Goal: Task Accomplishment & Management: Use online tool/utility

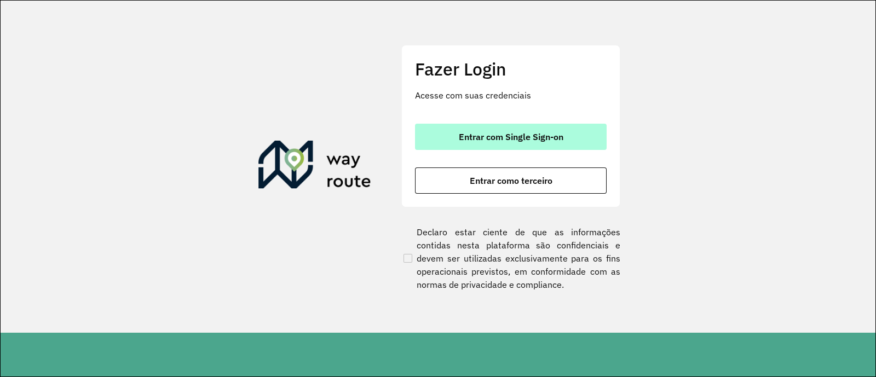
click at [475, 133] on span "Entrar com Single Sign-on" at bounding box center [511, 137] width 105 height 9
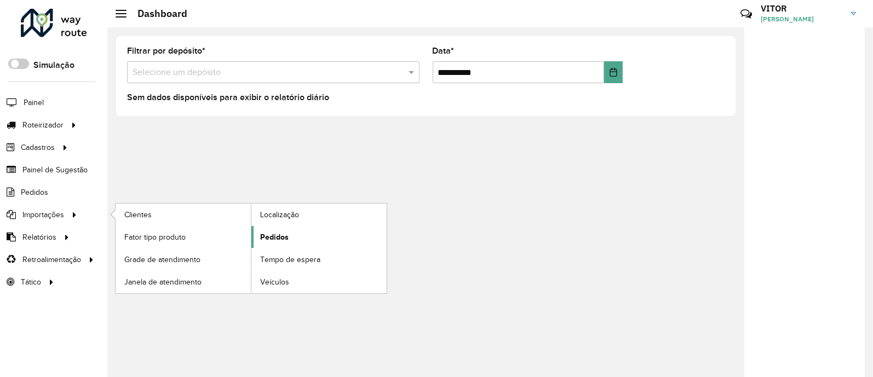
click at [279, 236] on span "Pedidos" at bounding box center [274, 238] width 28 height 12
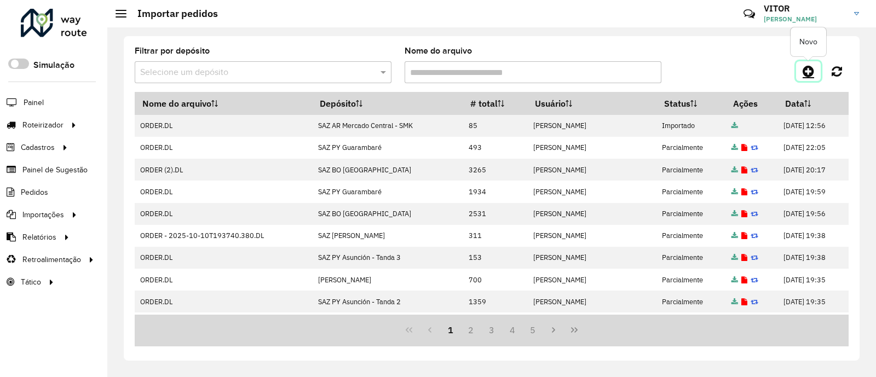
click at [807, 65] on icon at bounding box center [809, 71] width 12 height 13
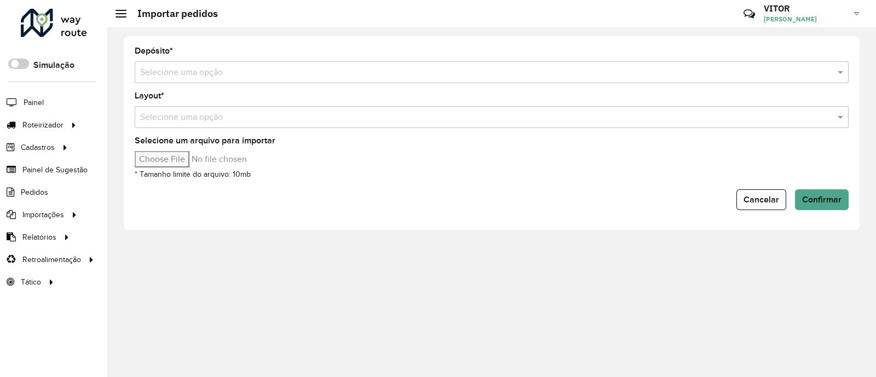
click at [217, 73] on input "text" at bounding box center [480, 72] width 681 height 13
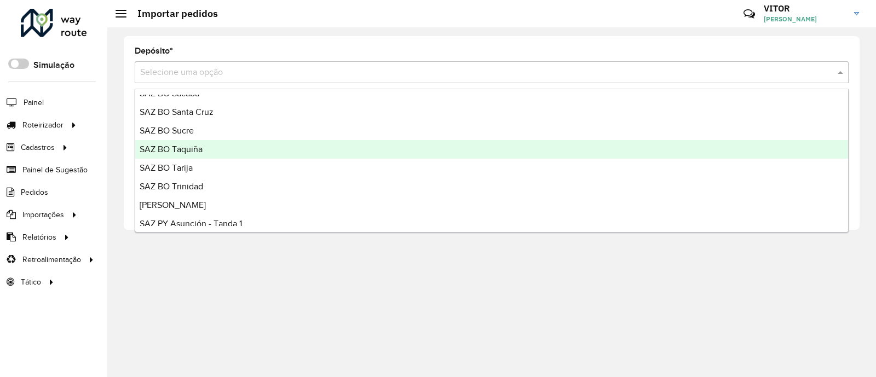
scroll to position [479, 0]
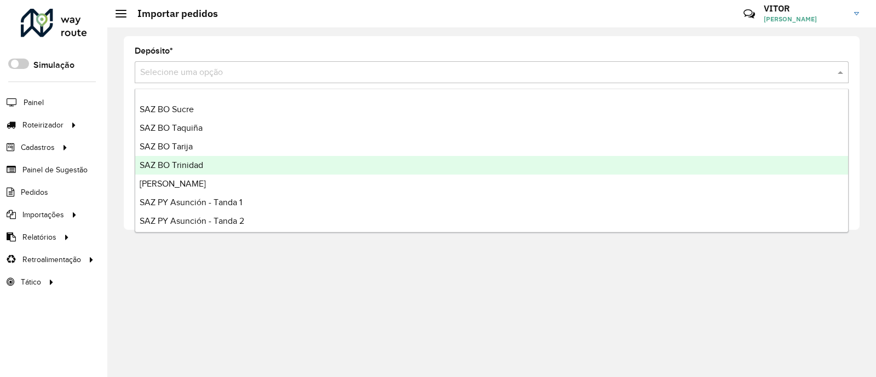
click at [222, 170] on div "SAZ BO Trinidad" at bounding box center [491, 165] width 713 height 19
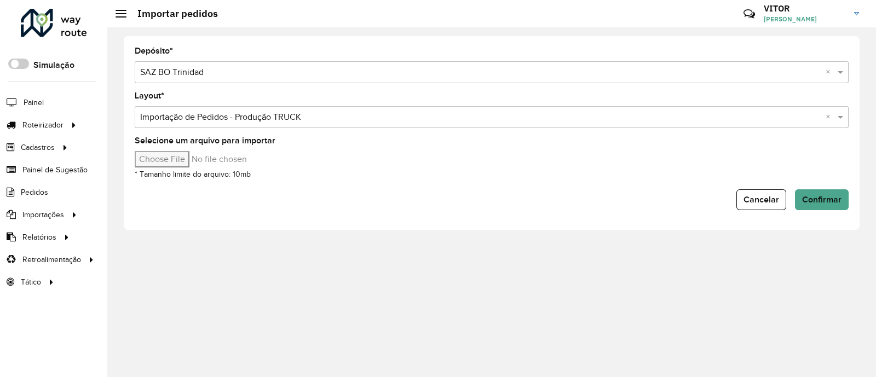
click at [171, 159] on input "Selecione um arquivo para importar" at bounding box center [228, 159] width 186 height 16
type input "**********"
click at [829, 200] on span "Confirmar" at bounding box center [822, 199] width 39 height 9
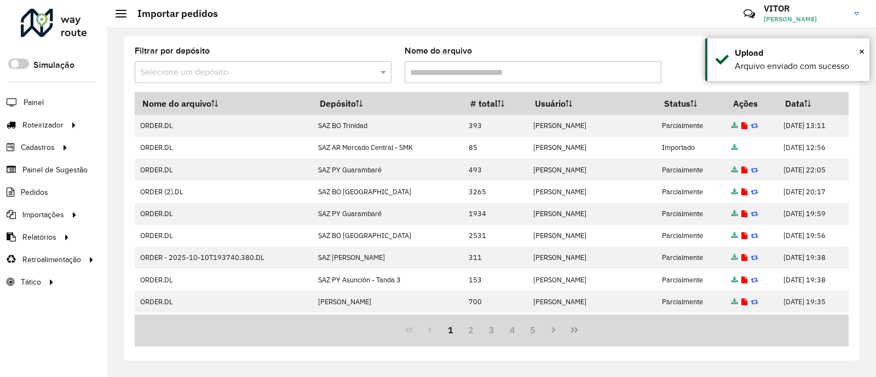
click at [694, 45] on div "Filtrar por depósito Selecione um depósito Nome do arquivo Nome do arquivo Depó…" at bounding box center [492, 198] width 736 height 325
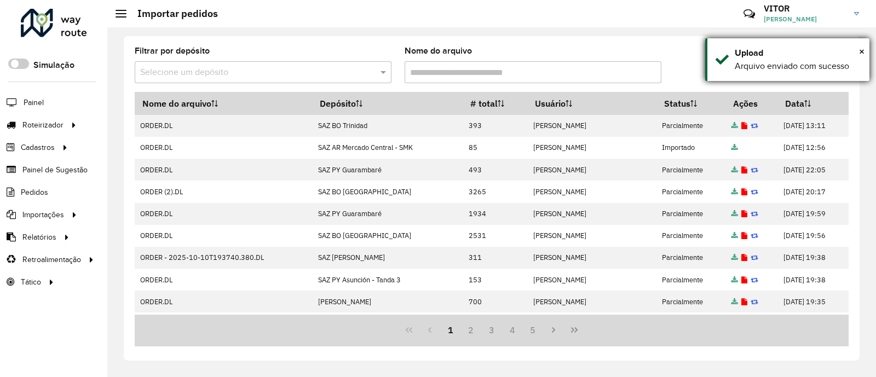
click at [866, 51] on div "× Upload Arquivo enviado com sucesso" at bounding box center [788, 59] width 164 height 43
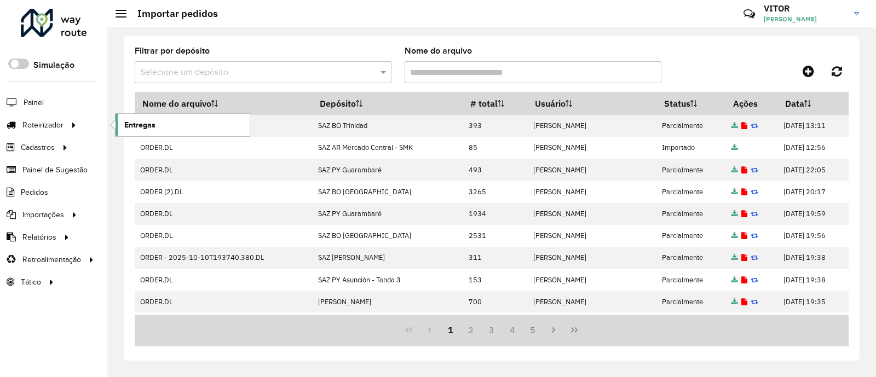
click at [146, 118] on link "Entregas" at bounding box center [183, 125] width 134 height 22
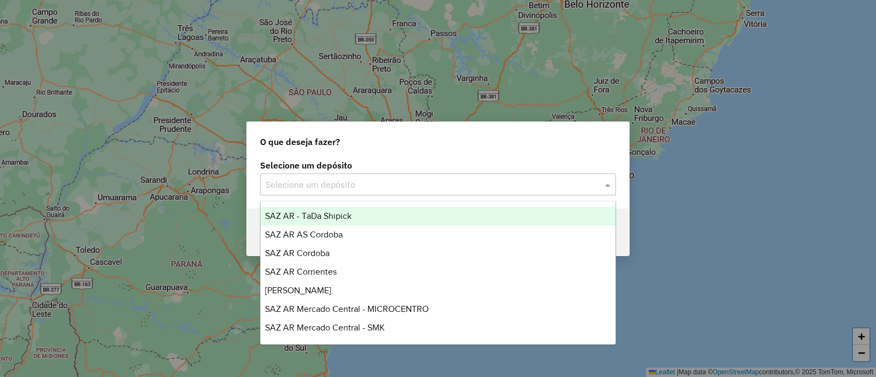
click at [291, 181] on input "text" at bounding box center [427, 185] width 323 height 13
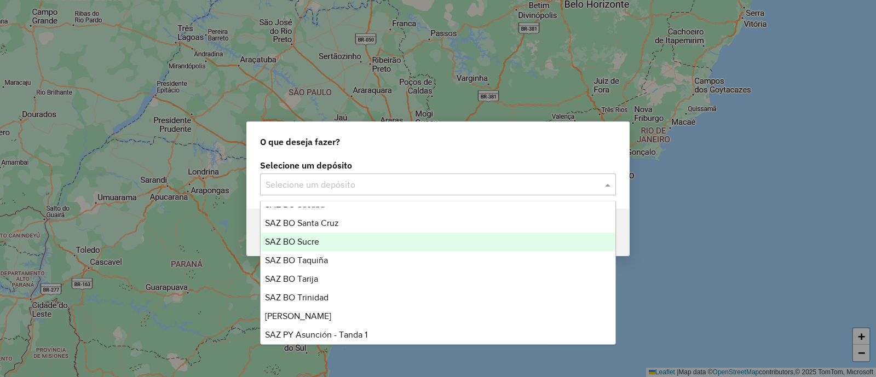
scroll to position [476, 0]
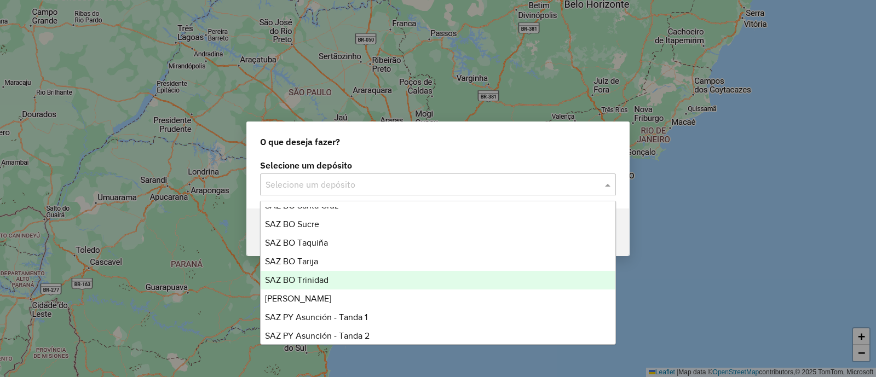
click at [345, 284] on div "SAZ BO Trinidad" at bounding box center [438, 280] width 355 height 19
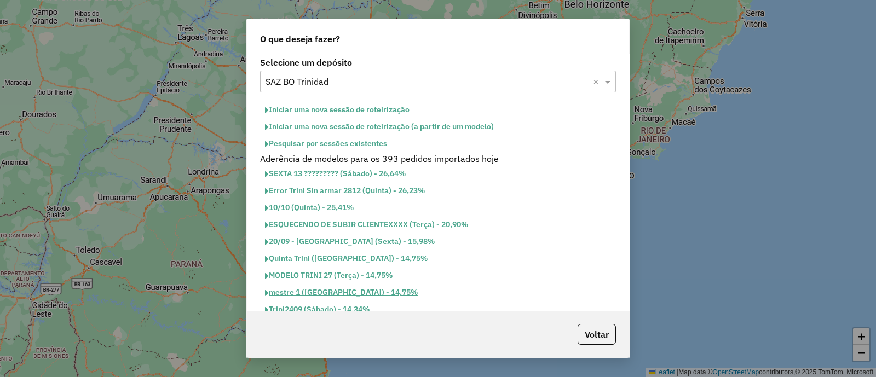
click at [335, 105] on button "Iniciar uma nova sessão de roteirização" at bounding box center [337, 109] width 154 height 17
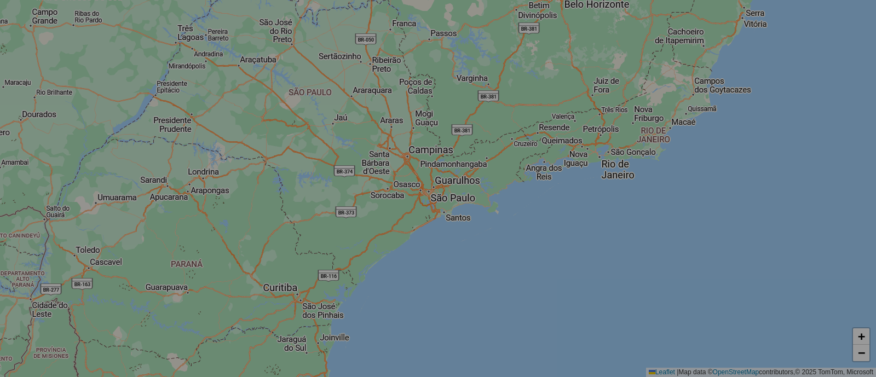
select select "*"
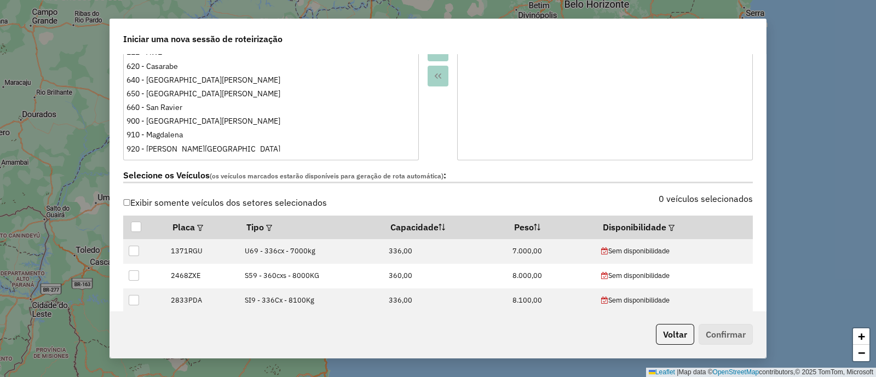
scroll to position [273, 0]
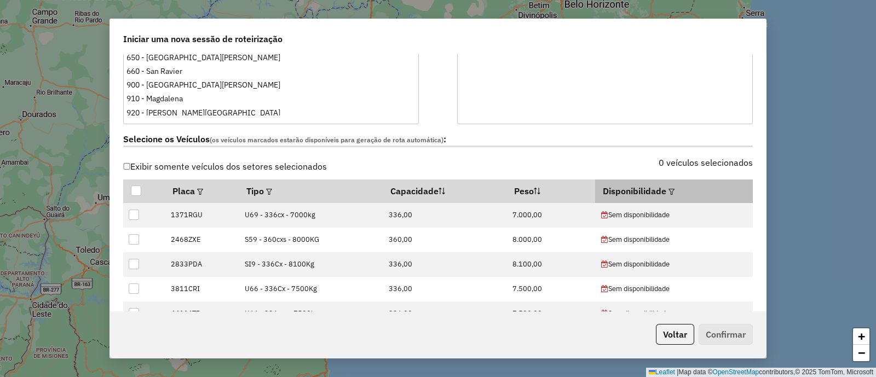
click at [669, 190] on em at bounding box center [672, 192] width 6 height 6
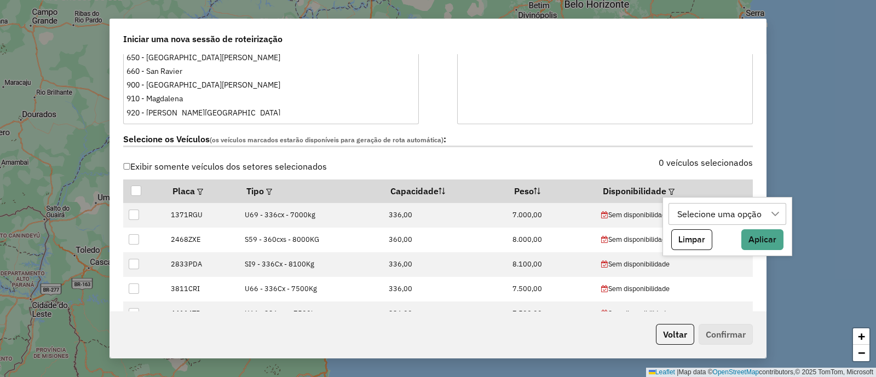
click at [694, 212] on div "Selecione uma opção" at bounding box center [720, 214] width 92 height 21
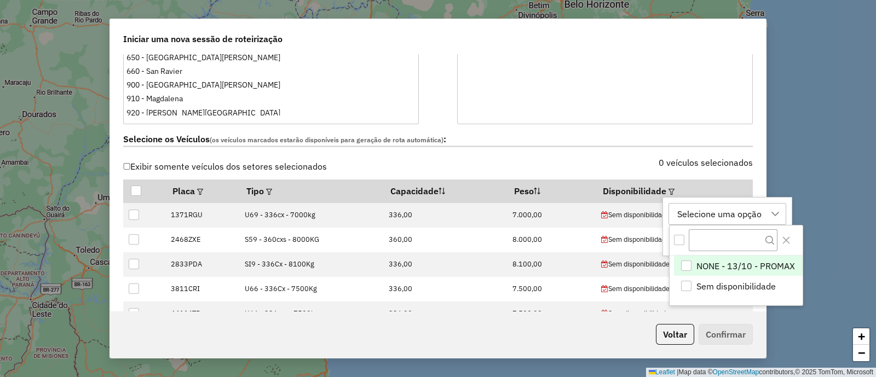
click at [741, 267] on span "NONE - 13/10 - PROMAX" at bounding box center [746, 266] width 99 height 13
click at [788, 242] on icon "Close" at bounding box center [786, 240] width 7 height 7
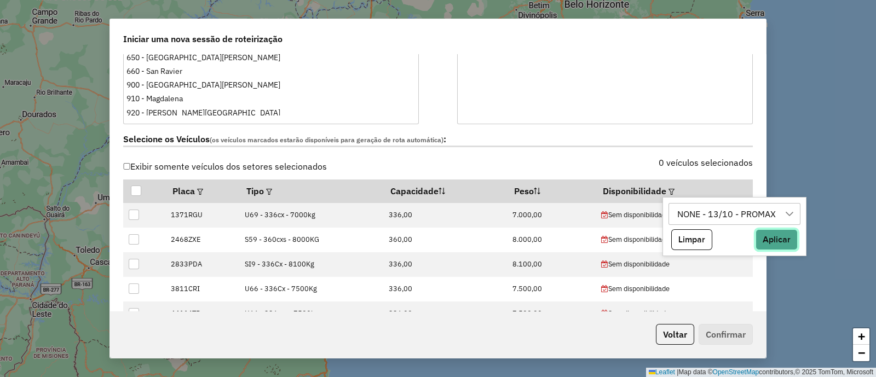
click at [782, 237] on button "Aplicar" at bounding box center [777, 240] width 42 height 21
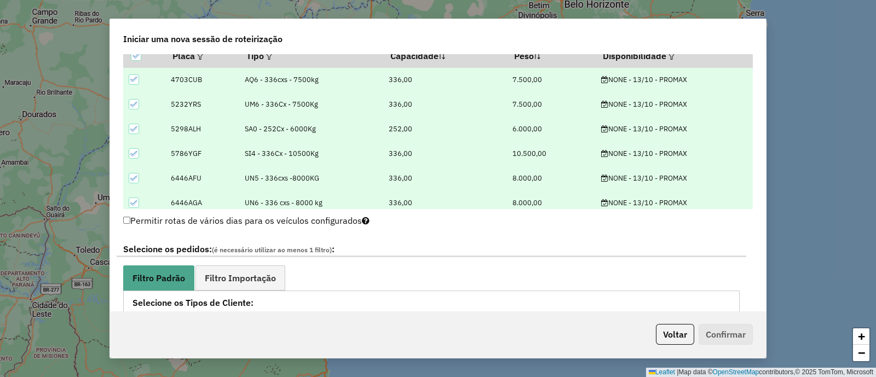
scroll to position [547, 0]
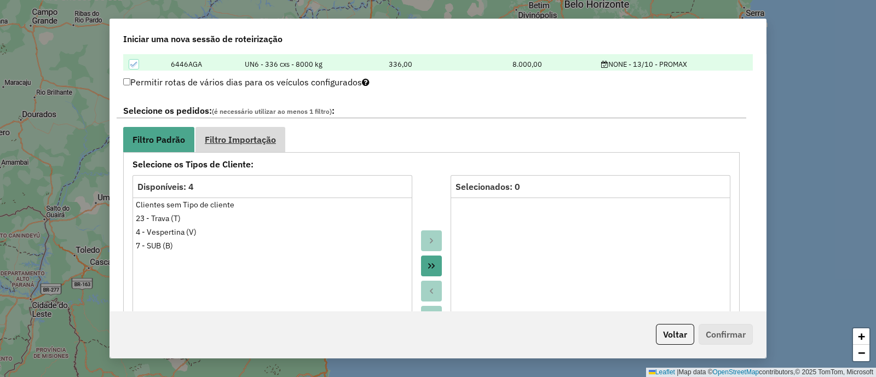
click at [261, 135] on span "Filtro Importação" at bounding box center [240, 139] width 71 height 9
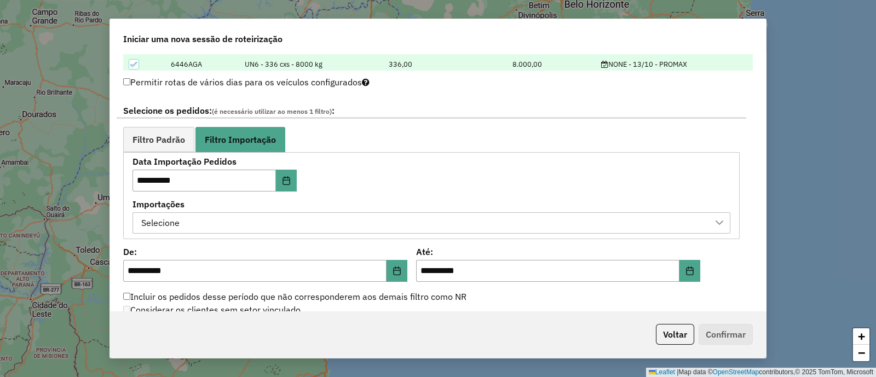
scroll to position [685, 0]
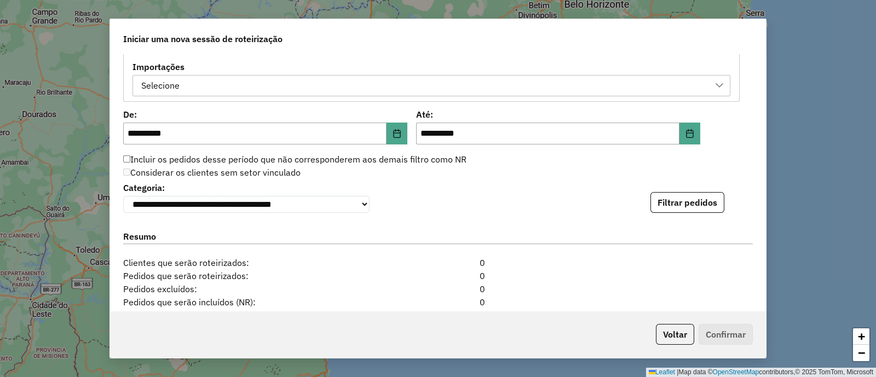
click at [309, 87] on div "Selecione" at bounding box center [423, 86] width 572 height 21
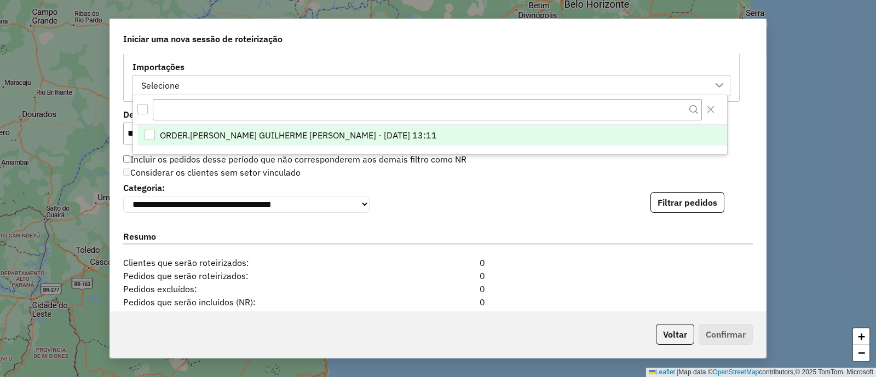
click at [342, 133] on span "ORDER.DL - VITOR GUILHERME EUGENIO DE OLIVEIRA - 11/10/2025 13:11" at bounding box center [298, 135] width 277 height 13
click at [484, 183] on div "**********" at bounding box center [438, 196] width 630 height 33
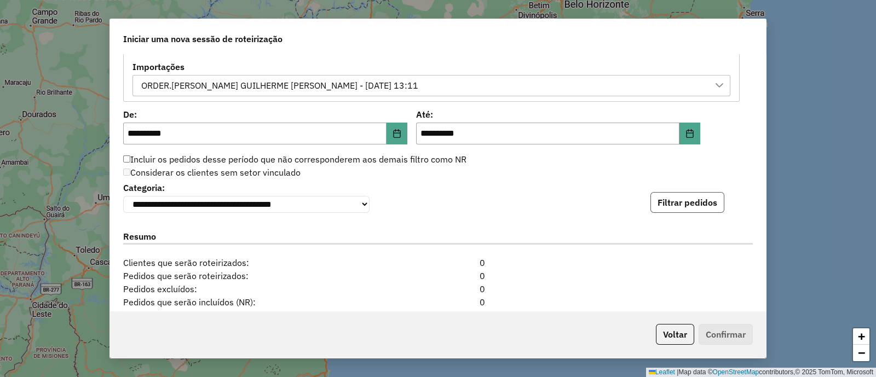
click at [702, 209] on button "Filtrar pedidos" at bounding box center [688, 202] width 74 height 21
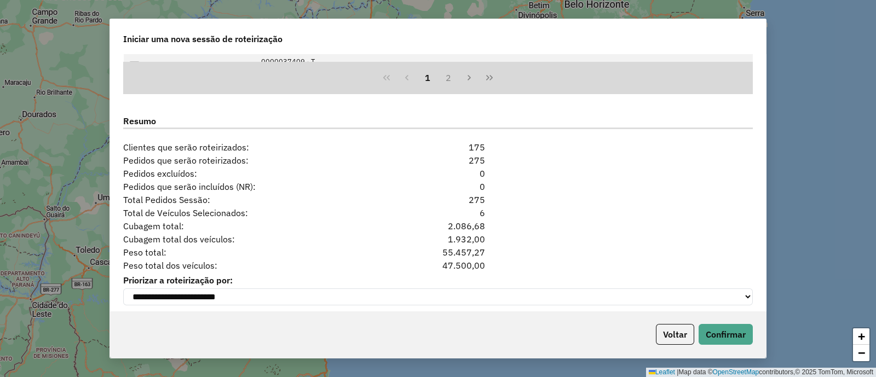
scroll to position [1061, 0]
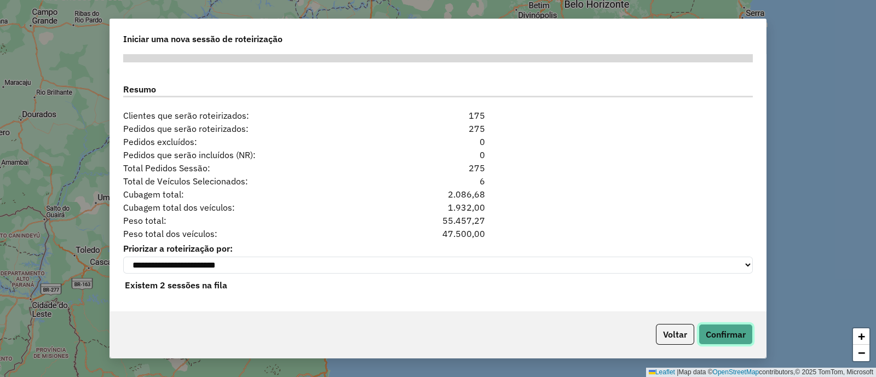
drag, startPoint x: 723, startPoint y: 330, endPoint x: 689, endPoint y: 274, distance: 64.6
click at [689, 274] on div "**********" at bounding box center [438, 189] width 657 height 340
click at [720, 330] on button "Confirmar" at bounding box center [726, 334] width 54 height 21
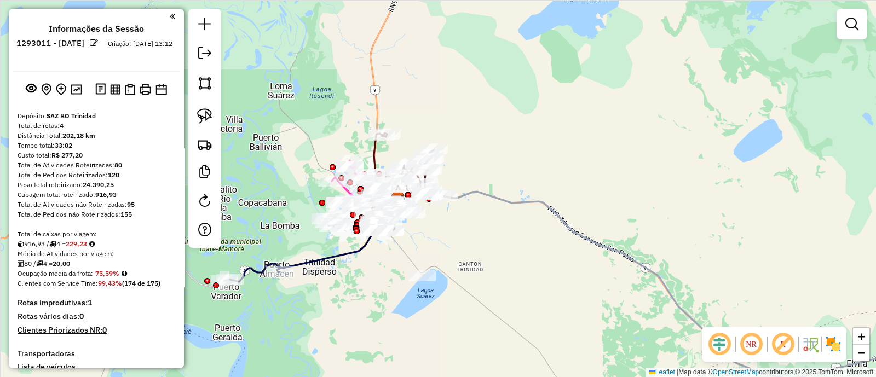
click at [836, 340] on img at bounding box center [834, 345] width 18 height 18
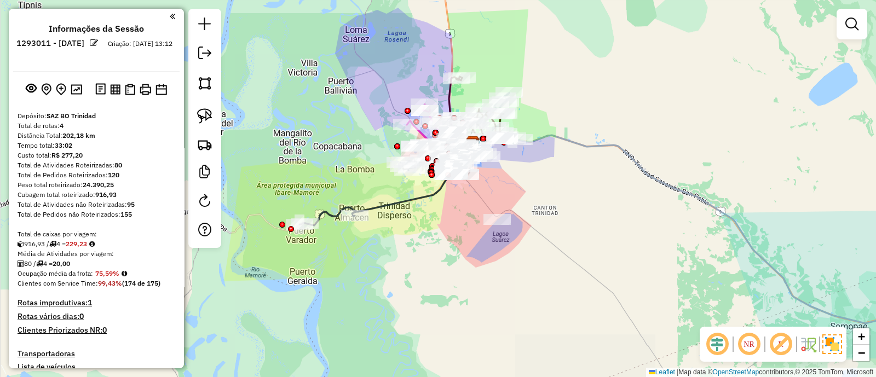
drag, startPoint x: 340, startPoint y: 296, endPoint x: 414, endPoint y: 239, distance: 93.0
click at [414, 239] on div "Janela de atendimento Grade de atendimento Capacidade Transportadoras Veículos …" at bounding box center [438, 188] width 876 height 377
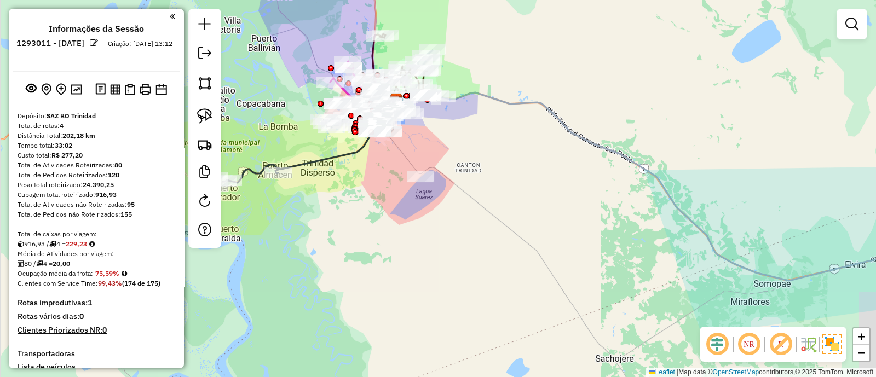
drag, startPoint x: 486, startPoint y: 251, endPoint x: 394, endPoint y: 196, distance: 107.1
click at [394, 196] on div "Janela de atendimento Grade de atendimento Capacidade Transportadoras Veículos …" at bounding box center [438, 188] width 876 height 377
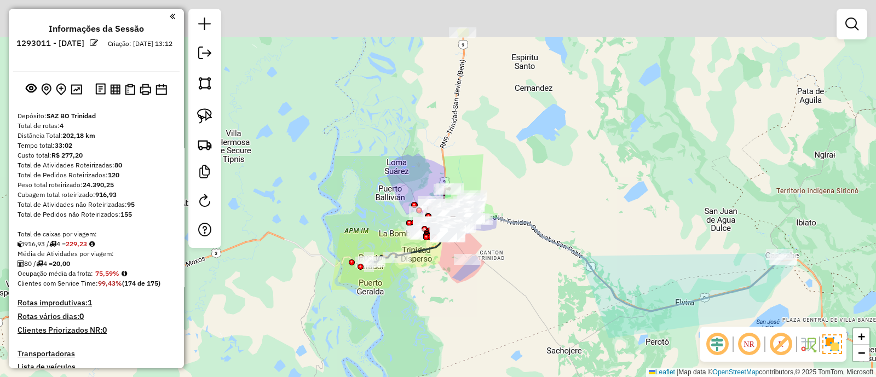
drag, startPoint x: 435, startPoint y: 50, endPoint x: 501, endPoint y: 251, distance: 211.7
click at [501, 251] on div "Janela de atendimento Grade de atendimento Capacidade Transportadoras Veículos …" at bounding box center [438, 188] width 876 height 377
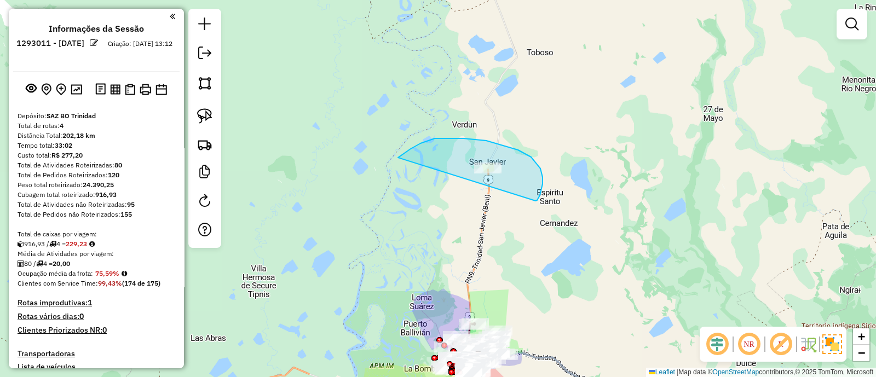
drag, startPoint x: 536, startPoint y: 163, endPoint x: 398, endPoint y: 158, distance: 138.1
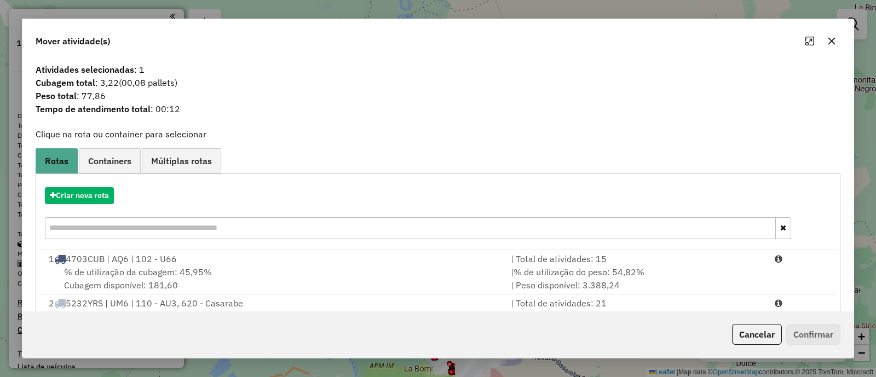
click at [830, 45] on icon "button" at bounding box center [832, 41] width 9 height 9
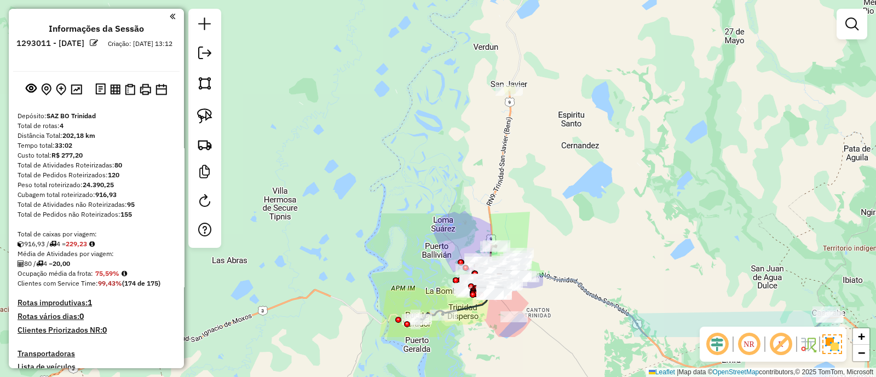
drag, startPoint x: 333, startPoint y: 307, endPoint x: 346, endPoint y: 110, distance: 197.1
click at [346, 113] on div "Janela de atendimento Grade de atendimento Capacidade Transportadoras Veículos …" at bounding box center [438, 188] width 876 height 377
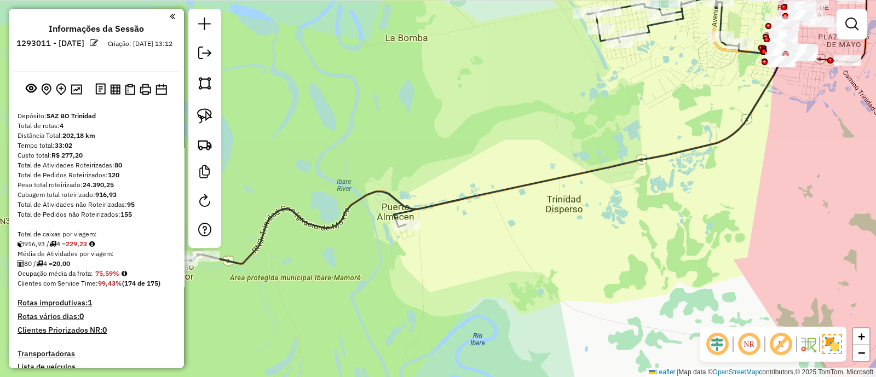
click at [472, 193] on icon at bounding box center [483, 130] width 597 height 270
select select "**********"
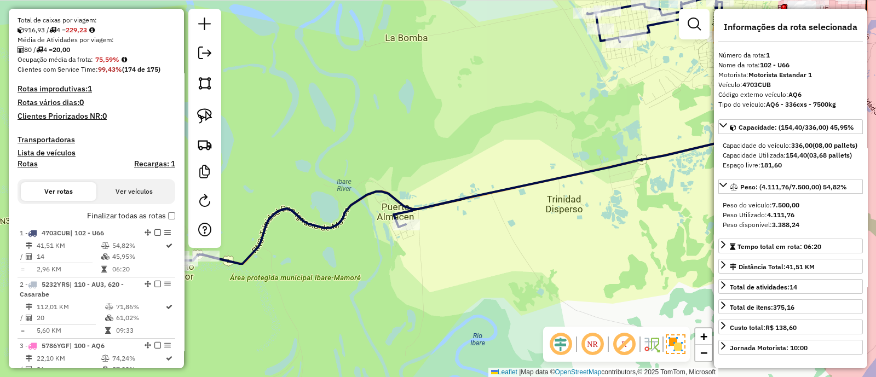
scroll to position [431, 0]
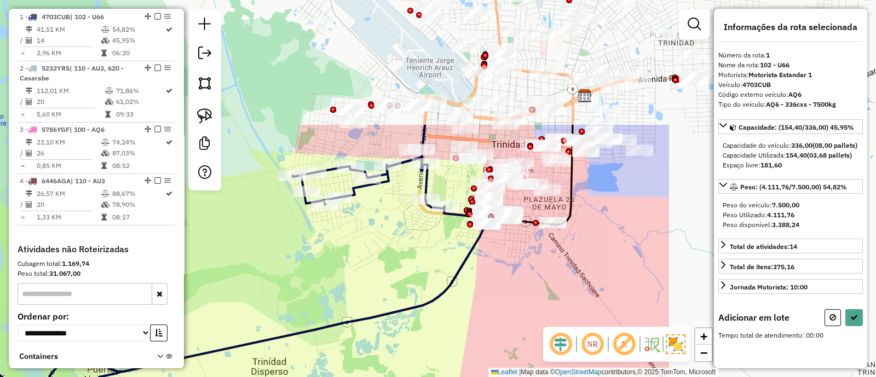
drag, startPoint x: 662, startPoint y: 163, endPoint x: 367, endPoint y: 326, distance: 336.6
click at [367, 326] on div "Janela de atendimento Grade de atendimento Capacidade Transportadoras Veículos …" at bounding box center [438, 188] width 876 height 377
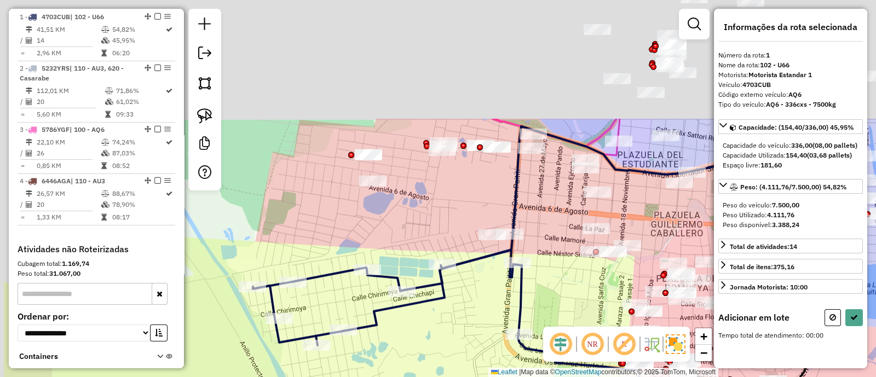
drag, startPoint x: 470, startPoint y: 149, endPoint x: 543, endPoint y: 290, distance: 159.0
click at [543, 290] on div "Janela de atendimento Grade de atendimento Capacidade Transportadoras Veículos …" at bounding box center [438, 188] width 876 height 377
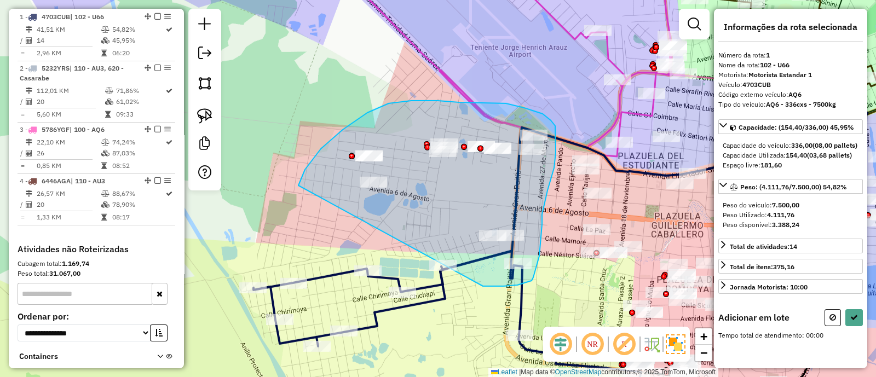
drag, startPoint x: 484, startPoint y: 287, endPoint x: 299, endPoint y: 186, distance: 210.8
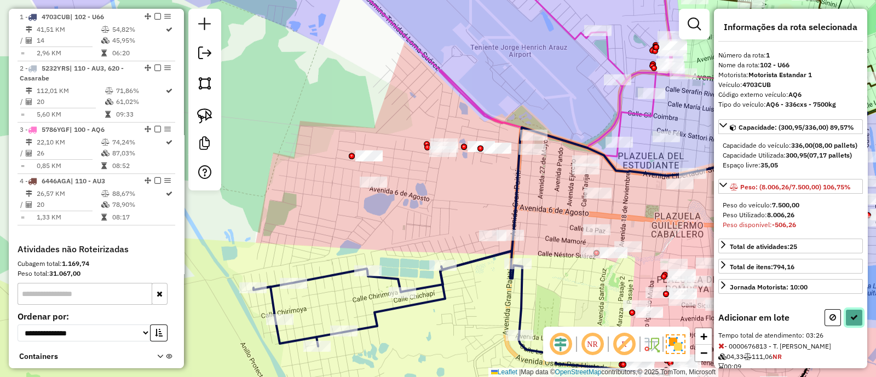
click at [852, 326] on button at bounding box center [855, 318] width 18 height 17
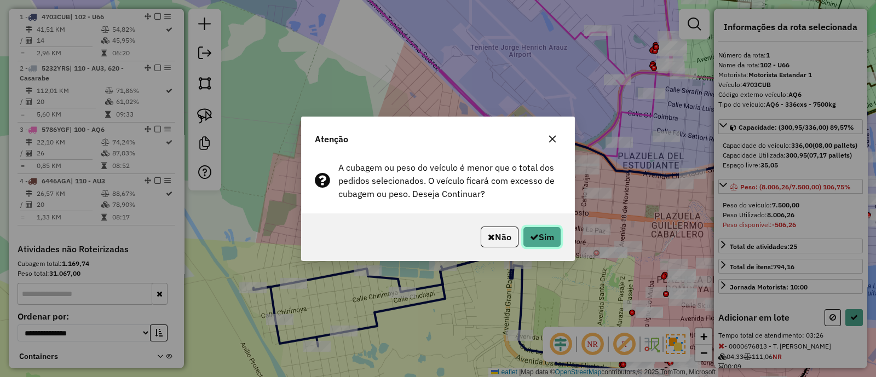
click at [539, 243] on button "Sim" at bounding box center [542, 237] width 38 height 21
select select "**********"
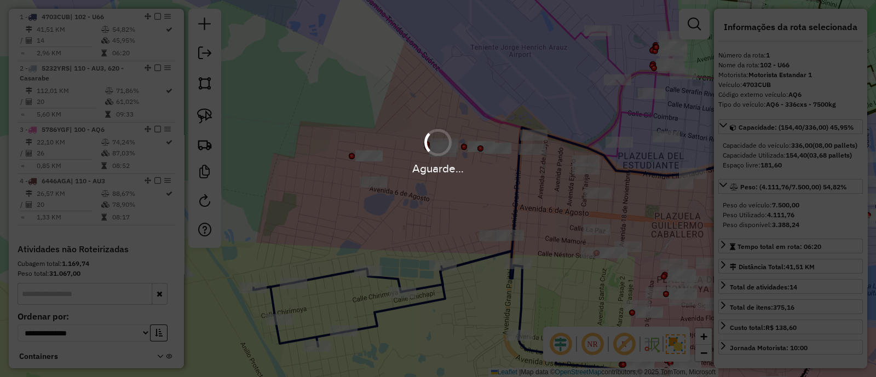
click at [494, 211] on div "Aguarde..." at bounding box center [438, 188] width 876 height 377
click at [457, 203] on div "Aguarde..." at bounding box center [438, 188] width 876 height 377
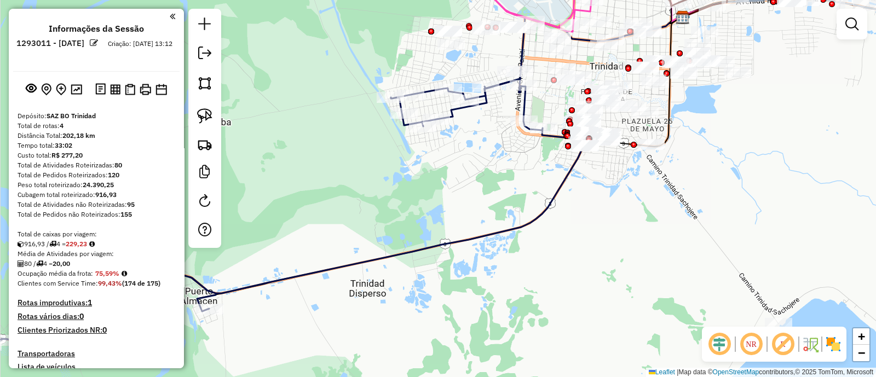
click at [837, 347] on img at bounding box center [834, 345] width 18 height 18
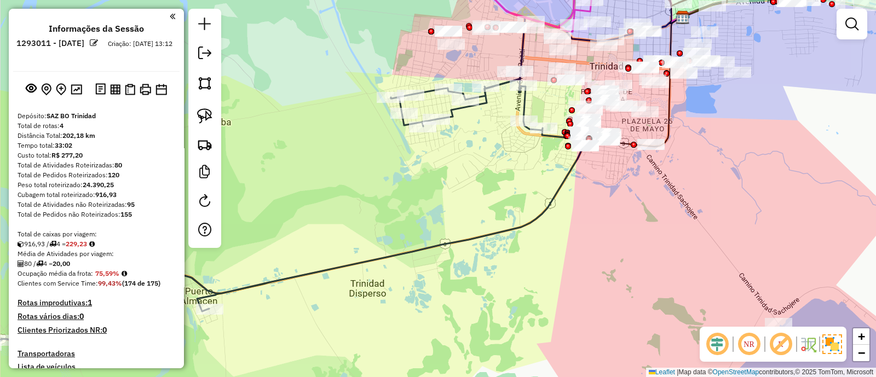
click at [493, 226] on div "Janela de atendimento Grade de atendimento Capacidade Transportadoras Veículos …" at bounding box center [438, 188] width 876 height 377
click at [492, 231] on icon at bounding box center [286, 214] width 597 height 270
select select "**********"
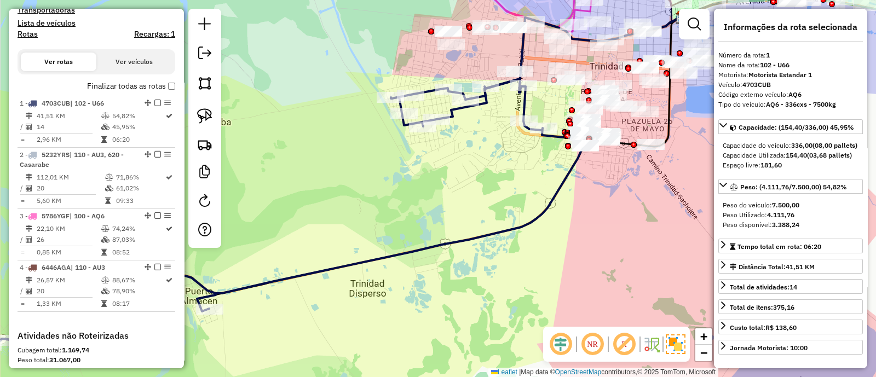
scroll to position [431, 0]
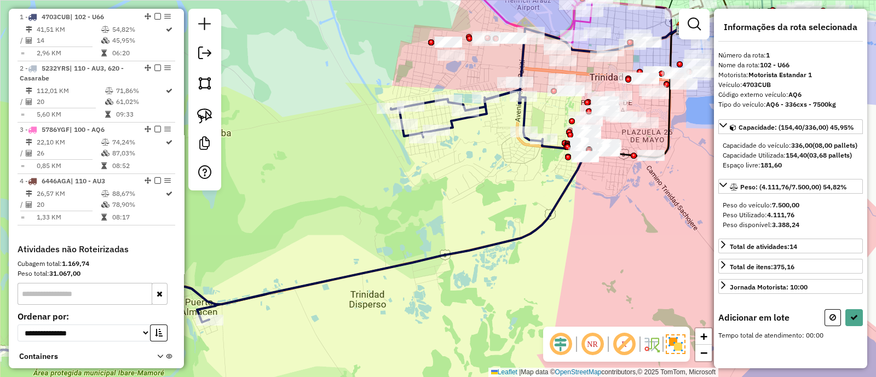
drag, startPoint x: 479, startPoint y: 156, endPoint x: 467, endPoint y: 266, distance: 111.3
click at [467, 266] on div "Janela de atendimento Grade de atendimento Capacidade Transportadoras Veículos …" at bounding box center [438, 188] width 876 height 377
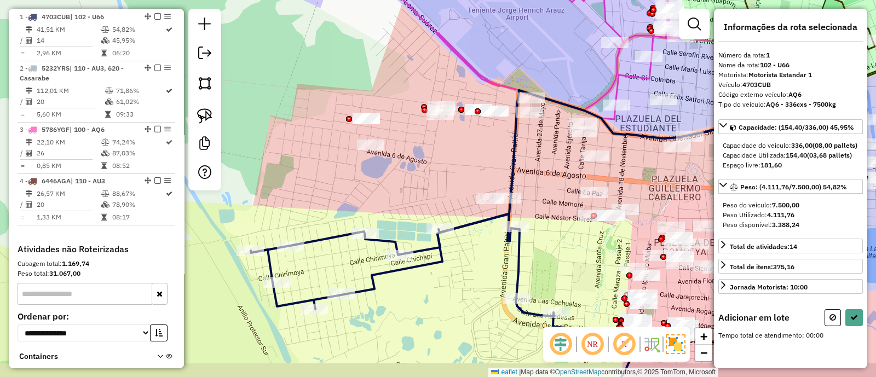
drag, startPoint x: 540, startPoint y: 238, endPoint x: 537, endPoint y: 225, distance: 14.0
click at [537, 225] on div "Janela de atendimento Grade de atendimento Capacidade Transportadoras Veículos …" at bounding box center [438, 188] width 876 height 377
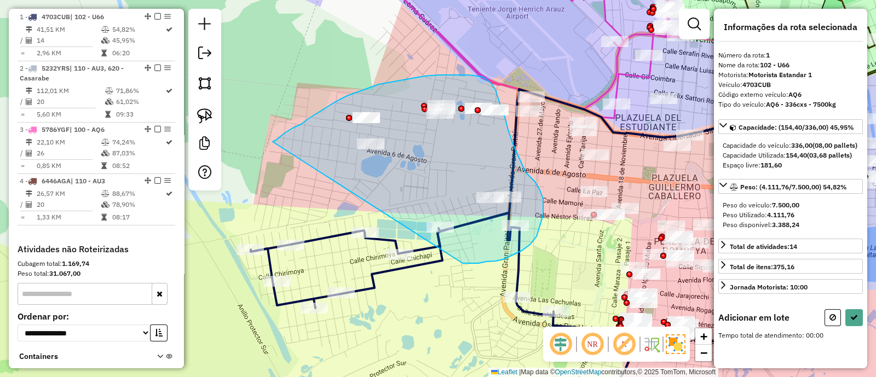
drag, startPoint x: 463, startPoint y: 263, endPoint x: 273, endPoint y: 142, distance: 225.7
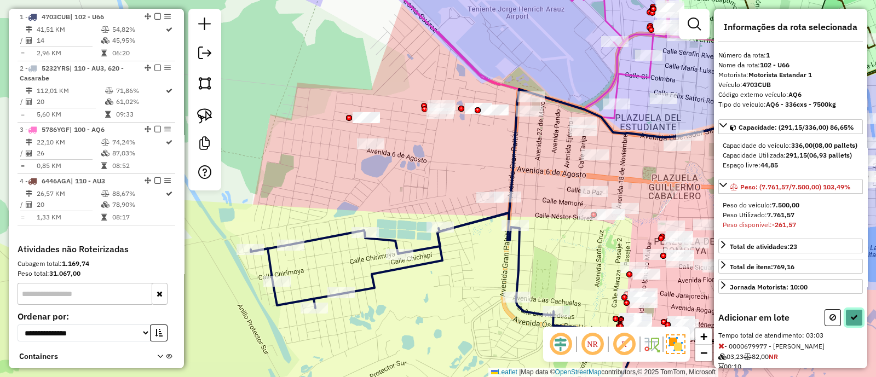
click at [852, 322] on icon at bounding box center [855, 318] width 8 height 8
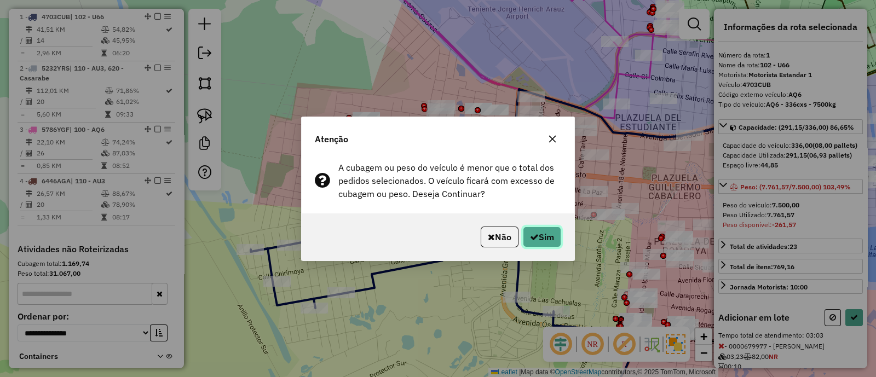
click at [530, 234] on icon "button" at bounding box center [534, 237] width 9 height 9
select select "**********"
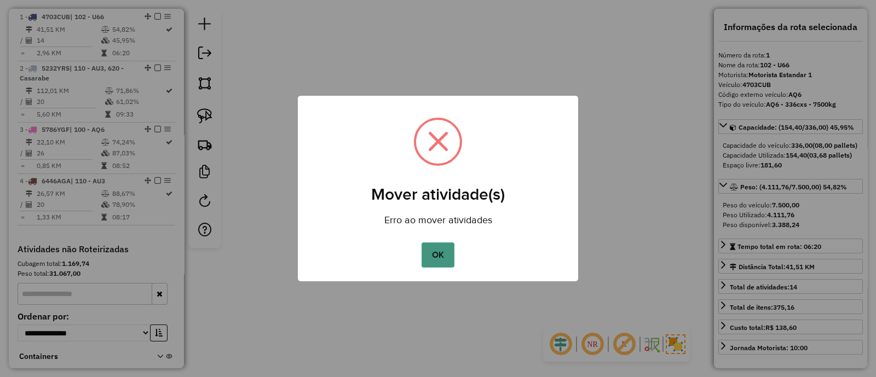
click at [439, 261] on button "OK" at bounding box center [438, 255] width 32 height 25
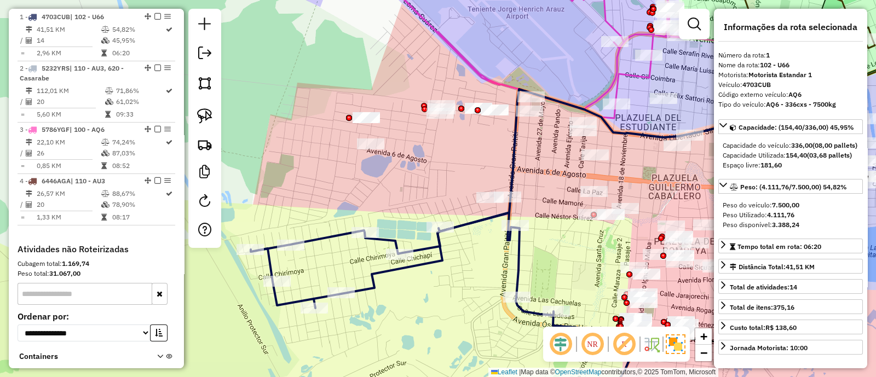
click at [471, 223] on icon at bounding box center [445, 314] width 388 height 202
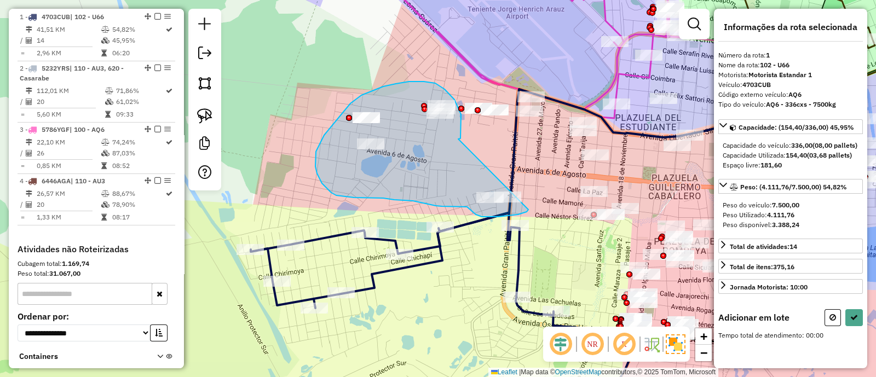
drag, startPoint x: 459, startPoint y: 139, endPoint x: 529, endPoint y: 210, distance: 99.6
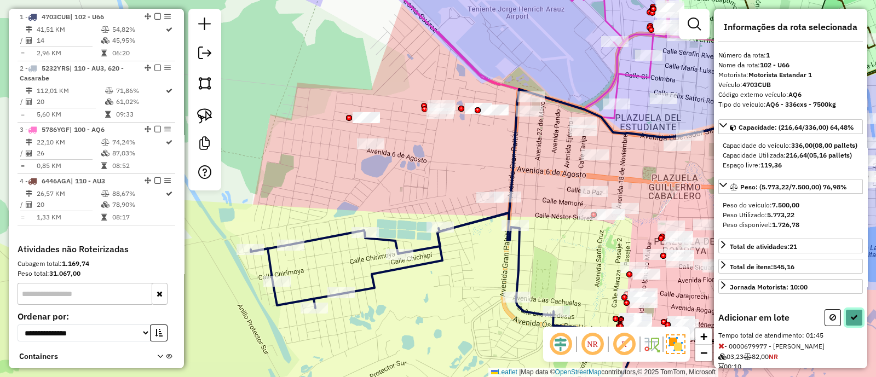
click at [851, 322] on icon at bounding box center [855, 318] width 8 height 8
select select "**********"
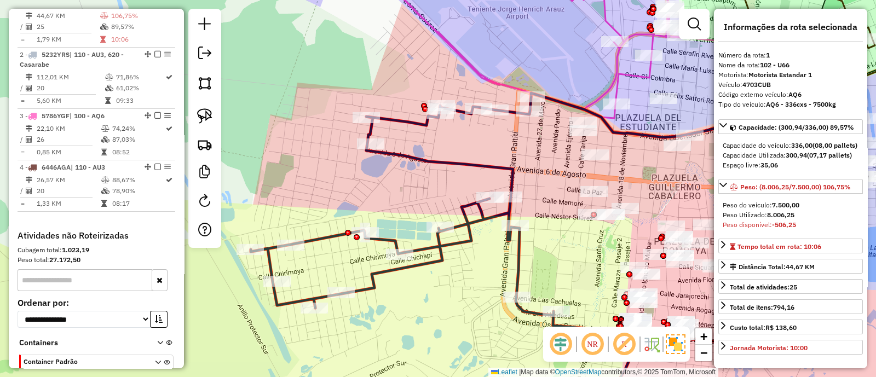
click at [483, 167] on icon at bounding box center [445, 256] width 388 height 318
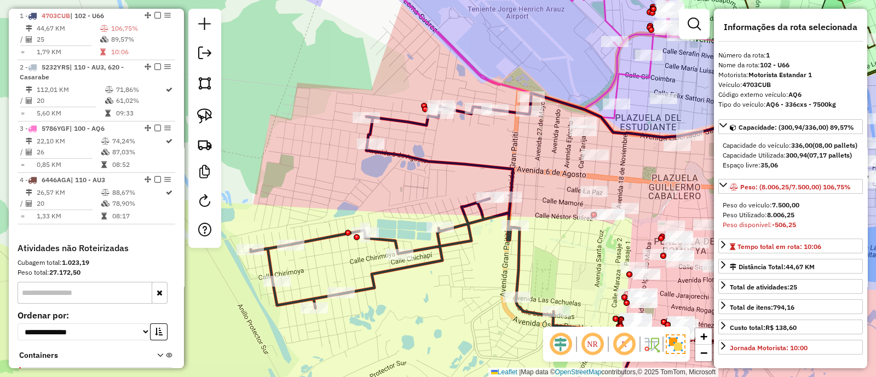
scroll to position [417, 0]
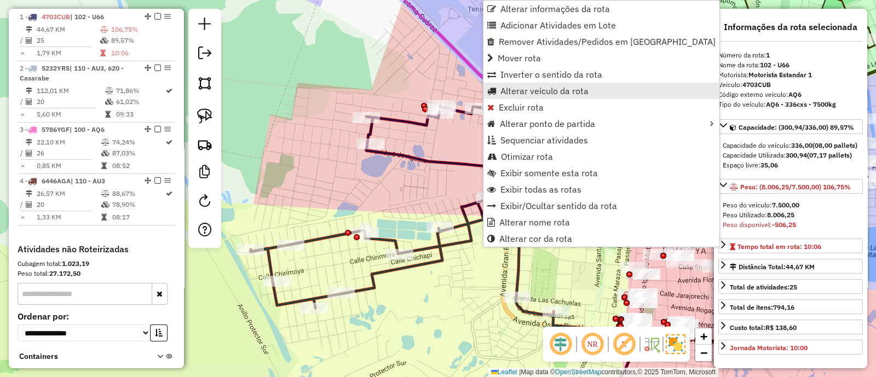
click at [524, 91] on span "Alterar veículo da rota" at bounding box center [545, 91] width 88 height 9
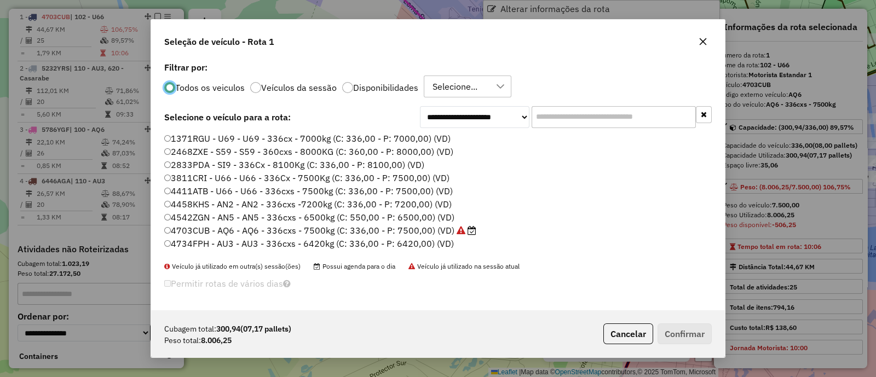
scroll to position [5, 3]
click at [344, 84] on div at bounding box center [347, 87] width 11 height 11
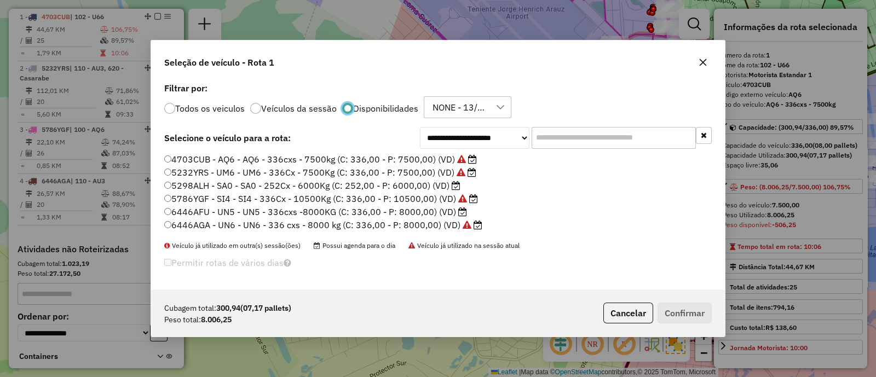
click at [411, 213] on label "6446AFU - UN5 - UN5 - 336cxs -8000KG (C: 336,00 - P: 8000,00) (VD)" at bounding box center [315, 211] width 303 height 13
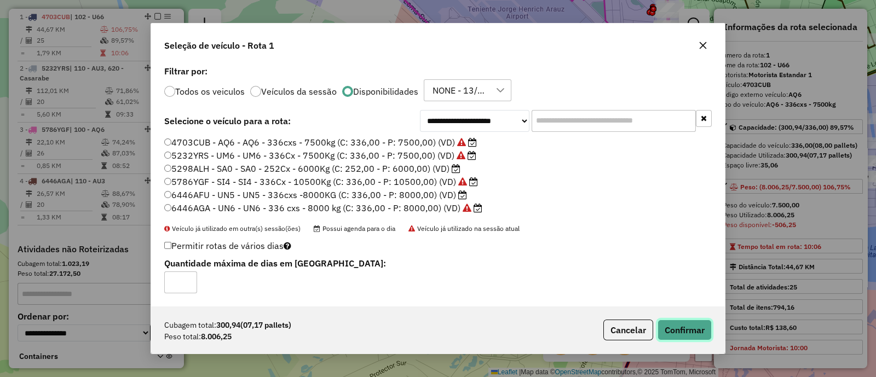
click at [676, 322] on button "Confirmar" at bounding box center [685, 330] width 54 height 21
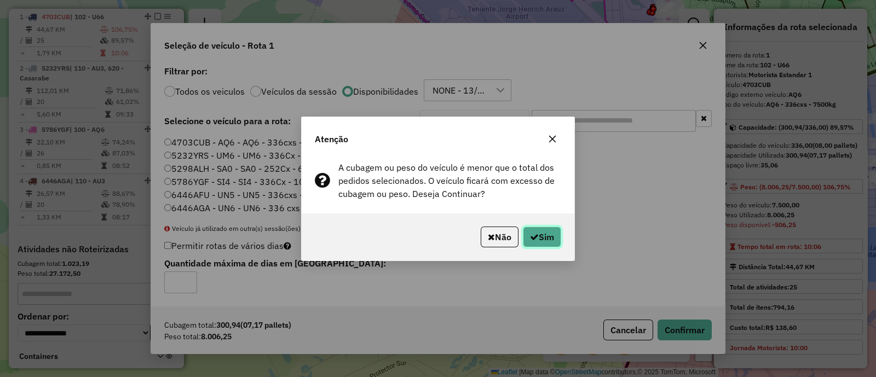
click at [538, 244] on button "Sim" at bounding box center [542, 237] width 38 height 21
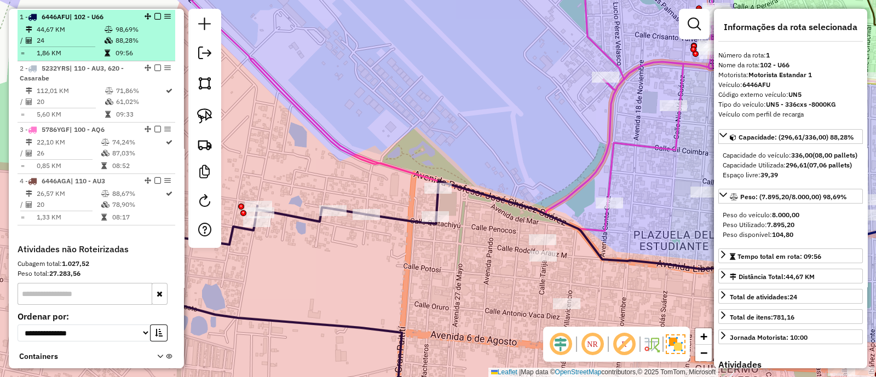
click at [154, 15] on em at bounding box center [157, 16] width 7 height 7
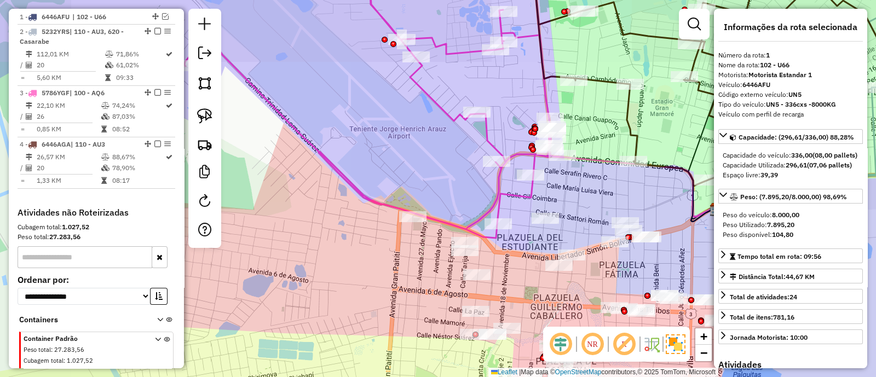
drag, startPoint x: 406, startPoint y: 280, endPoint x: 368, endPoint y: 209, distance: 80.7
click at [368, 209] on div "Janela de atendimento Grade de atendimento Capacidade Transportadoras Veículos …" at bounding box center [438, 188] width 876 height 377
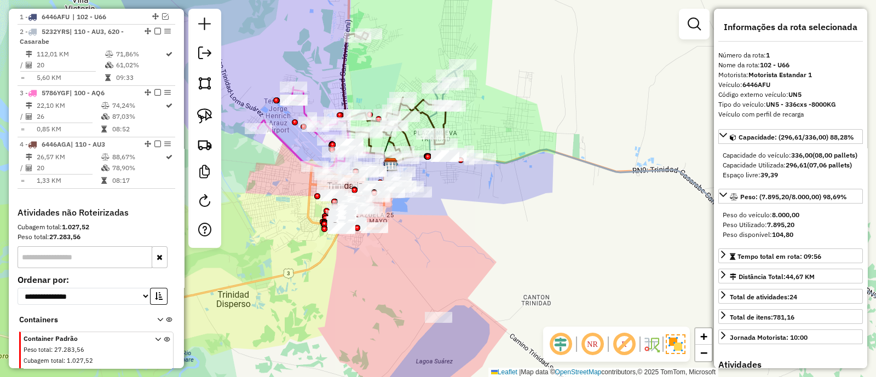
drag, startPoint x: 683, startPoint y: 303, endPoint x: 347, endPoint y: 186, distance: 355.7
click at [427, 209] on div "Janela de atendimento Grade de atendimento Capacidade Transportadoras Veículos …" at bounding box center [438, 188] width 876 height 377
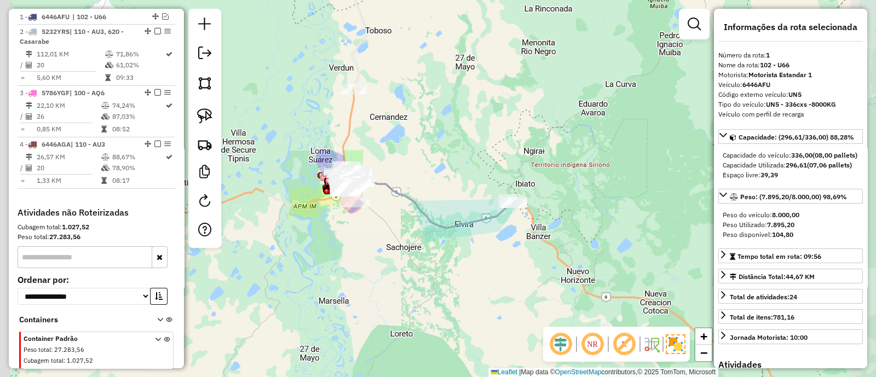
drag, startPoint x: 290, startPoint y: 186, endPoint x: 423, endPoint y: 236, distance: 142.5
click at [423, 234] on div "Janela de atendimento Grade de atendimento Capacidade Transportadoras Veículos …" at bounding box center [438, 188] width 876 height 377
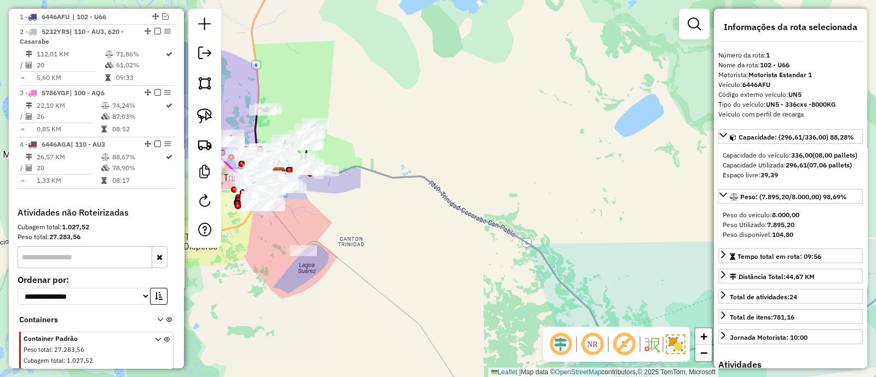
click at [430, 179] on icon at bounding box center [615, 239] width 644 height 231
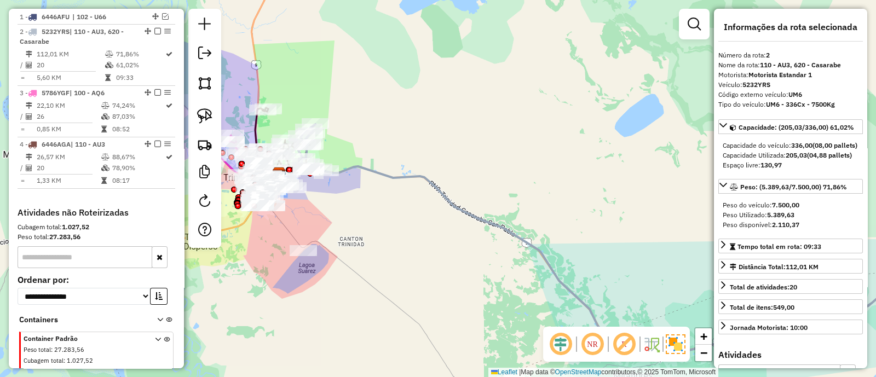
scroll to position [432, 0]
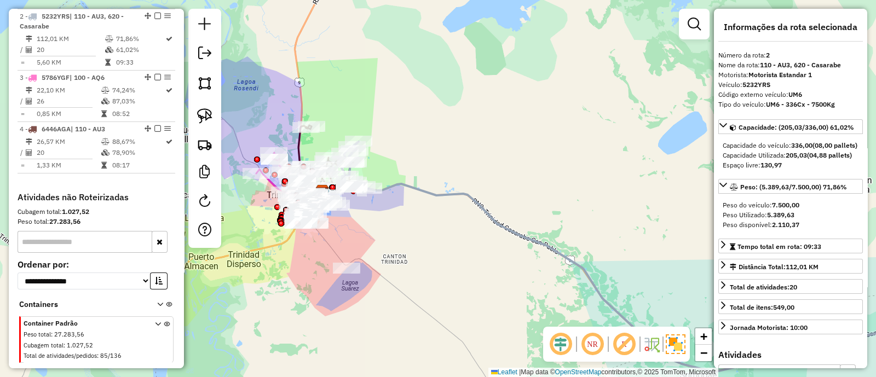
drag, startPoint x: 375, startPoint y: 129, endPoint x: 485, endPoint y: 234, distance: 152.3
click at [485, 234] on div "Janela de atendimento Grade de atendimento Capacidade Transportadoras Veículos …" at bounding box center [438, 188] width 876 height 377
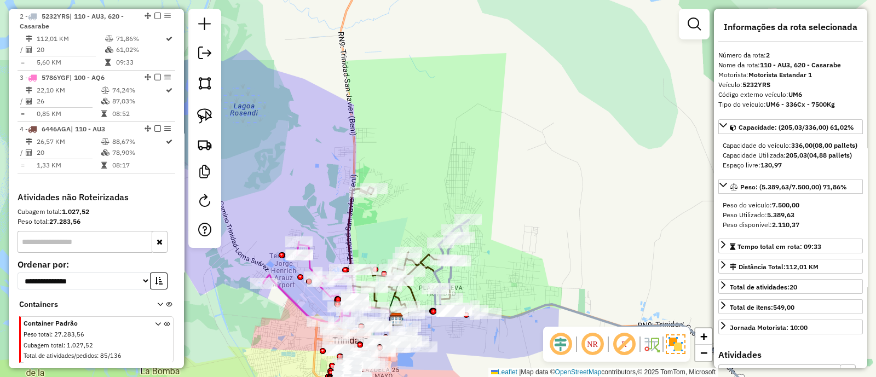
drag, startPoint x: 502, startPoint y: 284, endPoint x: 469, endPoint y: 182, distance: 107.8
click at [470, 184] on div "Janela de atendimento Grade de atendimento Capacidade Transportadoras Veículos …" at bounding box center [438, 188] width 876 height 377
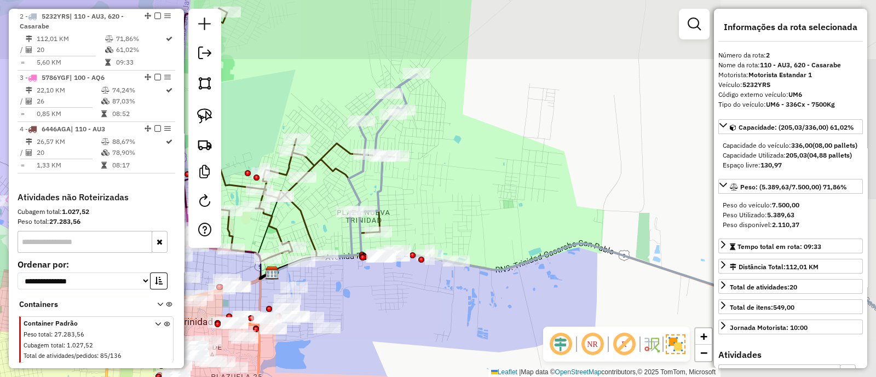
click at [496, 270] on icon at bounding box center [644, 236] width 639 height 323
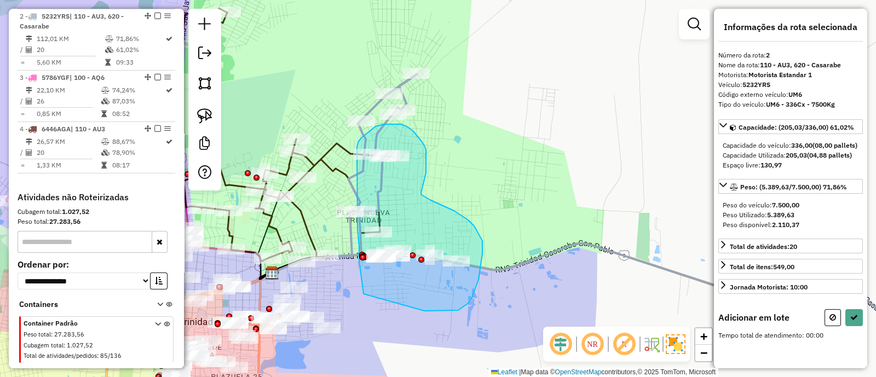
drag, startPoint x: 425, startPoint y: 311, endPoint x: 364, endPoint y: 294, distance: 63.1
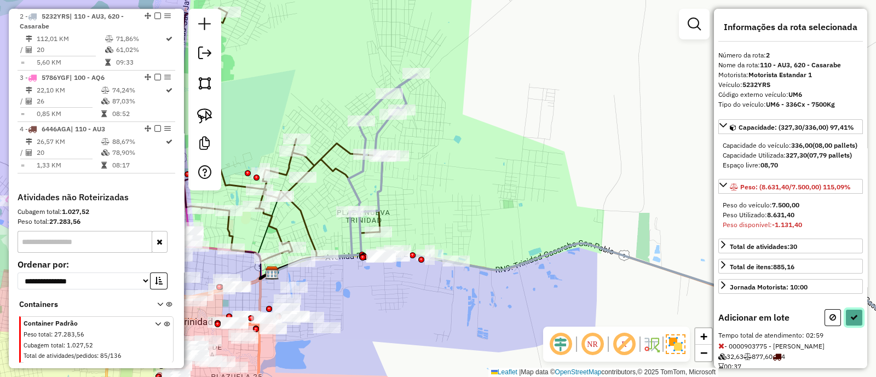
click at [851, 326] on button at bounding box center [855, 318] width 18 height 17
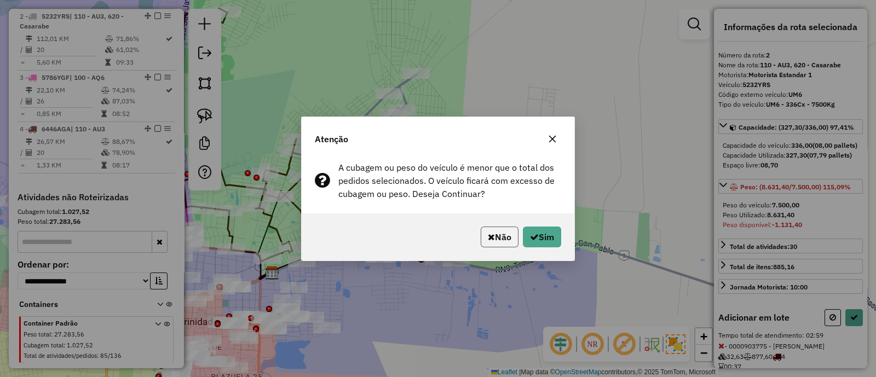
click at [509, 227] on button "Não" at bounding box center [500, 237] width 38 height 21
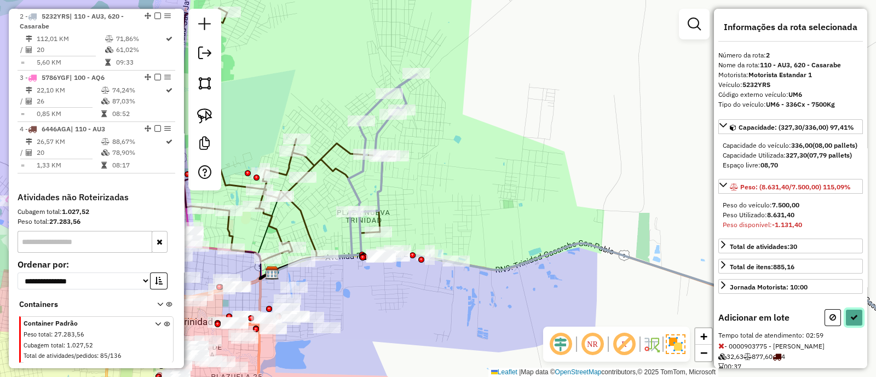
click at [853, 322] on icon at bounding box center [855, 318] width 8 height 8
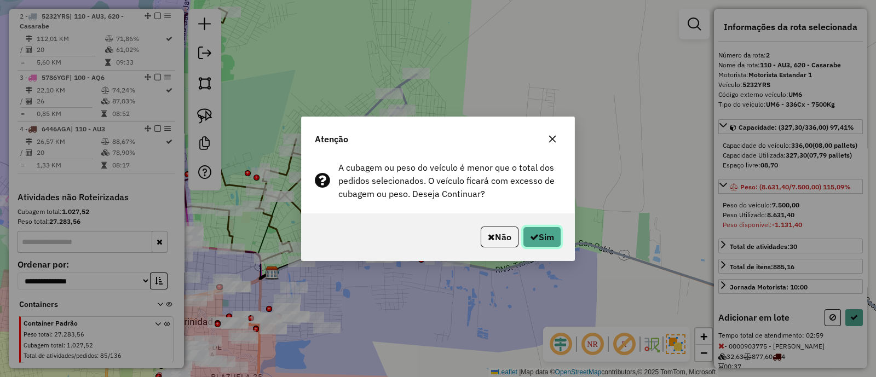
click at [538, 229] on button "Sim" at bounding box center [542, 237] width 38 height 21
select select "**********"
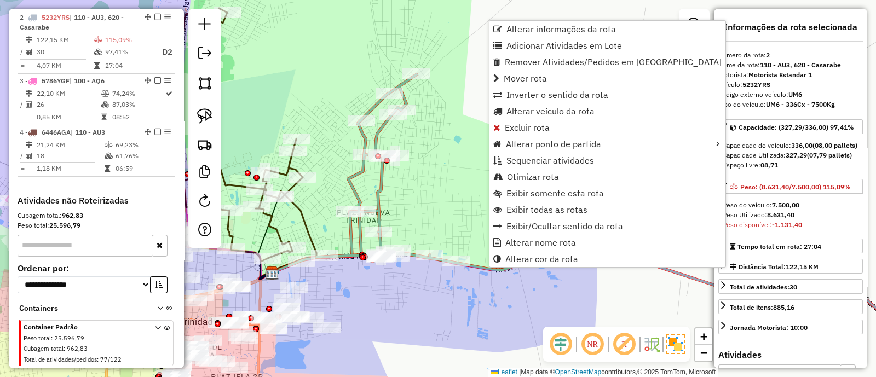
scroll to position [446, 0]
click at [526, 115] on span "Alterar veículo da rota" at bounding box center [551, 111] width 88 height 9
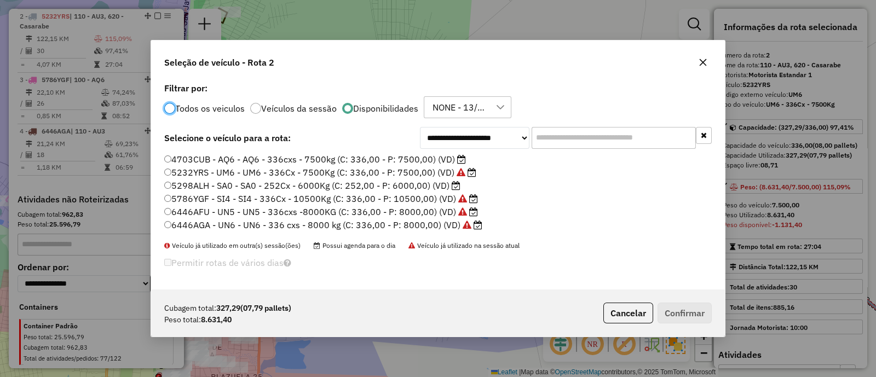
scroll to position [5, 3]
click at [428, 199] on label "5786YGF - SI4 - SI4 - 336Cx - 10500Kg (C: 336,00 - P: 10500,00) (VD)" at bounding box center [321, 198] width 314 height 13
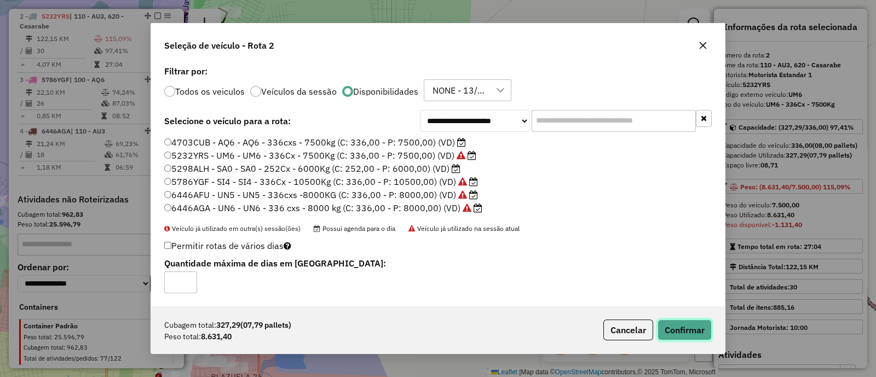
click at [682, 324] on button "Confirmar" at bounding box center [685, 330] width 54 height 21
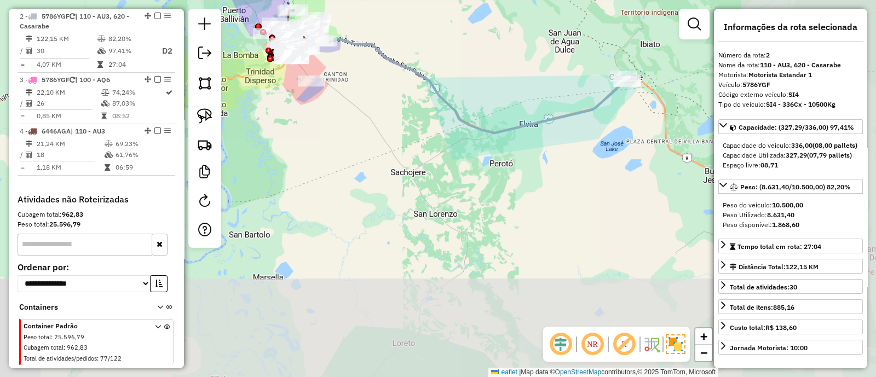
drag, startPoint x: 635, startPoint y: 319, endPoint x: 400, endPoint y: 93, distance: 325.8
click at [401, 94] on div "Janela de atendimento Grade de atendimento Capacidade Transportadoras Veículos …" at bounding box center [438, 188] width 876 height 377
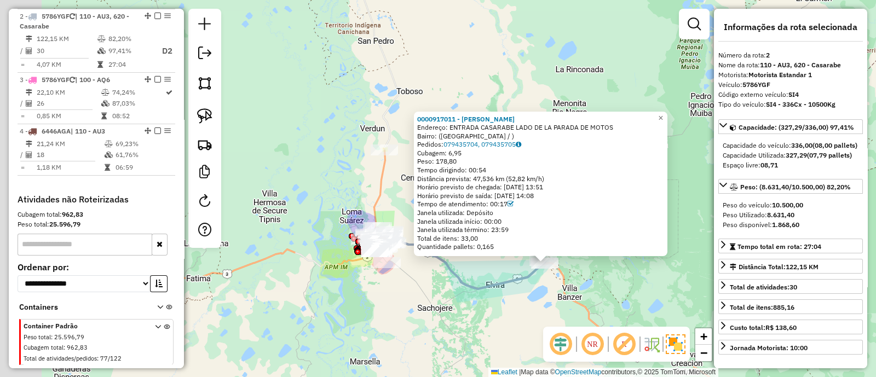
drag, startPoint x: 329, startPoint y: 264, endPoint x: 471, endPoint y: 280, distance: 143.3
click at [471, 280] on div "0000917011 - LEYDI LISED HUA Endereço: ENTRADA CASARABE LADO DE LA PARADA DE MO…" at bounding box center [438, 188] width 876 height 377
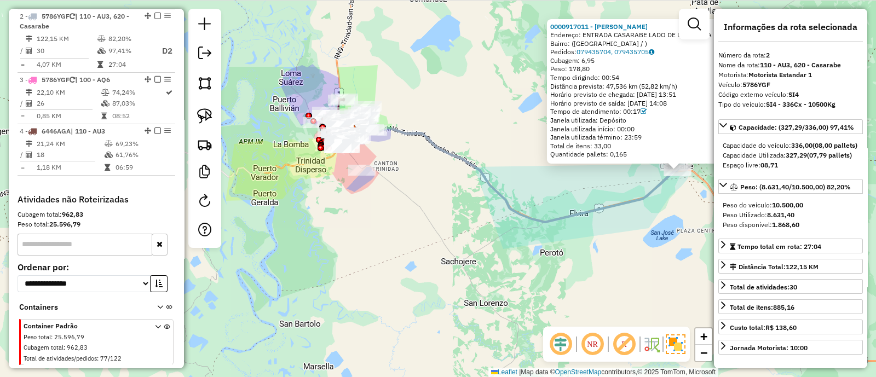
drag, startPoint x: 473, startPoint y: 270, endPoint x: 466, endPoint y: 270, distance: 6.6
click at [466, 270] on div "0000917011 - LEYDI LISED HUA Endereço: ENTRADA CASARABE LADO DE LA PARADA DE MO…" at bounding box center [438, 188] width 876 height 377
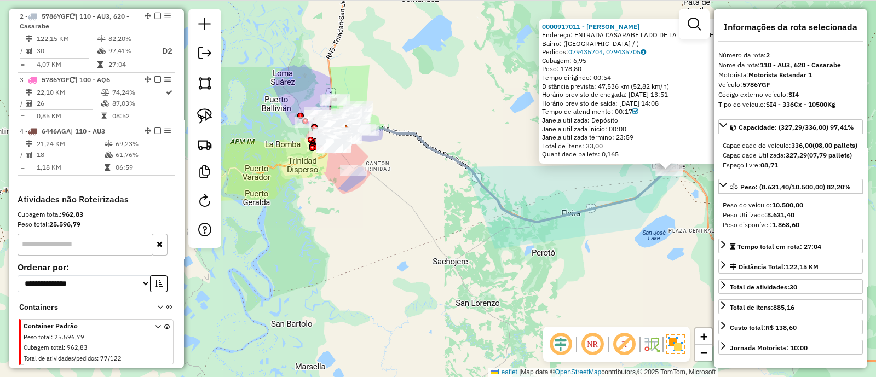
click at [467, 270] on div "0000917011 - LEYDI LISED HUA Endereço: ENTRADA CASARABE LADO DE LA PARADA DE MO…" at bounding box center [438, 188] width 876 height 377
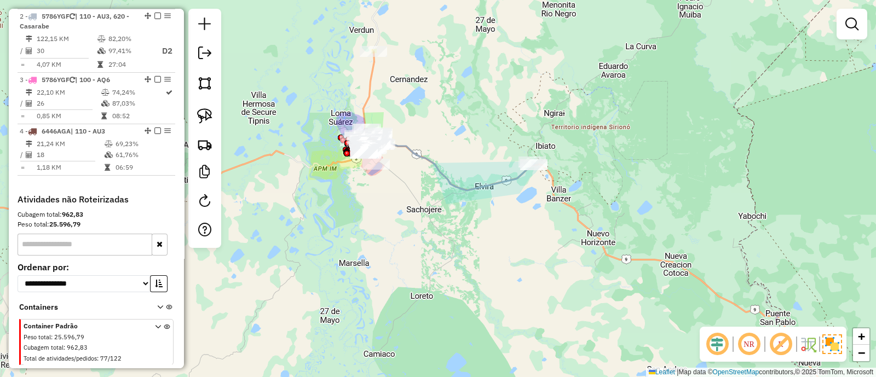
drag, startPoint x: 440, startPoint y: 125, endPoint x: 523, endPoint y: 157, distance: 89.3
click at [519, 157] on div "Janela de atendimento Grade de atendimento Capacidade Transportadoras Veículos …" at bounding box center [438, 188] width 876 height 377
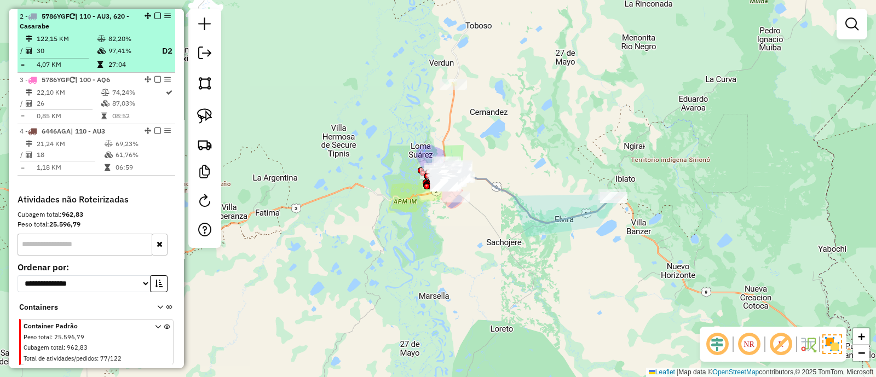
click at [154, 15] on em at bounding box center [157, 16] width 7 height 7
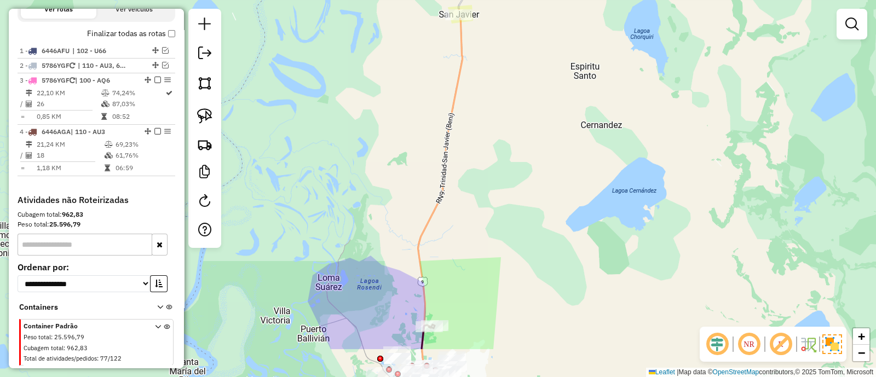
drag, startPoint x: 438, startPoint y: 215, endPoint x: 439, endPoint y: 41, distance: 174.2
click at [439, 42] on div "Janela de atendimento Grade de atendimento Capacidade Transportadoras Veículos …" at bounding box center [438, 188] width 876 height 377
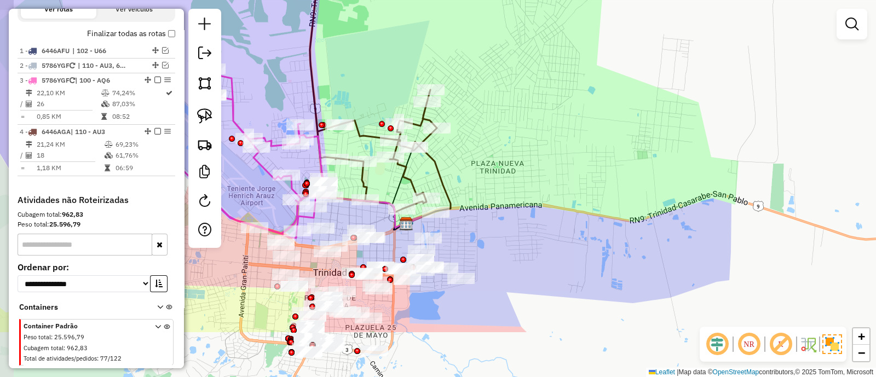
drag, startPoint x: 455, startPoint y: 266, endPoint x: 511, endPoint y: 163, distance: 117.4
click at [507, 171] on div "Janela de atendimento Grade de atendimento Capacidade Transportadoras Veículos …" at bounding box center [438, 188] width 876 height 377
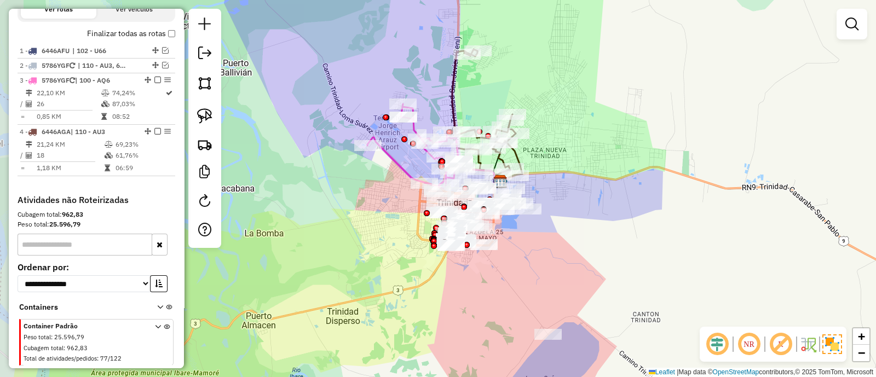
drag, startPoint x: 494, startPoint y: 278, endPoint x: 530, endPoint y: 276, distance: 36.2
click at [530, 276] on div "Janela de atendimento Grade de atendimento Capacidade Transportadoras Veículos …" at bounding box center [438, 188] width 876 height 377
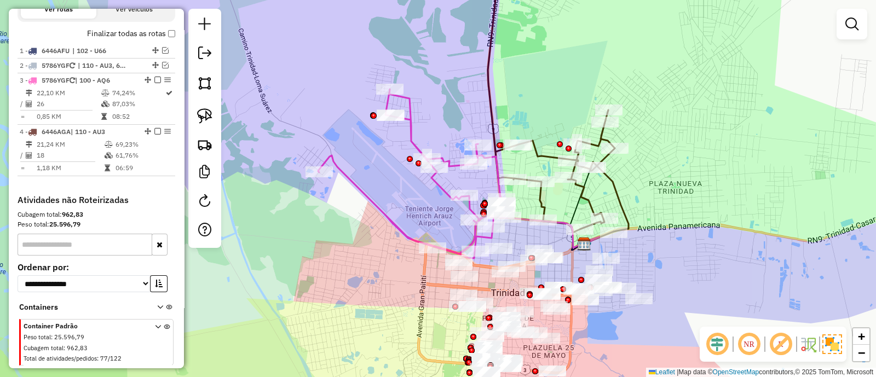
click at [414, 140] on icon at bounding box center [412, 173] width 189 height 169
select select "**********"
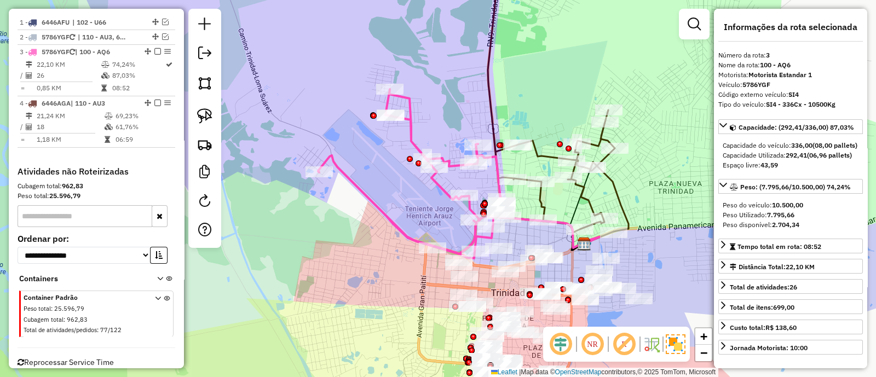
scroll to position [448, 0]
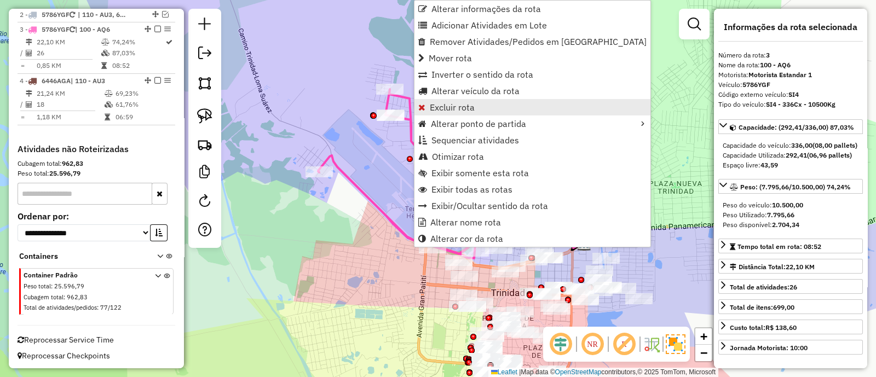
click at [450, 110] on span "Excluir rota" at bounding box center [452, 107] width 45 height 9
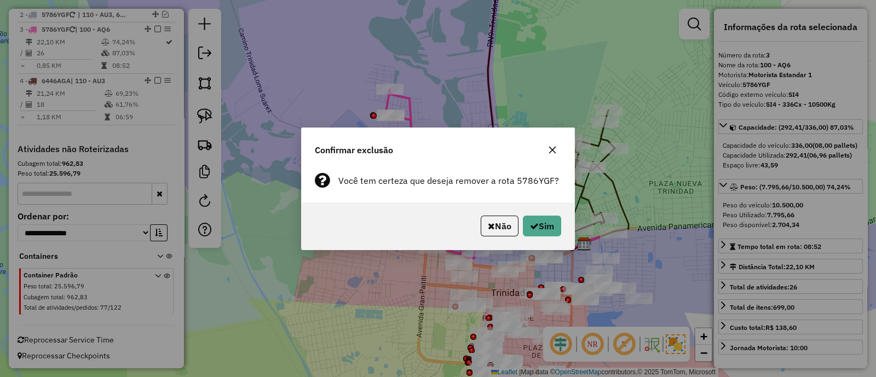
click at [541, 211] on div "Não Sim" at bounding box center [438, 226] width 273 height 47
click at [545, 222] on button "Sim" at bounding box center [542, 226] width 38 height 21
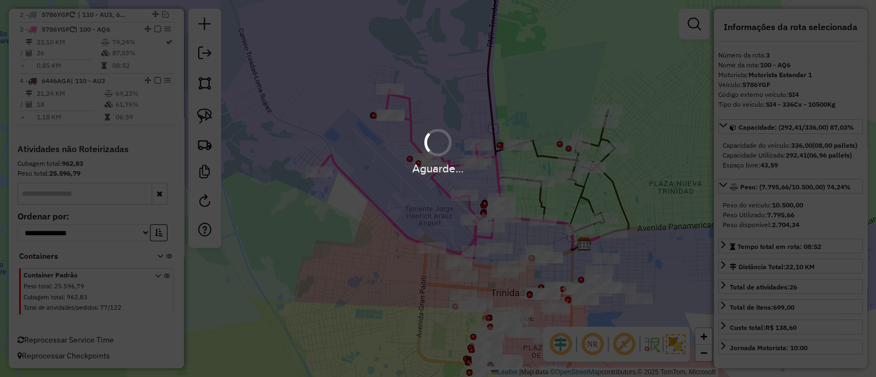
scroll to position [397, 0]
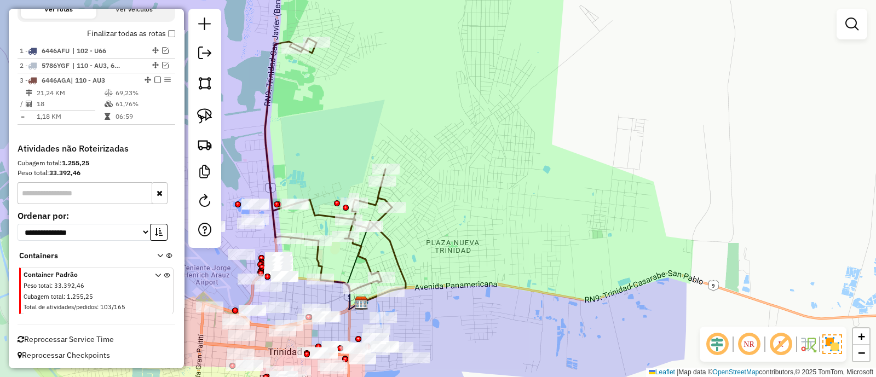
click at [396, 250] on icon at bounding box center [335, 165] width 141 height 254
select select "**********"
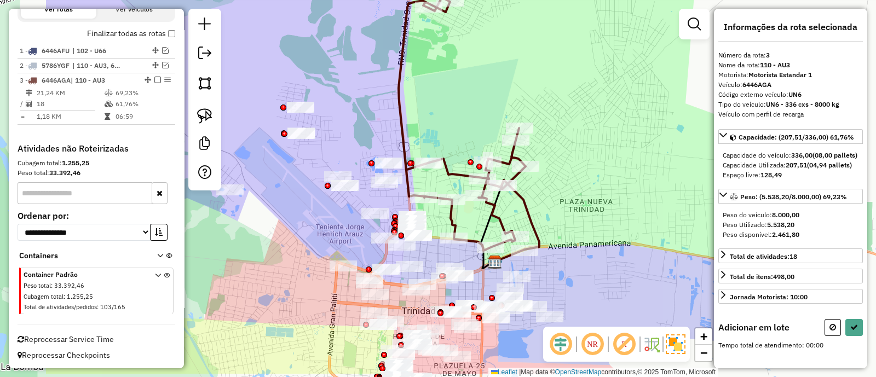
drag, startPoint x: 408, startPoint y: 249, endPoint x: 542, endPoint y: 208, distance: 139.8
click at [542, 208] on div "Janela de atendimento Grade de atendimento Capacidade Transportadoras Veículos …" at bounding box center [438, 188] width 876 height 377
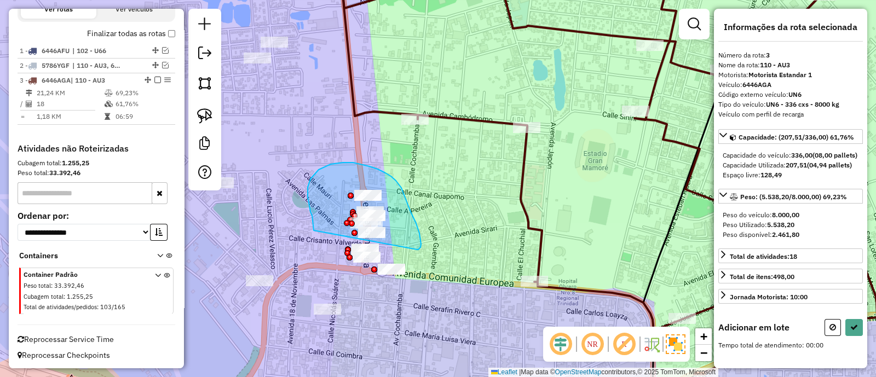
drag, startPoint x: 418, startPoint y: 250, endPoint x: 314, endPoint y: 231, distance: 105.7
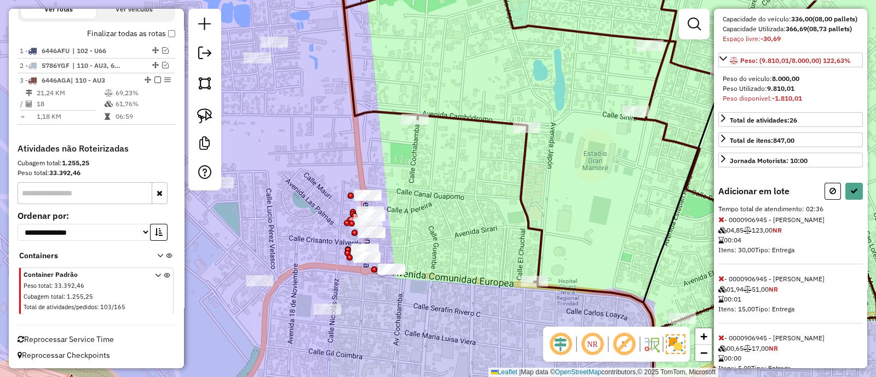
scroll to position [205, 0]
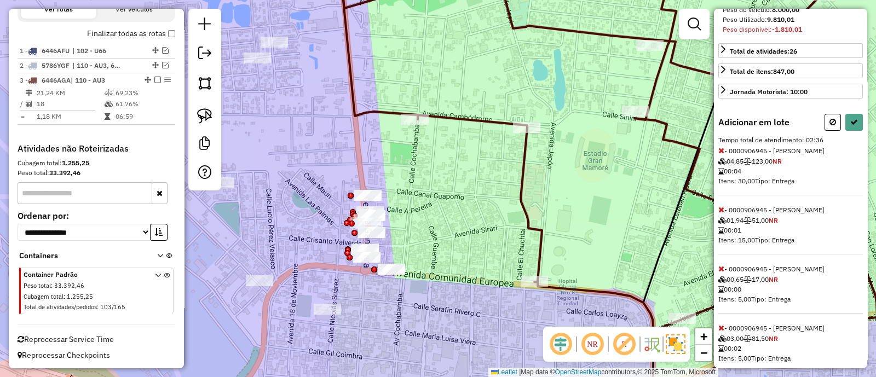
click at [724, 154] on icon at bounding box center [722, 151] width 6 height 8
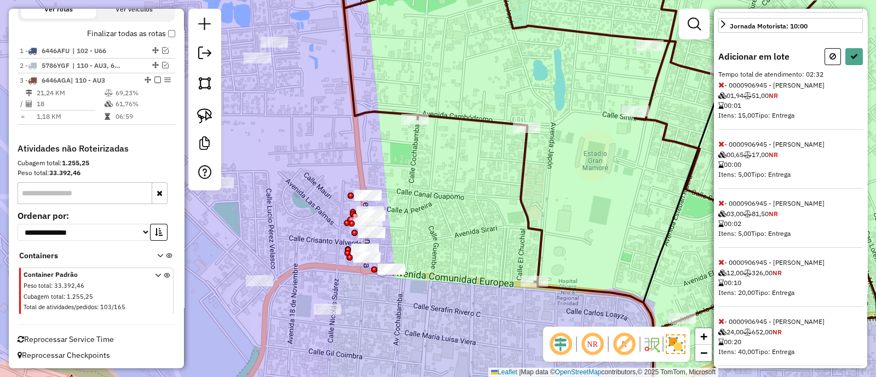
scroll to position [273, 0]
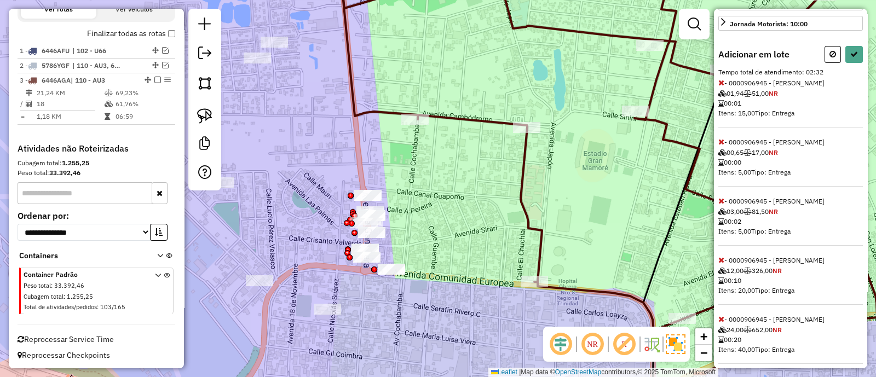
click at [719, 264] on icon at bounding box center [722, 260] width 6 height 8
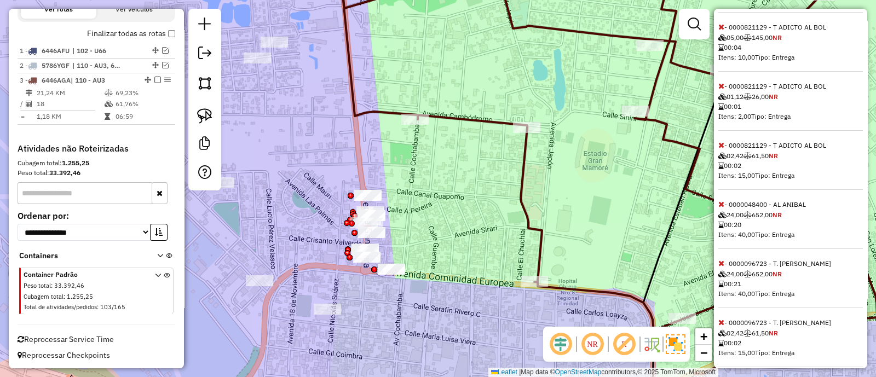
scroll to position [685, 0]
click at [720, 208] on icon at bounding box center [722, 204] width 6 height 8
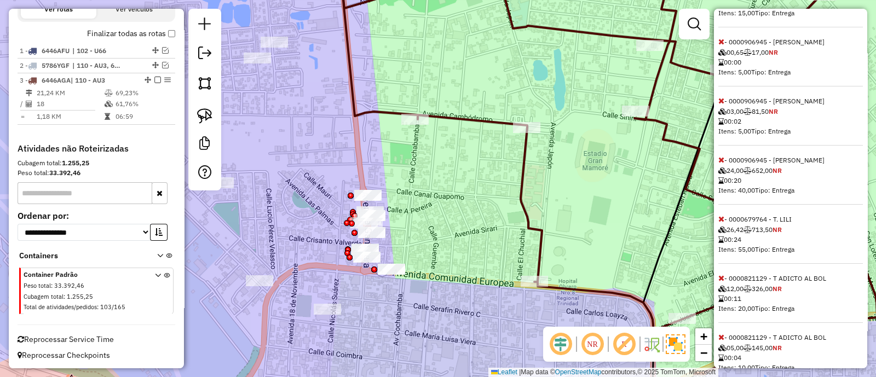
scroll to position [411, 0]
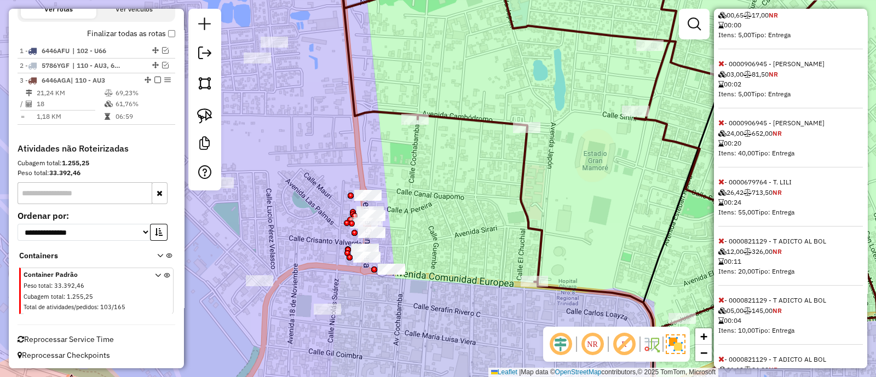
click at [720, 127] on icon at bounding box center [722, 123] width 6 height 8
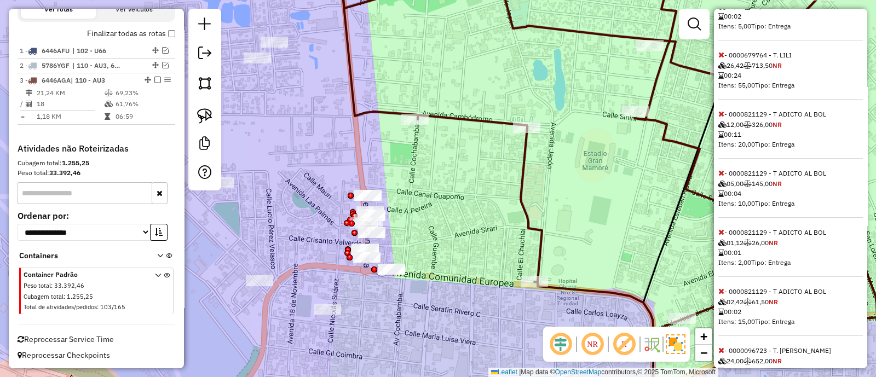
scroll to position [547, 0]
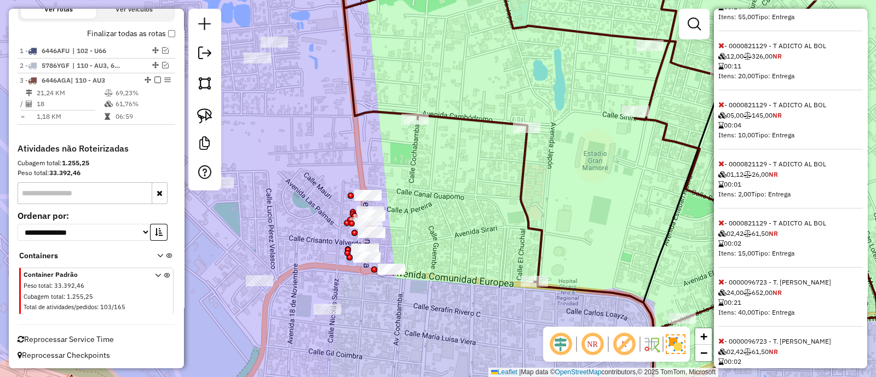
click at [721, 227] on icon at bounding box center [722, 223] width 6 height 8
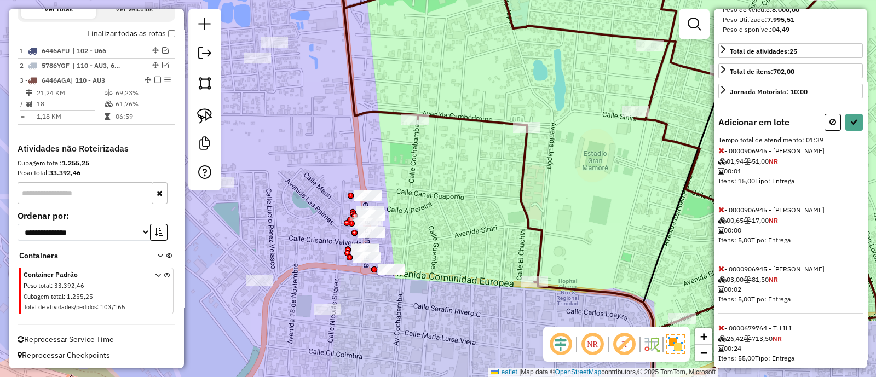
scroll to position [0, 0]
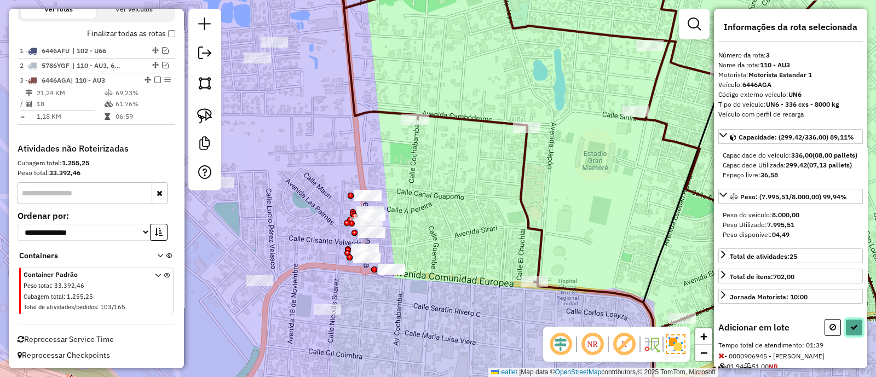
click at [851, 331] on icon at bounding box center [855, 328] width 8 height 8
select select "**********"
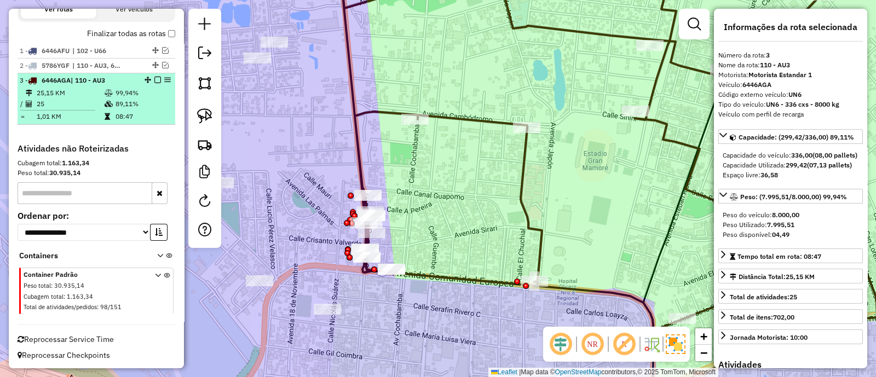
click at [154, 78] on em at bounding box center [157, 80] width 7 height 7
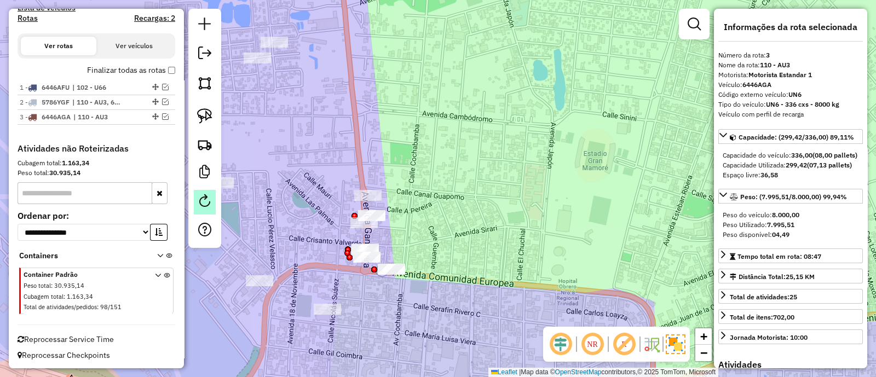
click at [204, 196] on em at bounding box center [204, 200] width 13 height 13
select select "*"
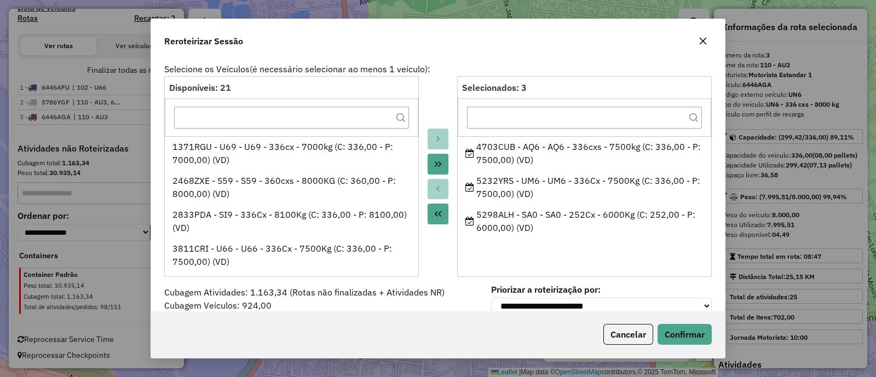
click at [704, 46] on button "button" at bounding box center [704, 41] width 18 height 18
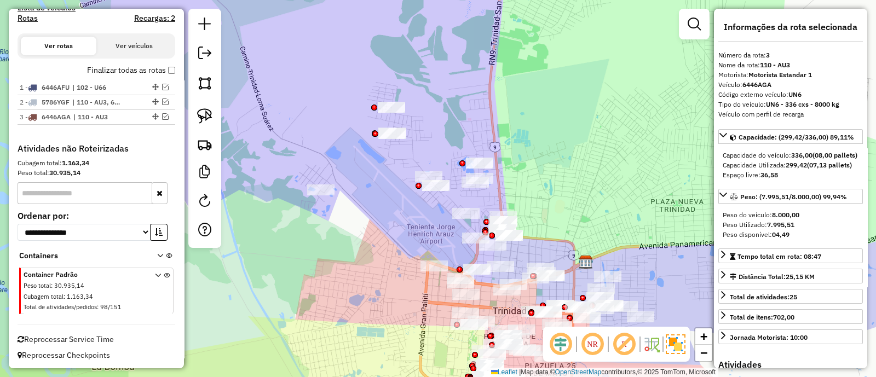
drag, startPoint x: 509, startPoint y: 233, endPoint x: 576, endPoint y: 217, distance: 68.7
click at [576, 217] on div "Janela de atendimento Grade de atendimento Capacidade Transportadoras Veículos …" at bounding box center [438, 188] width 876 height 377
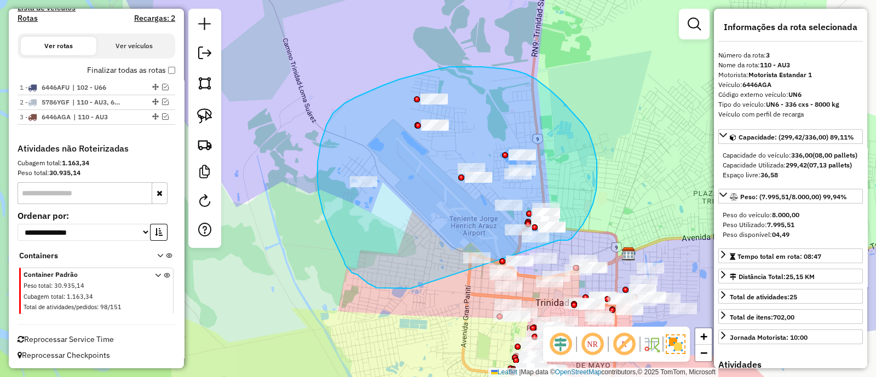
drag, startPoint x: 559, startPoint y: 240, endPoint x: 411, endPoint y: 289, distance: 155.6
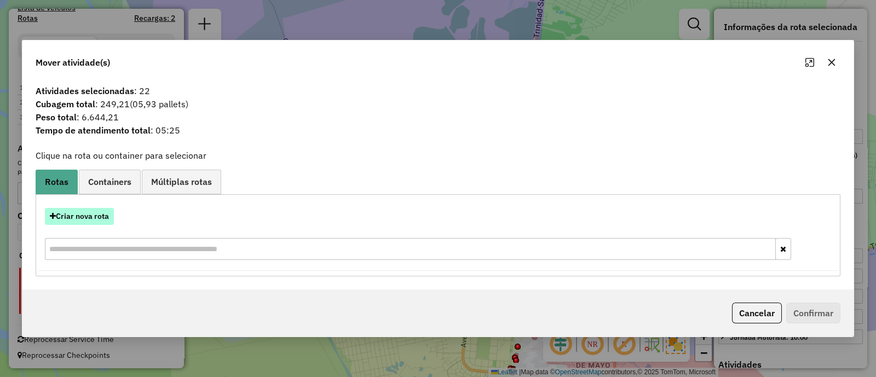
click at [100, 215] on button "Criar nova rota" at bounding box center [79, 216] width 69 height 17
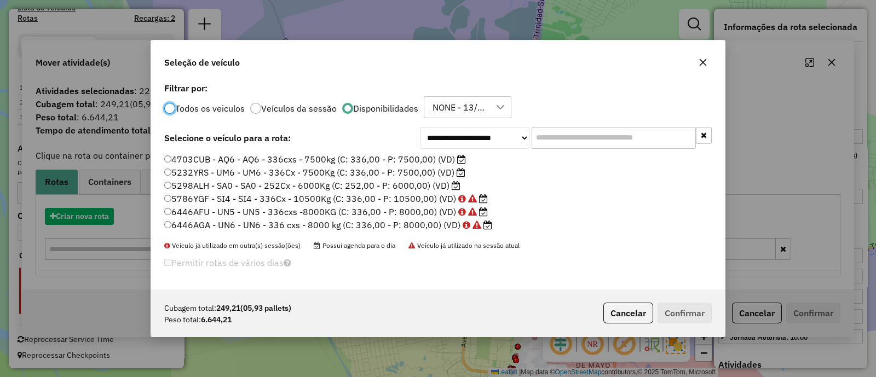
scroll to position [5, 3]
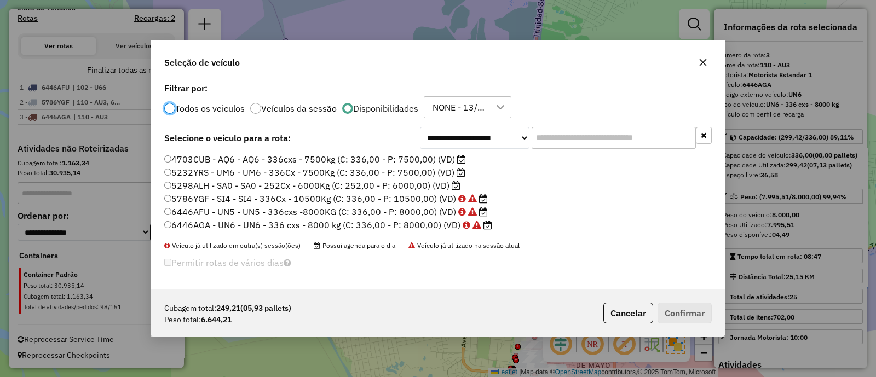
click at [408, 159] on label "4703CUB - AQ6 - AQ6 - 336cxs - 7500kg (C: 336,00 - P: 7500,00) (VD)" at bounding box center [315, 159] width 302 height 13
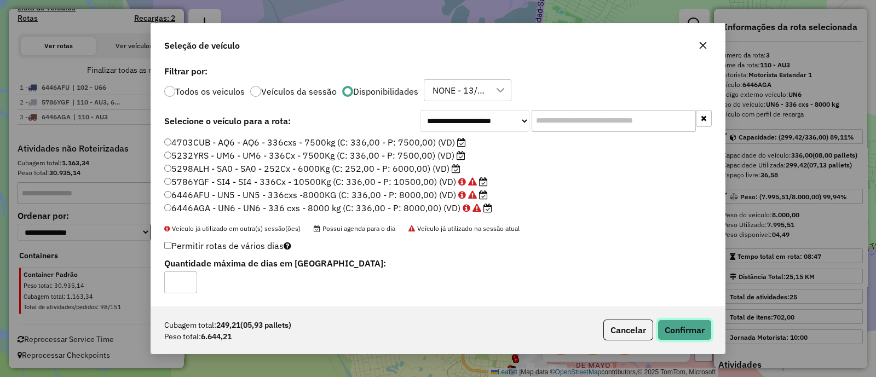
click at [674, 325] on button "Confirmar" at bounding box center [685, 330] width 54 height 21
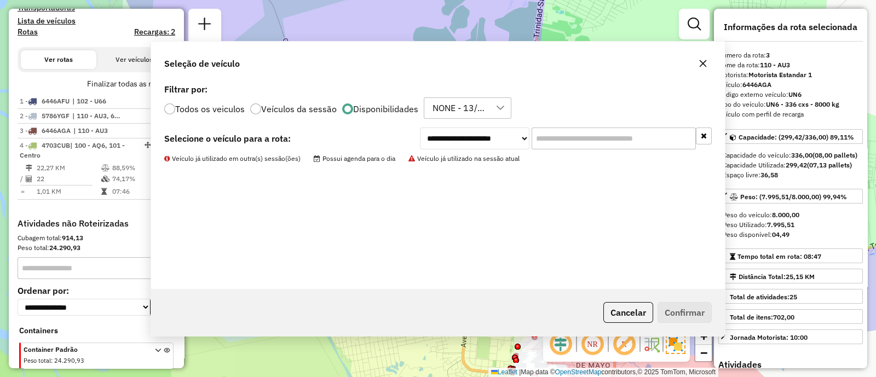
scroll to position [421, 0]
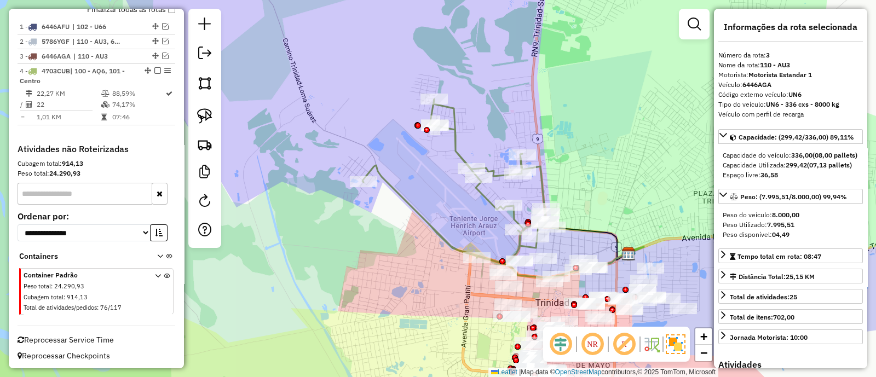
click at [487, 203] on icon at bounding box center [457, 181] width 189 height 165
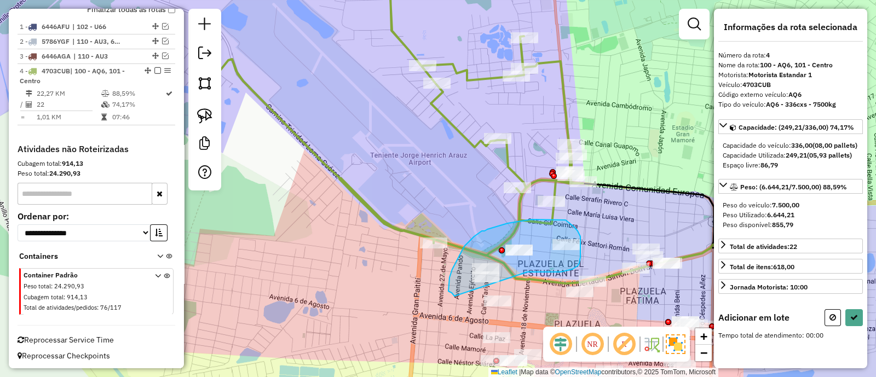
drag, startPoint x: 527, startPoint y: 272, endPoint x: 455, endPoint y: 296, distance: 75.7
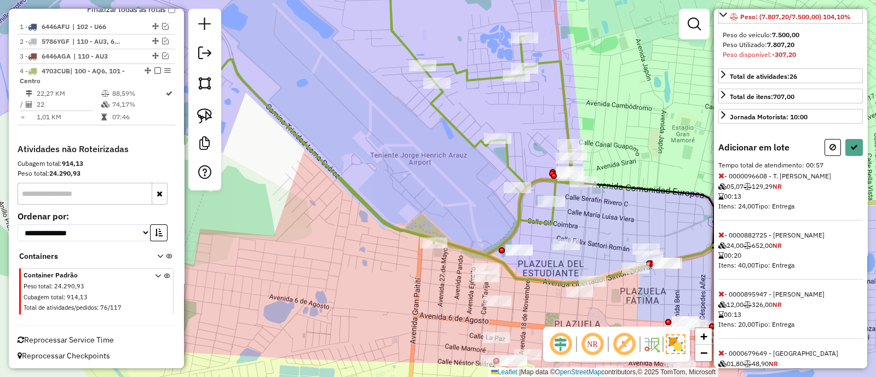
scroll to position [136, 0]
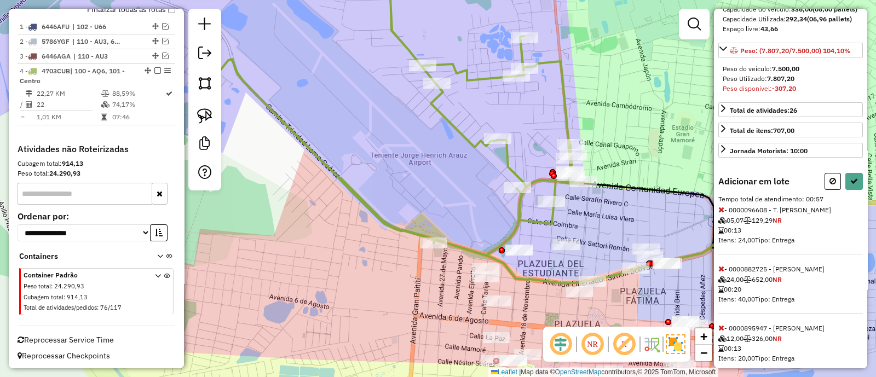
click at [719, 273] on icon at bounding box center [722, 269] width 6 height 8
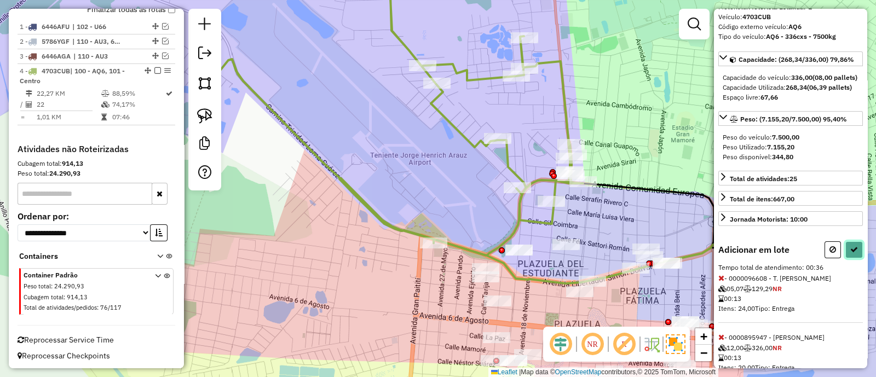
click at [852, 254] on icon at bounding box center [855, 250] width 8 height 8
select select "**********"
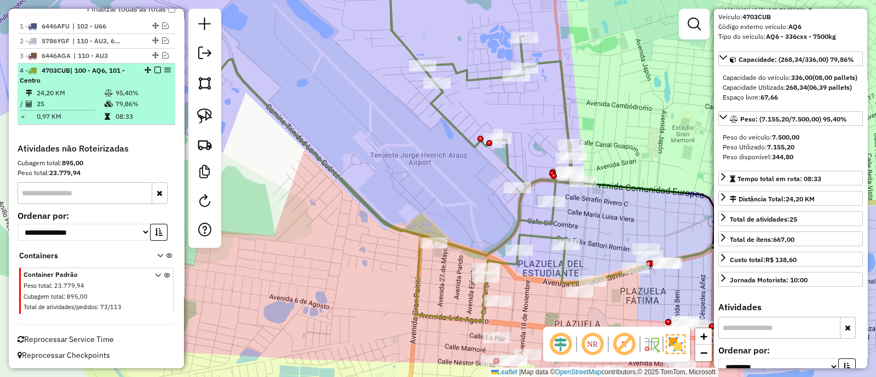
click at [154, 67] on em at bounding box center [157, 70] width 7 height 7
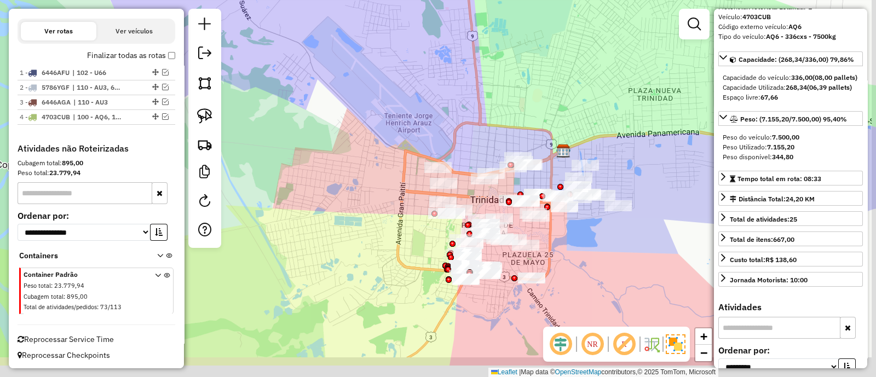
drag, startPoint x: 414, startPoint y: 198, endPoint x: 389, endPoint y: 148, distance: 55.4
click at [389, 148] on div "Janela de atendimento Grade de atendimento Capacidade Transportadoras Veículos …" at bounding box center [438, 188] width 876 height 377
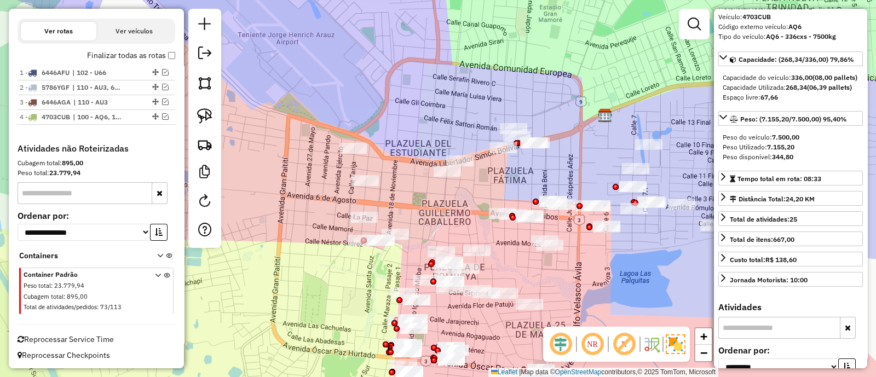
drag, startPoint x: 627, startPoint y: 251, endPoint x: 427, endPoint y: 247, distance: 200.0
click at [427, 247] on div "Janela de atendimento Grade de atendimento Capacidade Transportadoras Veículos …" at bounding box center [438, 188] width 876 height 377
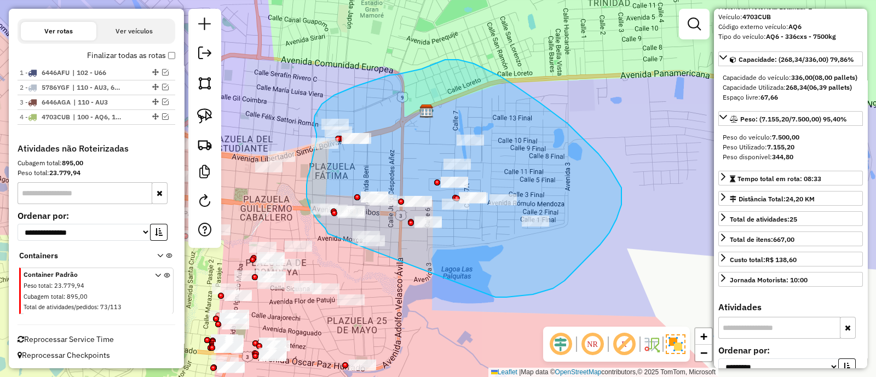
drag, startPoint x: 497, startPoint y: 297, endPoint x: 341, endPoint y: 262, distance: 160.1
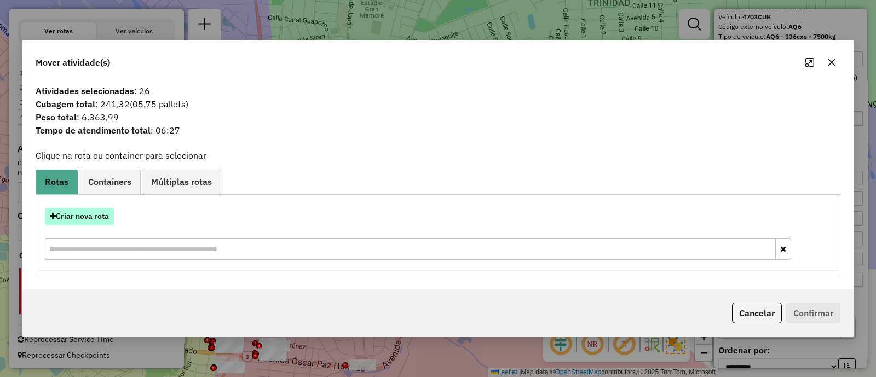
click at [104, 223] on button "Criar nova rota" at bounding box center [79, 216] width 69 height 17
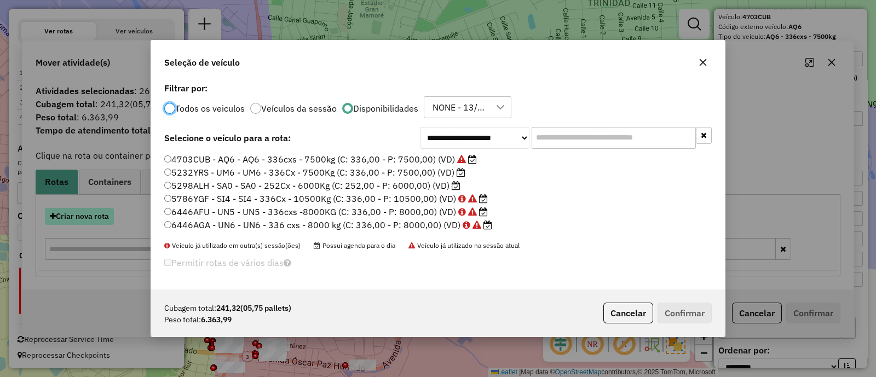
scroll to position [5, 3]
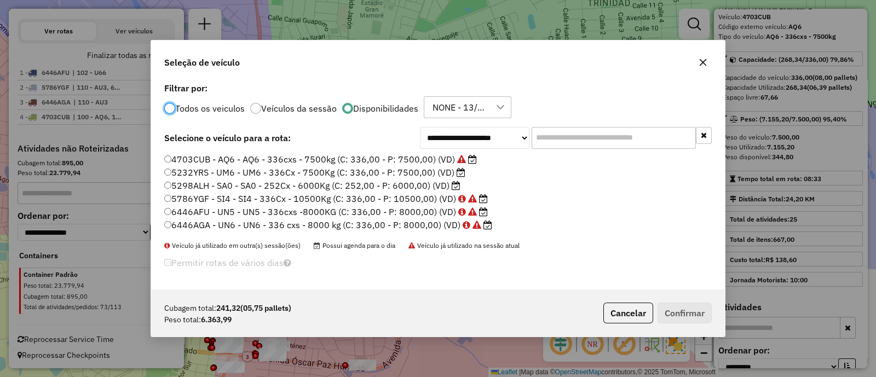
click at [410, 170] on label "5232YRS - UM6 - UM6 - 336Cx - 7500Kg (C: 336,00 - P: 7500,00) (VD)" at bounding box center [314, 172] width 301 height 13
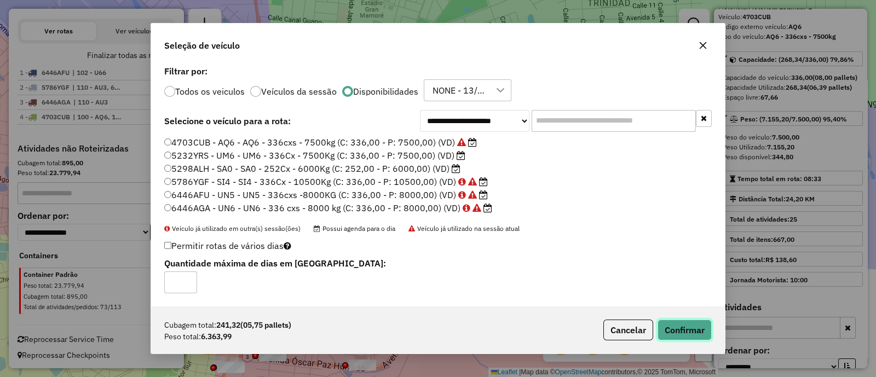
click at [667, 333] on button "Confirmar" at bounding box center [685, 330] width 54 height 21
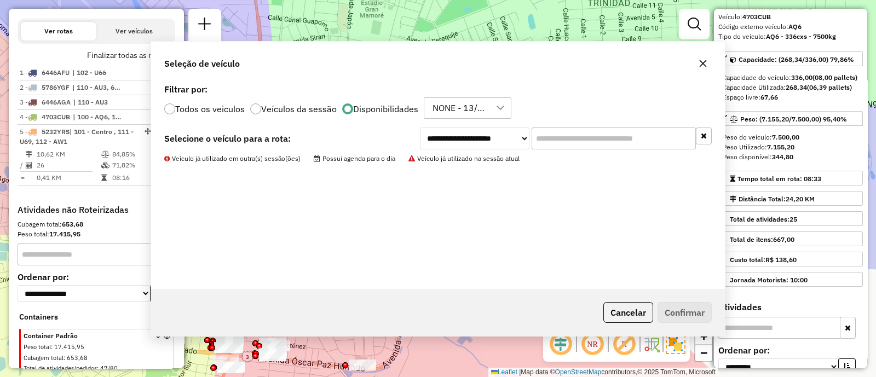
scroll to position [422, 0]
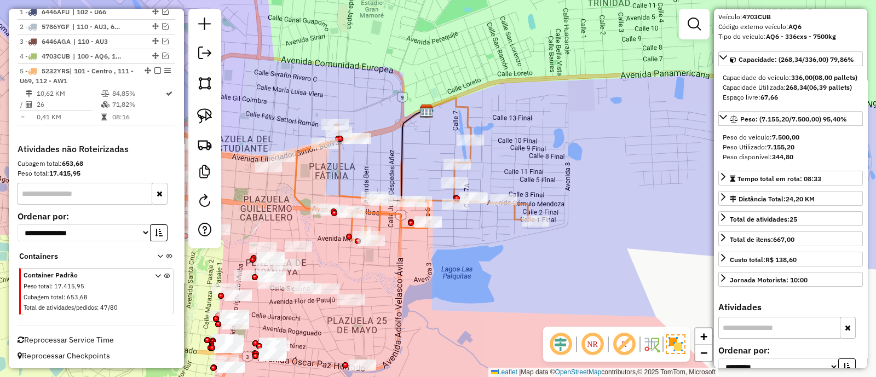
click at [334, 175] on icon at bounding box center [415, 183] width 241 height 117
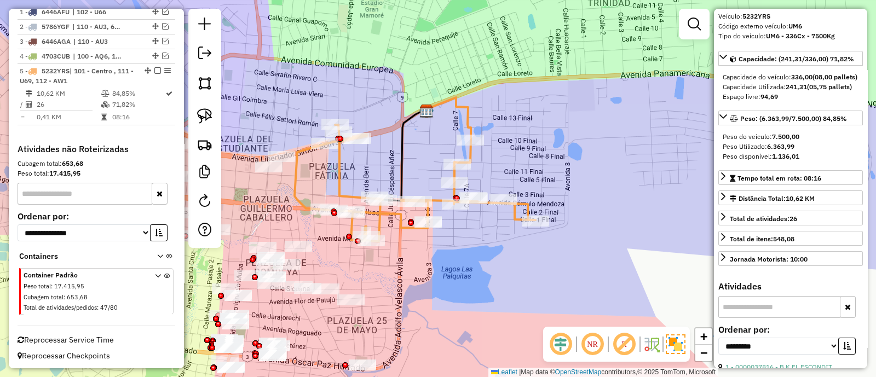
scroll to position [3, 0]
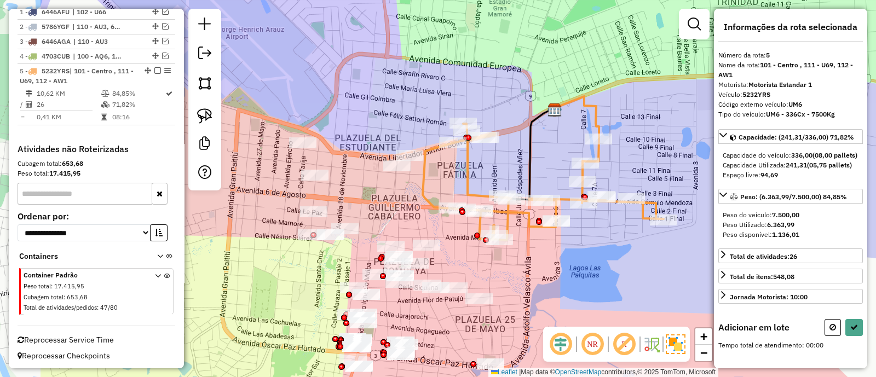
drag, startPoint x: 324, startPoint y: 175, endPoint x: 452, endPoint y: 174, distance: 128.7
click at [452, 174] on div "Janela de atendimento Grade de atendimento Capacidade Transportadoras Veículos …" at bounding box center [438, 188] width 876 height 377
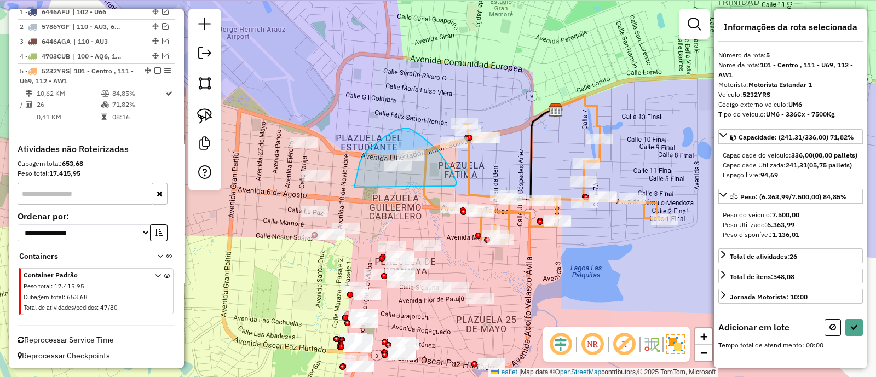
drag, startPoint x: 447, startPoint y: 163, endPoint x: 354, endPoint y: 200, distance: 100.3
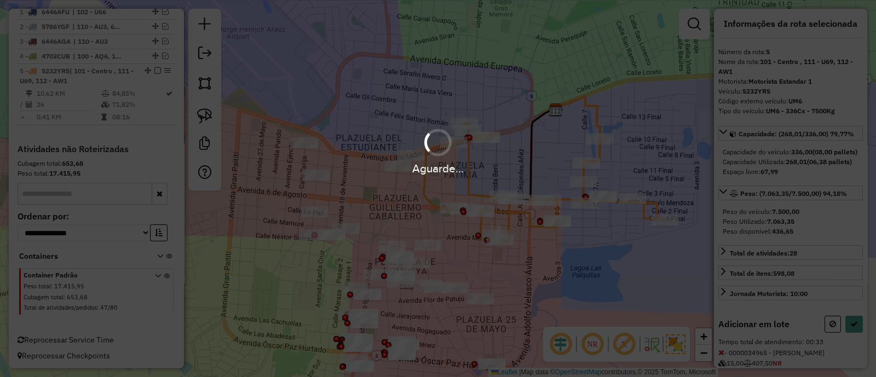
scroll to position [78, 0]
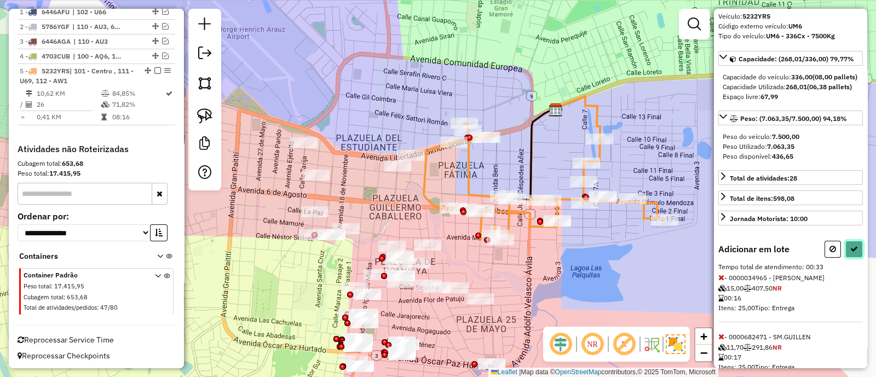
click at [851, 253] on icon at bounding box center [855, 249] width 8 height 8
select select "**********"
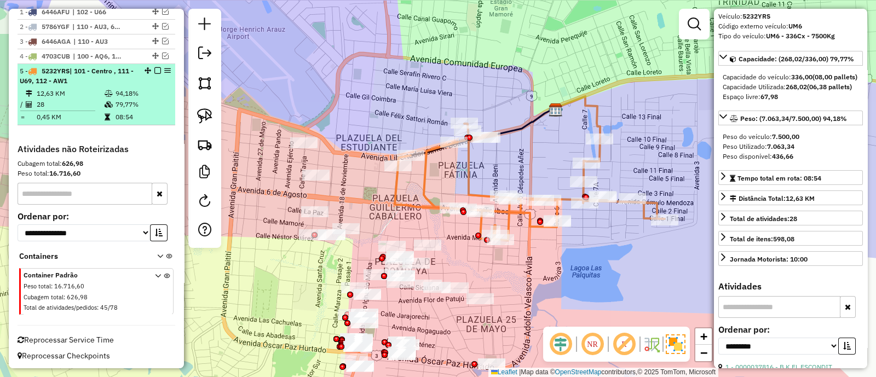
click at [154, 67] on em at bounding box center [157, 70] width 7 height 7
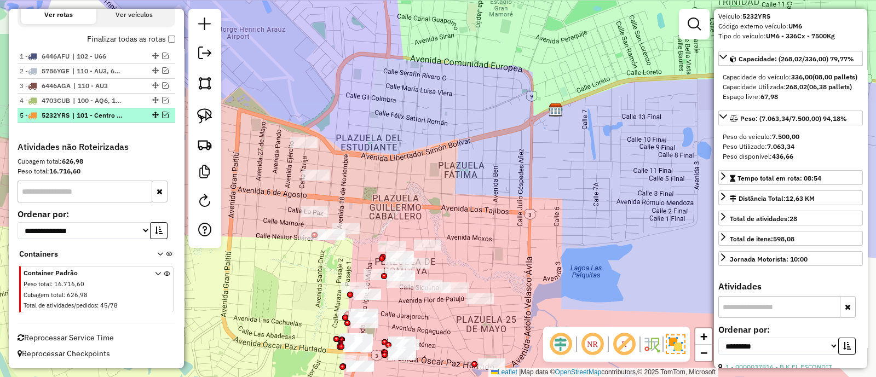
scroll to position [375, 0]
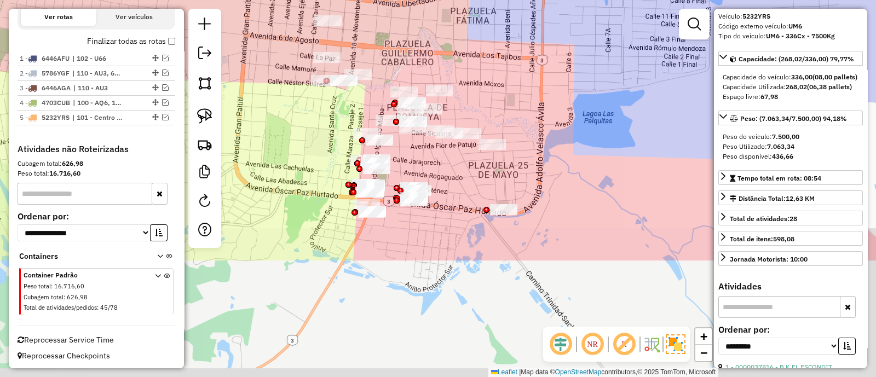
drag, startPoint x: 462, startPoint y: 227, endPoint x: 474, endPoint y: 88, distance: 139.6
click at [474, 88] on div "Janela de atendimento Grade de atendimento Capacidade Transportadoras Veículos …" at bounding box center [438, 188] width 876 height 377
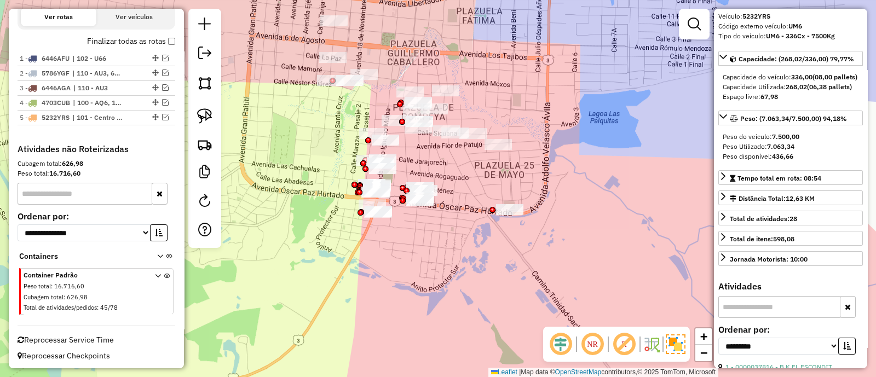
drag, startPoint x: 444, startPoint y: 72, endPoint x: 512, endPoint y: 168, distance: 117.5
click at [512, 168] on div "Janela de atendimento Grade de atendimento Capacidade Transportadoras Veículos …" at bounding box center [438, 188] width 876 height 377
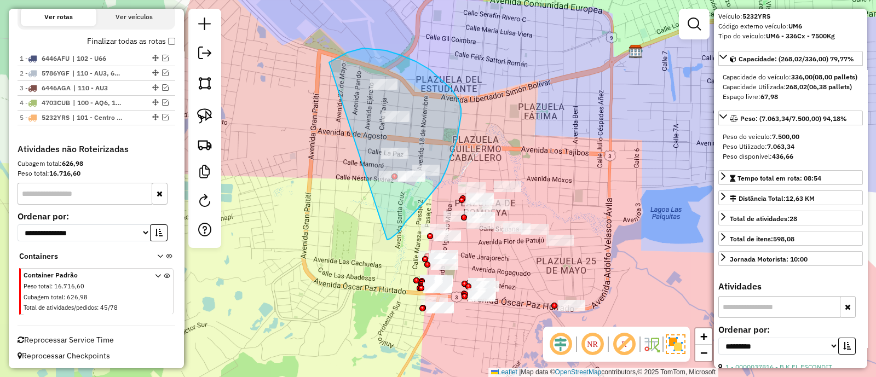
drag, startPoint x: 441, startPoint y: 182, endPoint x: 300, endPoint y: 96, distance: 164.7
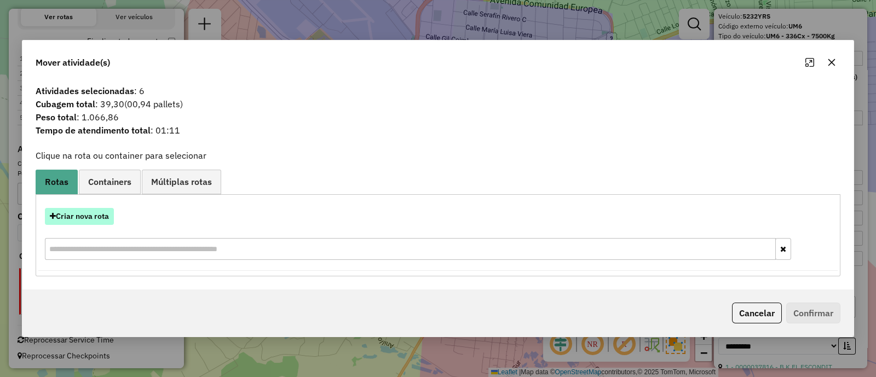
click at [88, 215] on button "Criar nova rota" at bounding box center [79, 216] width 69 height 17
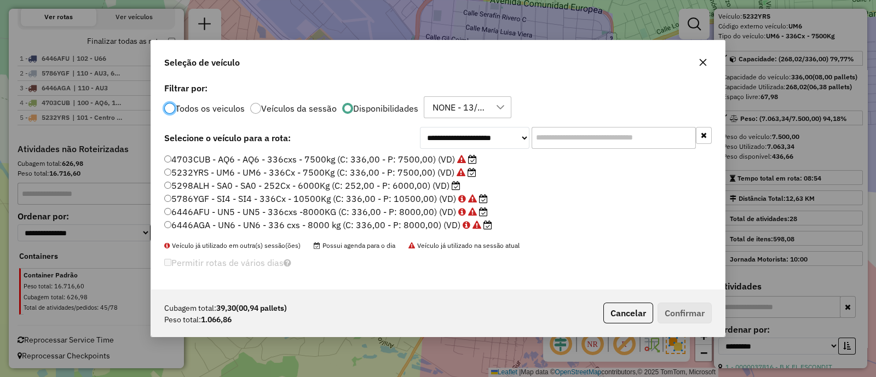
scroll to position [5, 3]
click at [411, 185] on label "5298ALH - SA0 - SA0 - 252Cx - 6000Kg (C: 252,00 - P: 6000,00) (VD)" at bounding box center [312, 185] width 296 height 13
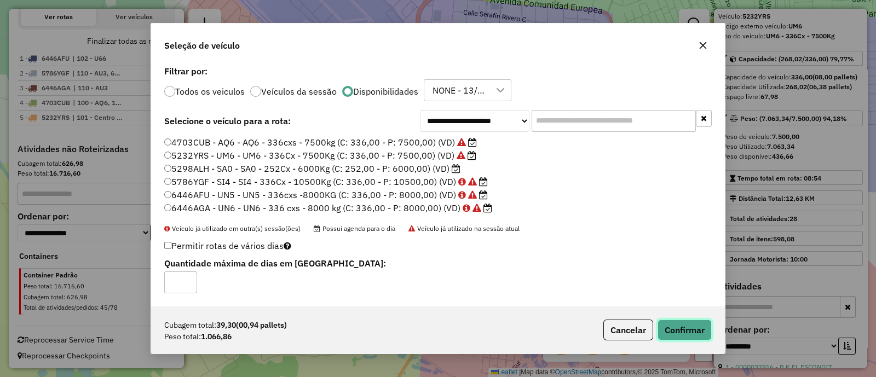
click at [692, 328] on button "Confirmar" at bounding box center [685, 330] width 54 height 21
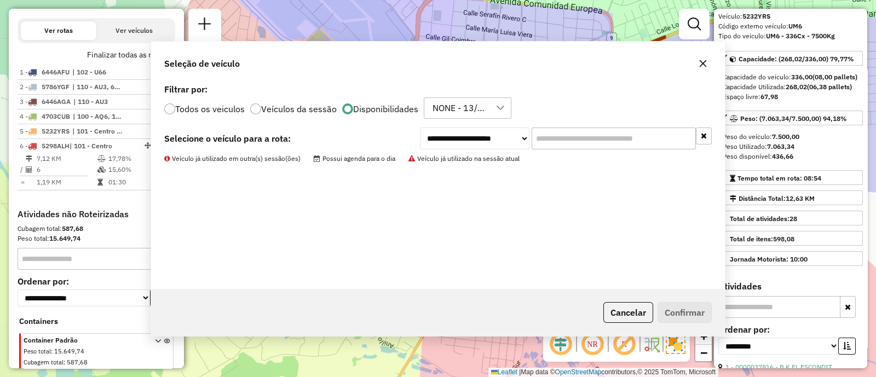
scroll to position [440, 0]
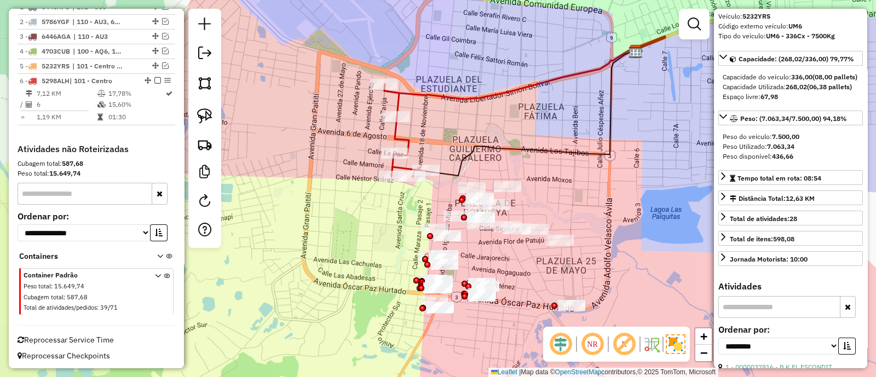
click at [408, 144] on icon at bounding box center [406, 130] width 42 height 92
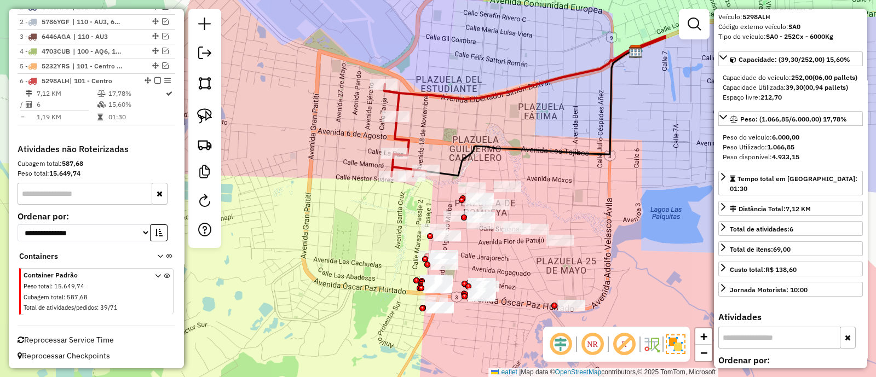
scroll to position [0, 0]
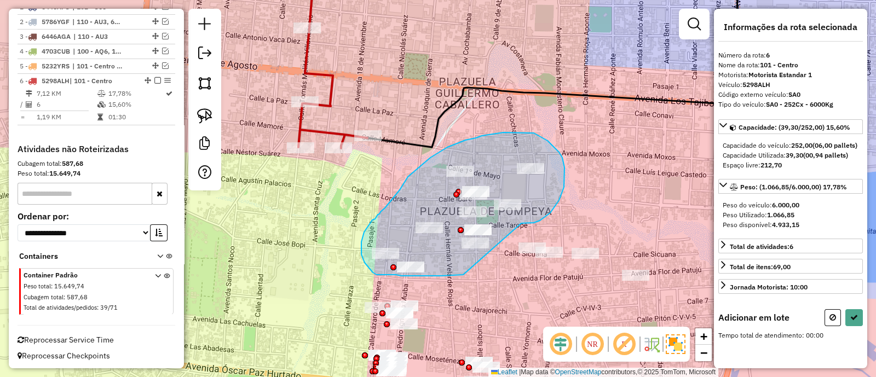
drag, startPoint x: 540, startPoint y: 221, endPoint x: 463, endPoint y: 275, distance: 93.9
click at [463, 275] on div "Janela de atendimento Grade de atendimento Capacidade Transportadoras Veículos …" at bounding box center [438, 188] width 876 height 377
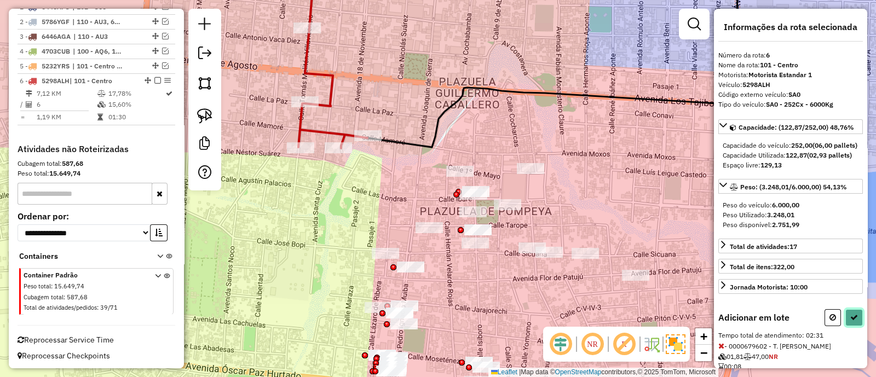
click at [853, 322] on icon at bounding box center [855, 318] width 8 height 8
select select "**********"
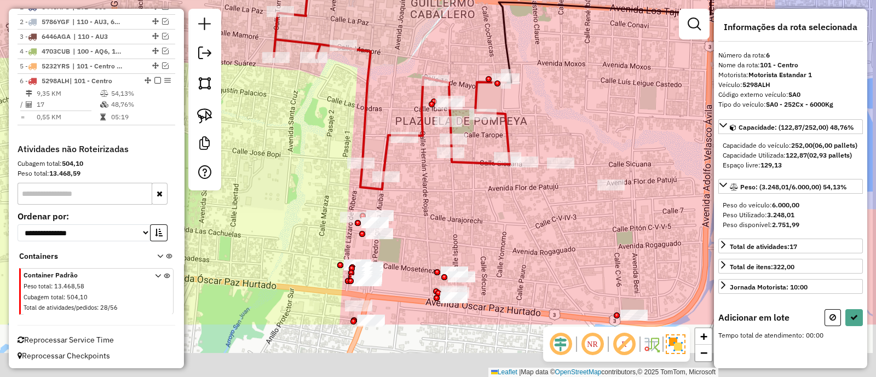
drag, startPoint x: 455, startPoint y: 306, endPoint x: 425, endPoint y: 203, distance: 107.7
click at [427, 206] on div "Janela de atendimento Grade de atendimento Capacidade Transportadoras Veículos …" at bounding box center [438, 188] width 876 height 377
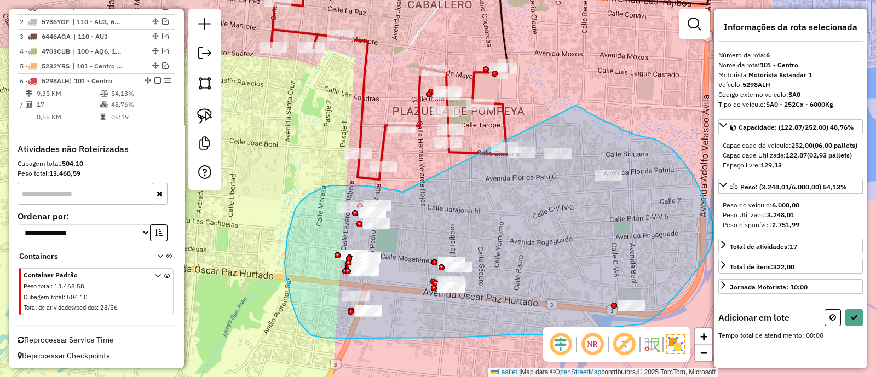
drag, startPoint x: 383, startPoint y: 188, endPoint x: 575, endPoint y: 106, distance: 209.1
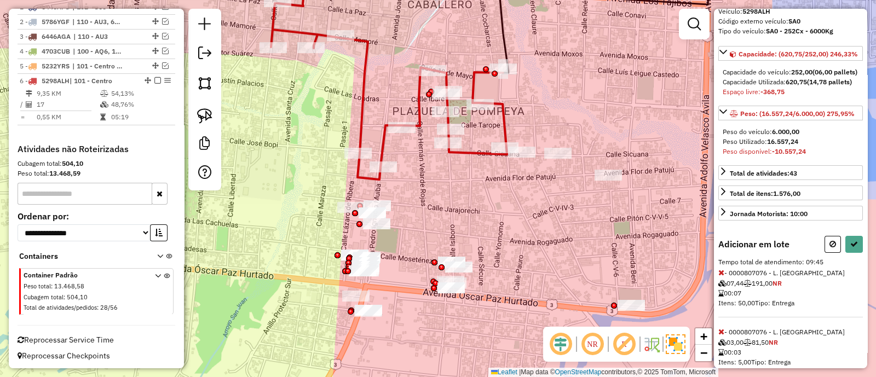
scroll to position [136, 0]
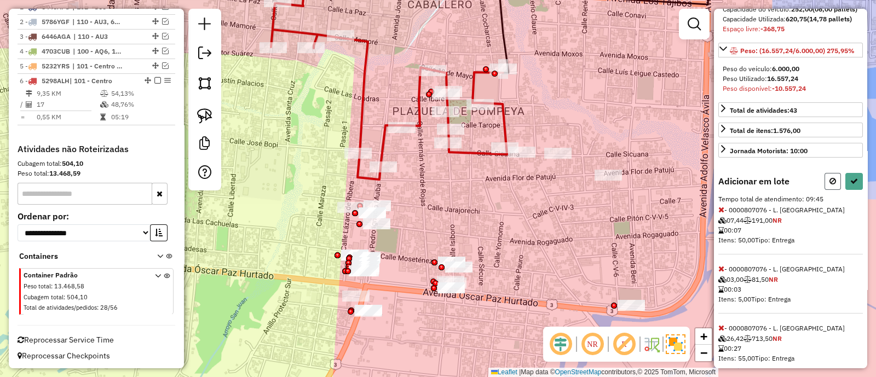
click at [833, 185] on icon at bounding box center [833, 181] width 7 height 8
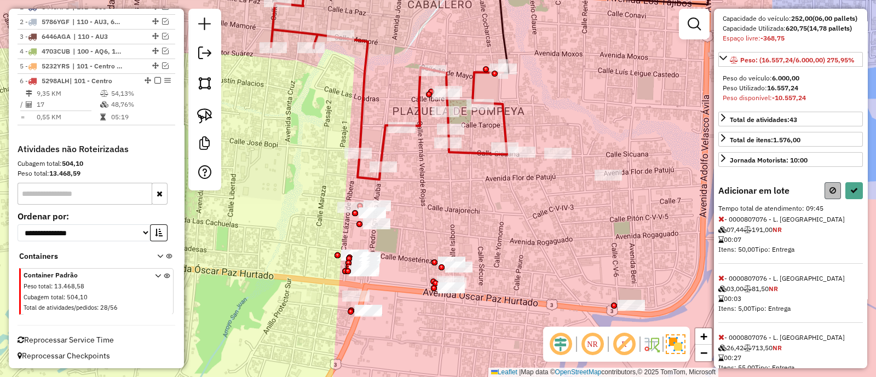
select select "**********"
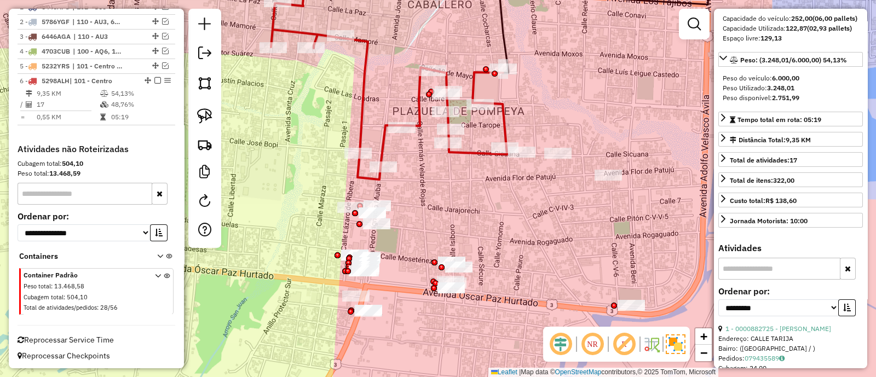
click at [469, 248] on div "Janela de atendimento Grade de atendimento Capacidade Transportadoras Veículos …" at bounding box center [438, 188] width 876 height 377
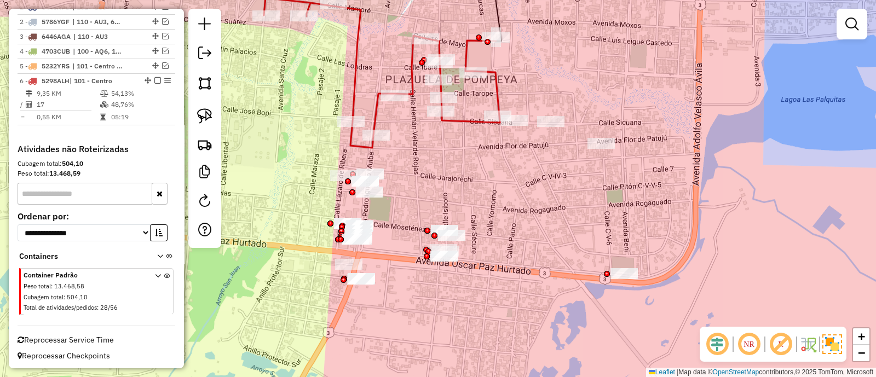
drag, startPoint x: 471, startPoint y: 231, endPoint x: 455, endPoint y: 182, distance: 52.0
click at [461, 187] on div "Janela de atendimento Grade de atendimento Capacidade Transportadoras Veículos …" at bounding box center [438, 188] width 876 height 377
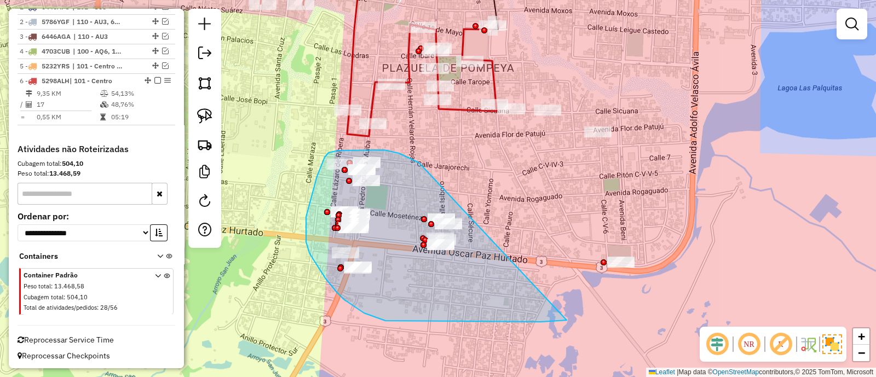
drag, startPoint x: 389, startPoint y: 151, endPoint x: 565, endPoint y: 320, distance: 243.3
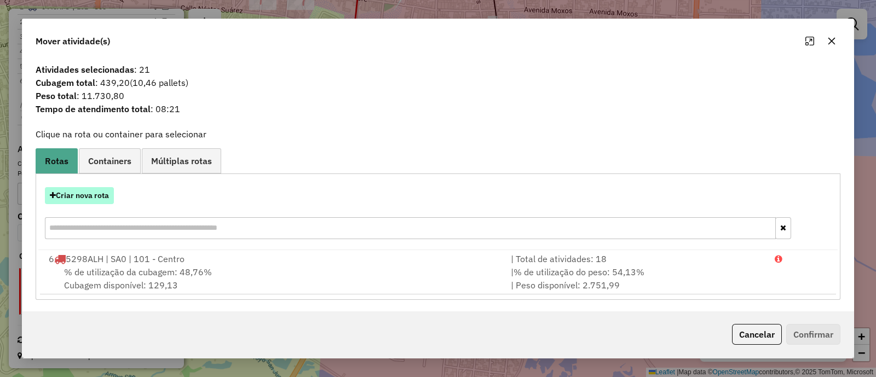
click at [75, 196] on button "Criar nova rota" at bounding box center [79, 195] width 69 height 17
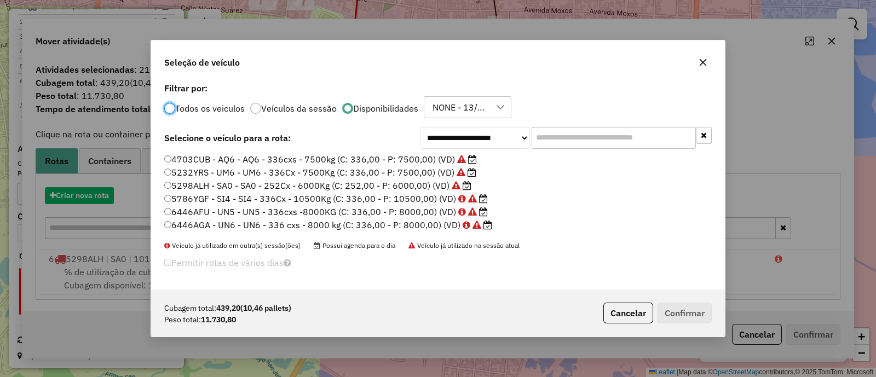
scroll to position [5, 3]
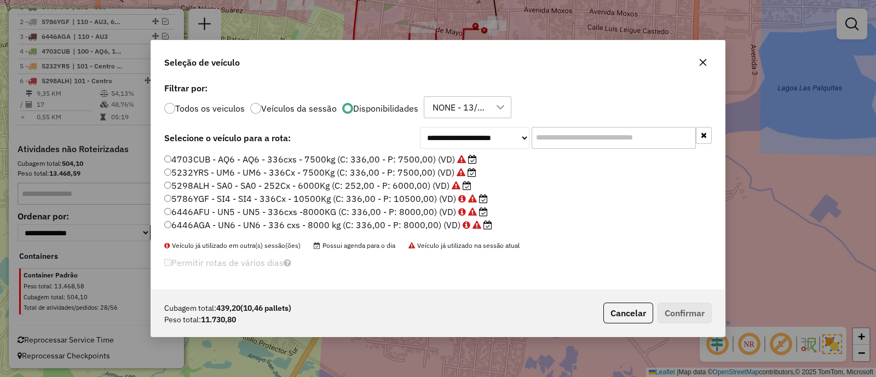
click at [403, 183] on label "5298ALH - SA0 - SA0 - 252Cx - 6000Kg (C: 252,00 - P: 6000,00) (VD)" at bounding box center [317, 185] width 307 height 13
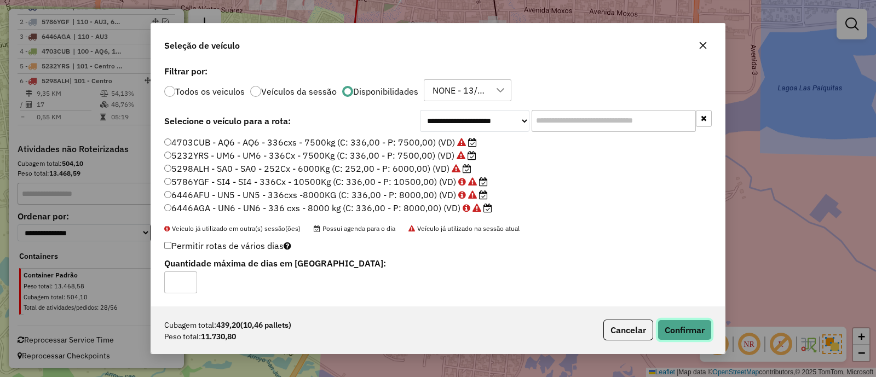
click at [688, 323] on button "Confirmar" at bounding box center [685, 330] width 54 height 21
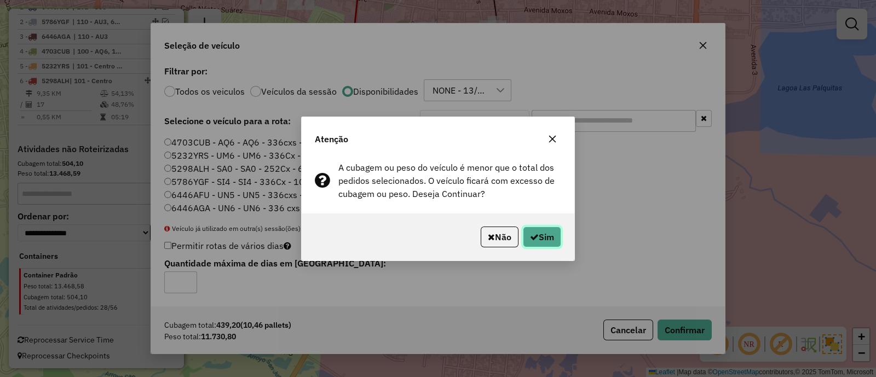
click at [532, 232] on button "Sim" at bounding box center [542, 237] width 38 height 21
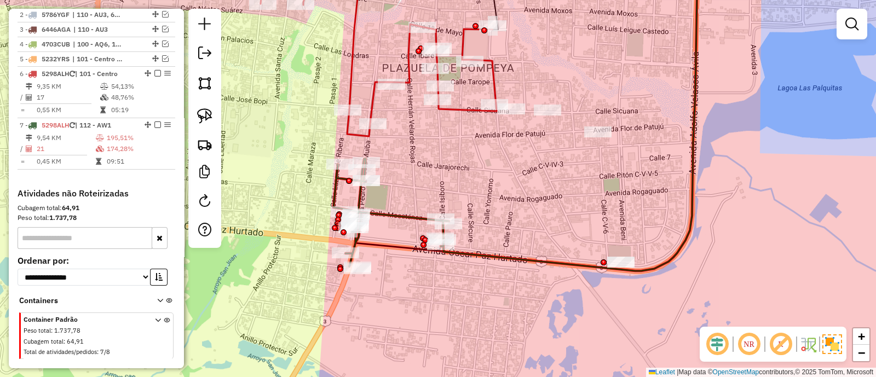
click at [403, 218] on icon at bounding box center [392, 213] width 116 height 108
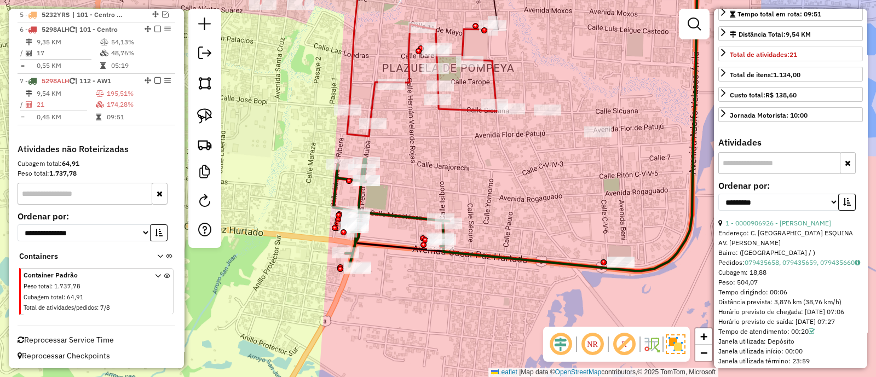
scroll to position [273, 0]
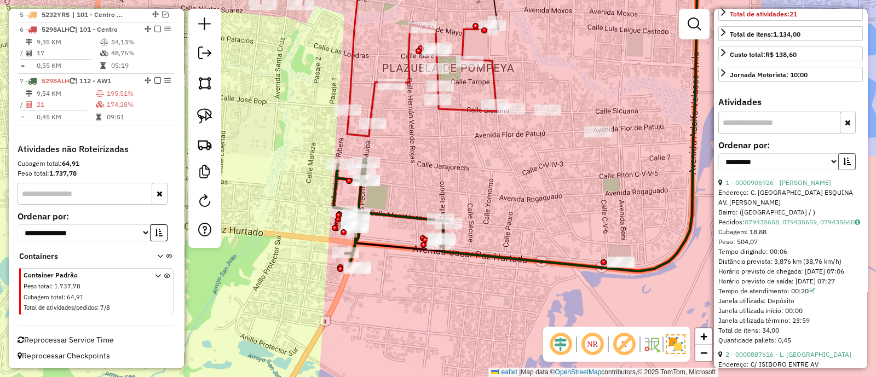
click at [840, 170] on button "button" at bounding box center [848, 161] width 18 height 17
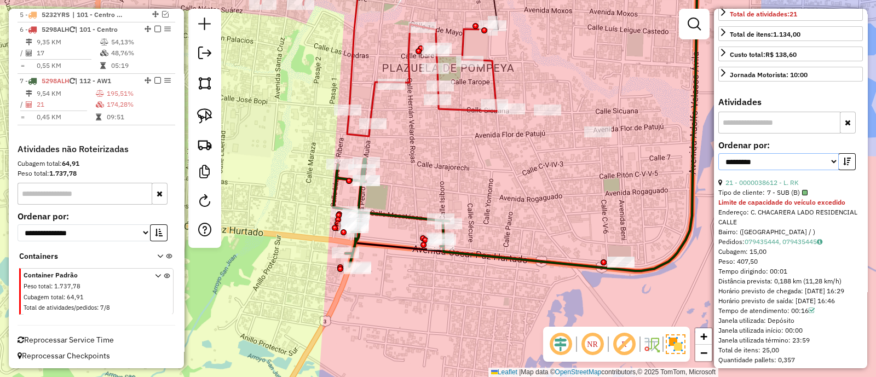
click at [785, 170] on select "**********" at bounding box center [779, 161] width 121 height 17
select select "**********"
click at [719, 170] on select "**********" at bounding box center [779, 161] width 121 height 17
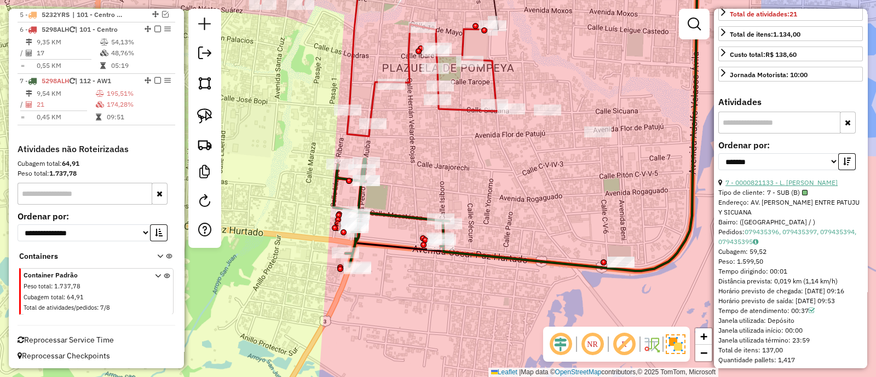
click at [756, 187] on link "7 - 0000821133 - L. JOSE" at bounding box center [782, 183] width 112 height 8
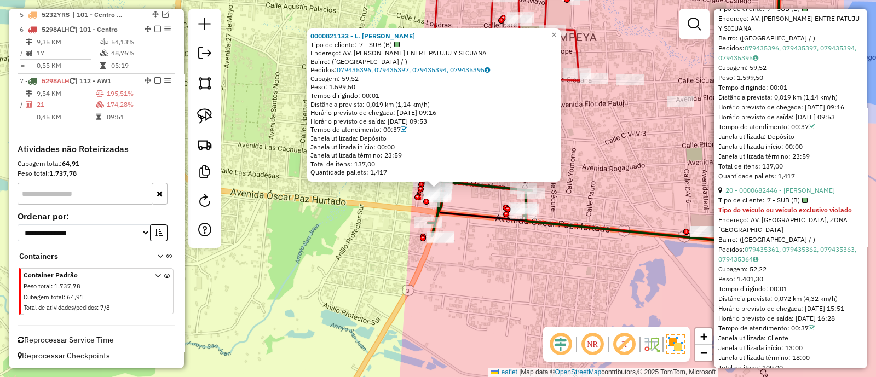
scroll to position [479, 0]
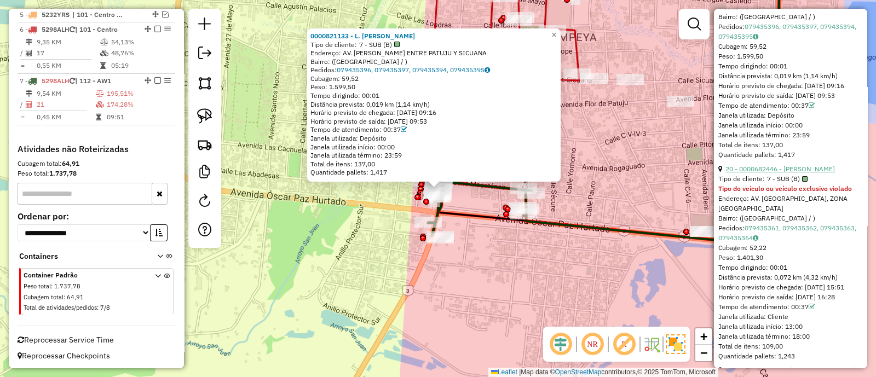
click at [760, 173] on link "20 - 0000682446 - JULIETA AGUIRRE" at bounding box center [781, 169] width 110 height 8
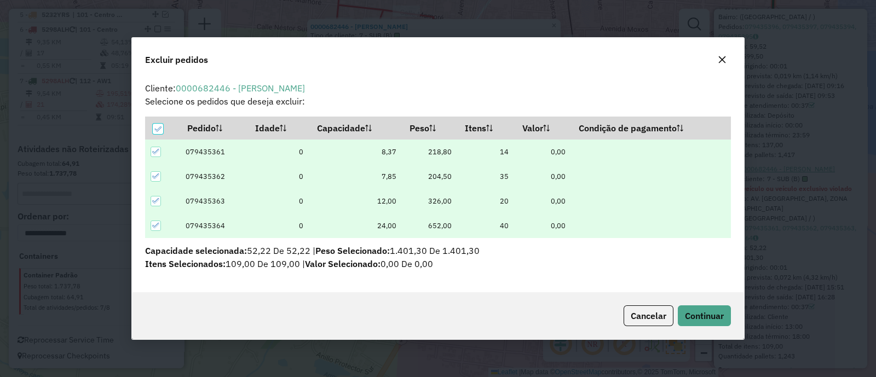
scroll to position [0, 0]
click at [701, 314] on span "Continuar" at bounding box center [704, 316] width 39 height 11
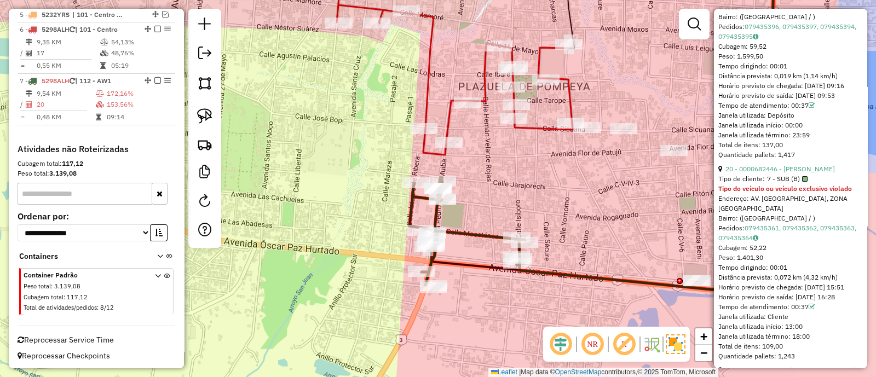
scroll to position [278, 0]
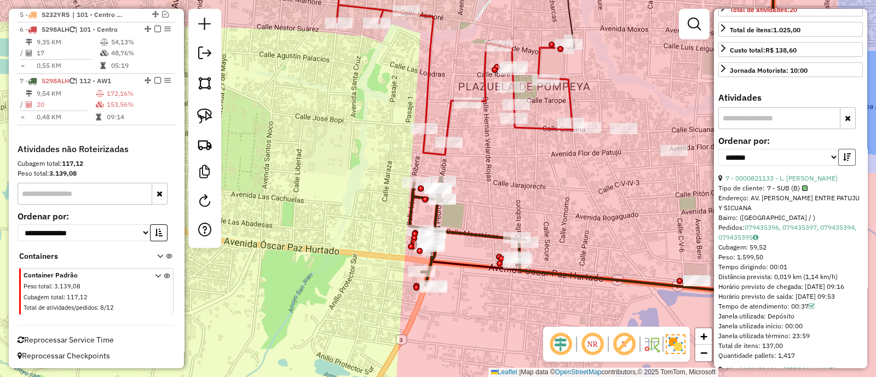
click at [849, 166] on button "button" at bounding box center [848, 157] width 18 height 17
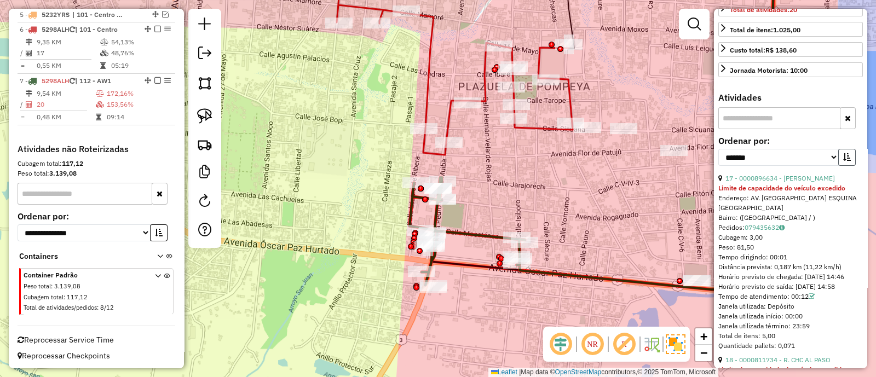
click at [849, 166] on button "button" at bounding box center [848, 157] width 18 height 17
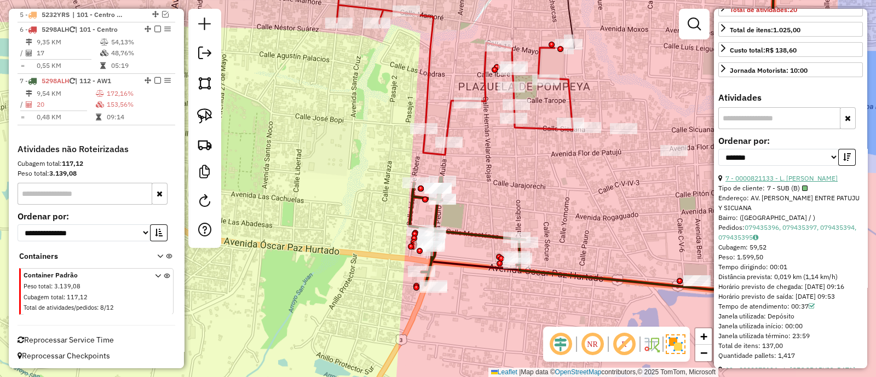
click at [777, 182] on link "7 - 0000821133 - L. JOSE" at bounding box center [782, 178] width 112 height 8
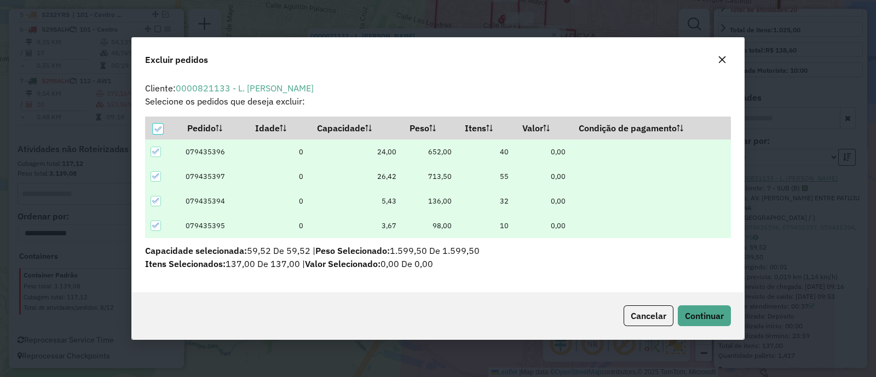
scroll to position [5, 3]
click at [707, 313] on span "Continuar" at bounding box center [704, 316] width 39 height 11
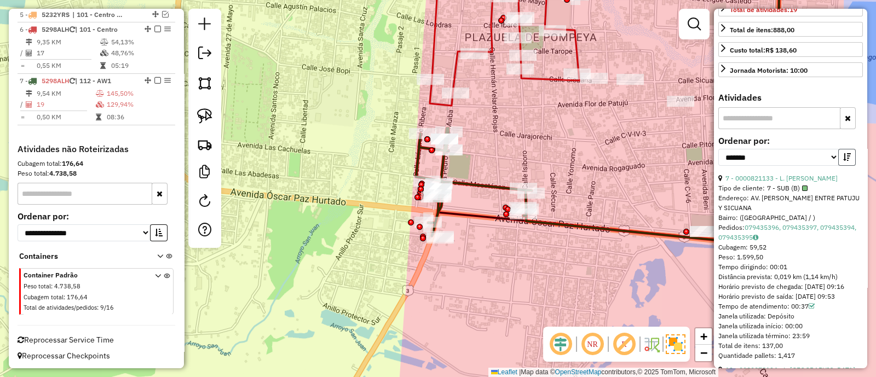
click at [844, 161] on icon "button" at bounding box center [848, 157] width 8 height 8
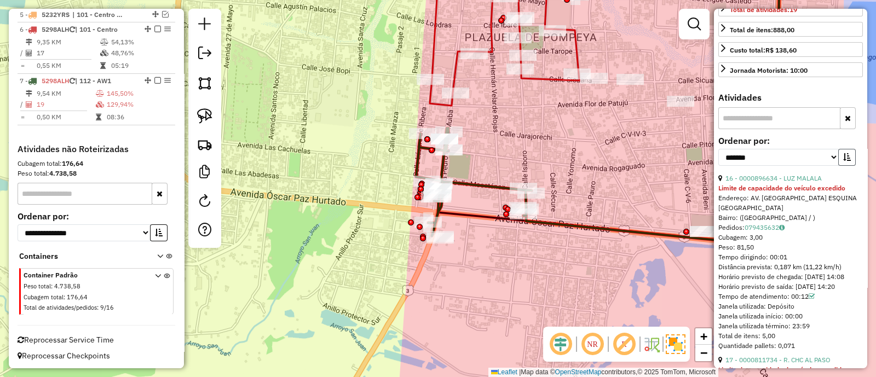
click at [844, 161] on icon "button" at bounding box center [848, 157] width 8 height 8
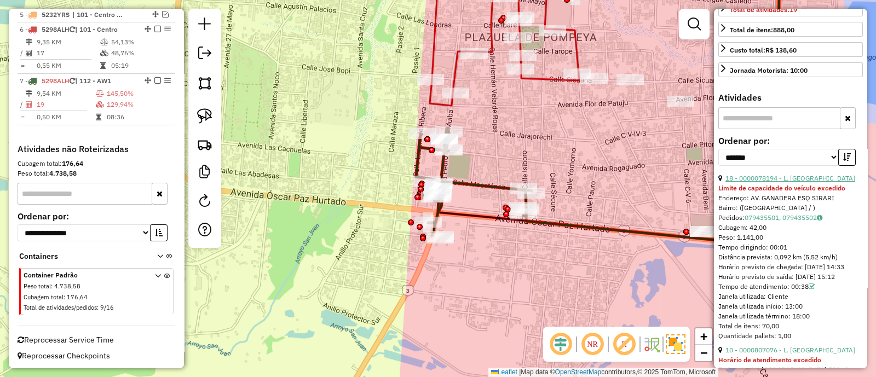
click at [778, 182] on link "18 - 0000078194 - L. GANADERO" at bounding box center [791, 178] width 130 height 8
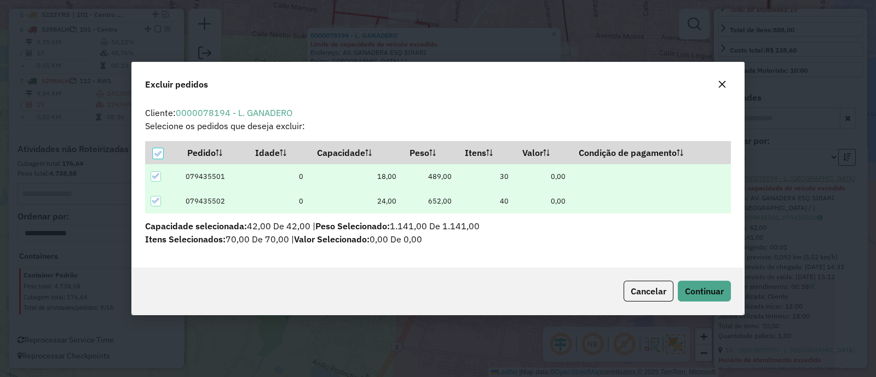
scroll to position [0, 0]
click at [691, 295] on span "Continuar" at bounding box center [704, 291] width 39 height 11
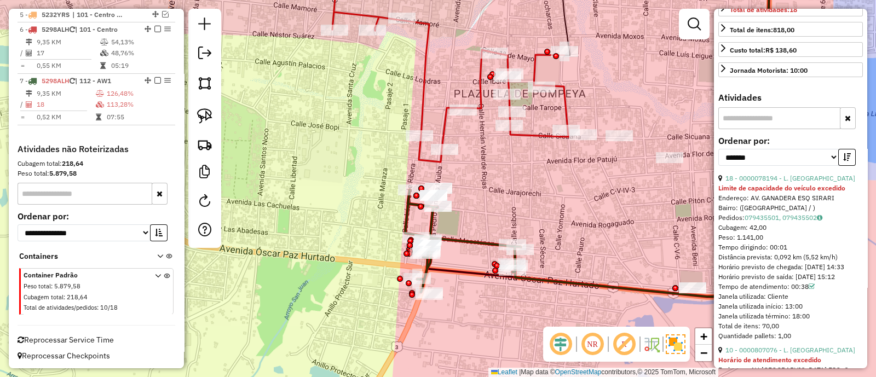
click at [477, 242] on icon at bounding box center [463, 241] width 116 height 102
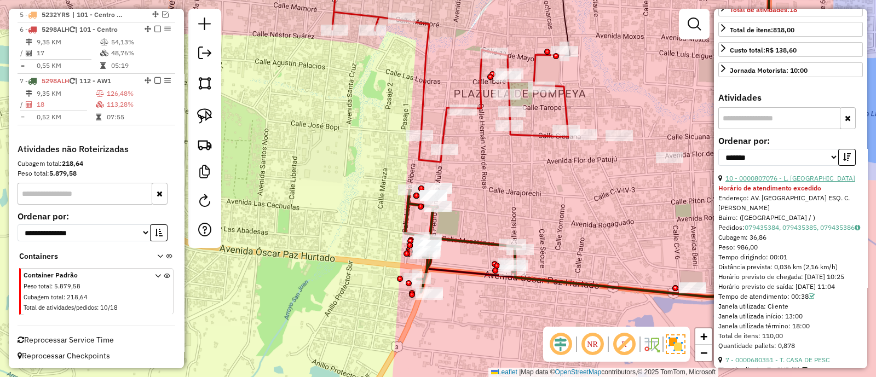
click at [800, 182] on link "10 - 0000807076 - L. MISHU" at bounding box center [791, 178] width 130 height 8
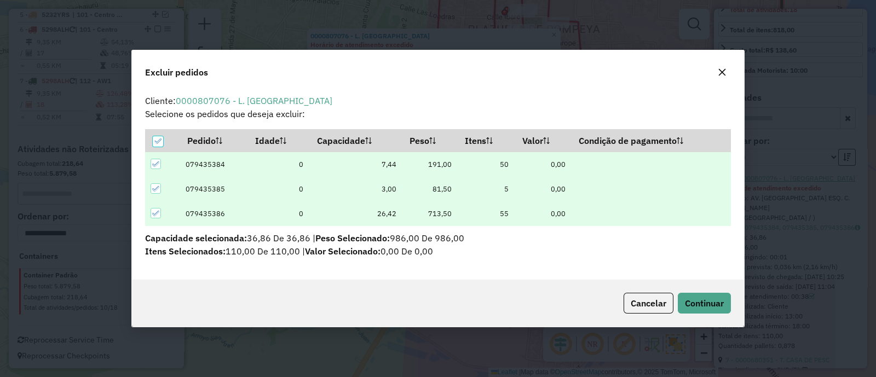
scroll to position [5, 3]
click at [704, 304] on span "Continuar" at bounding box center [704, 303] width 39 height 11
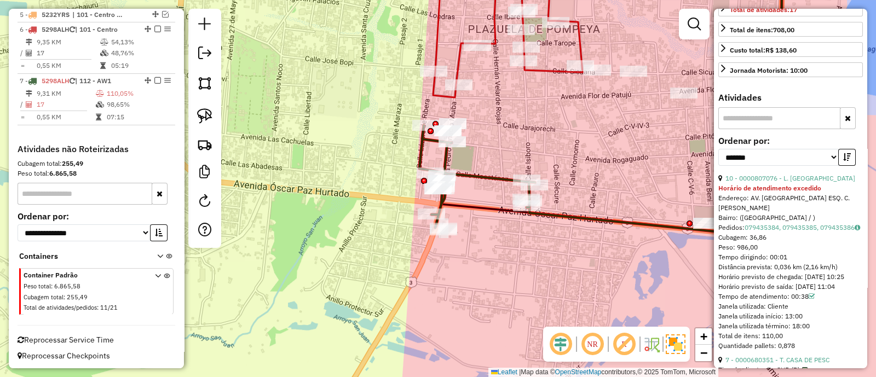
scroll to position [268, 0]
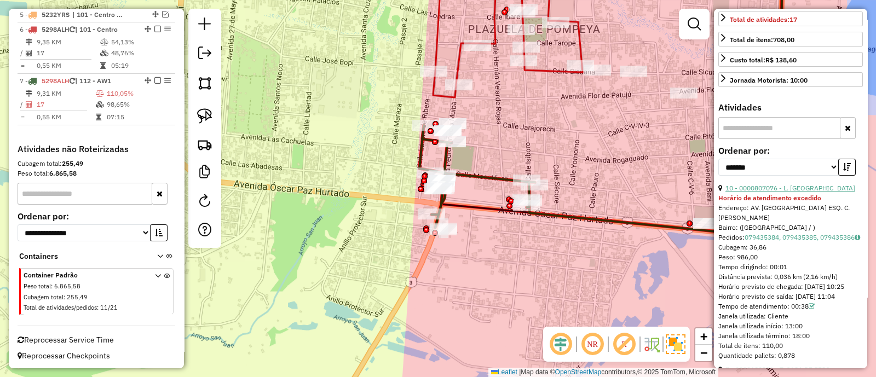
click at [800, 192] on link "10 - 0000807076 - L. MISHU" at bounding box center [791, 188] width 130 height 8
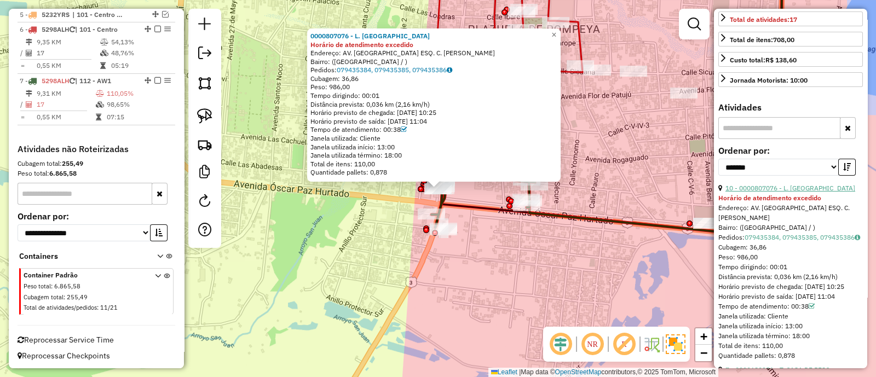
click at [746, 192] on link "10 - 0000807076 - L. MISHU" at bounding box center [791, 188] width 130 height 8
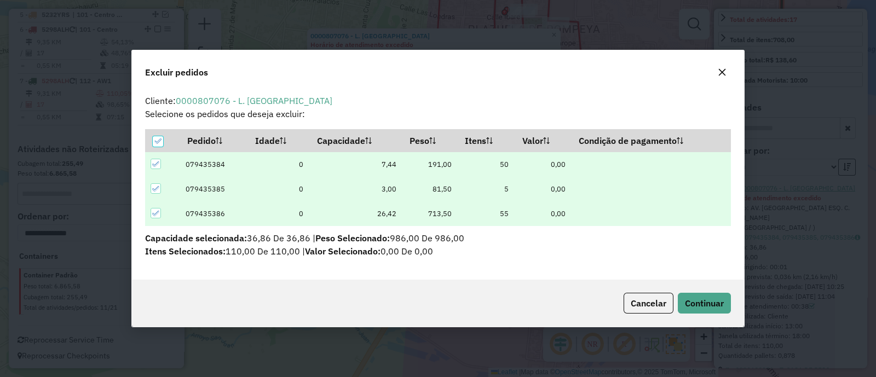
scroll to position [0, 0]
click at [709, 302] on span "Continuar" at bounding box center [704, 303] width 39 height 11
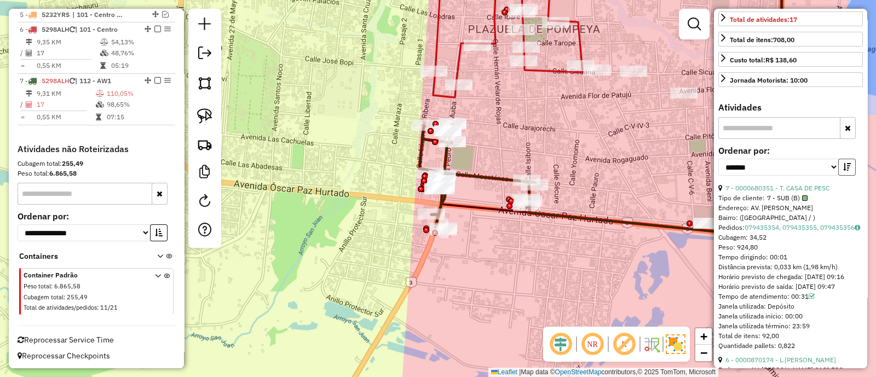
click at [839, 176] on button "button" at bounding box center [848, 167] width 18 height 17
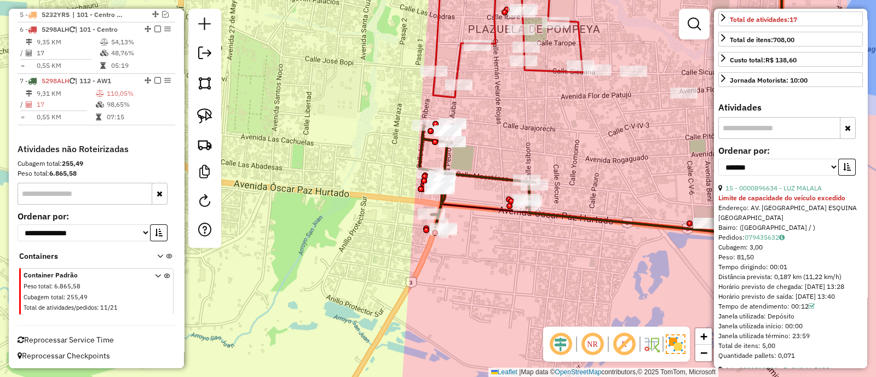
click at [853, 180] on div "**********" at bounding box center [791, 165] width 145 height 37
click at [851, 176] on button "button" at bounding box center [848, 167] width 18 height 17
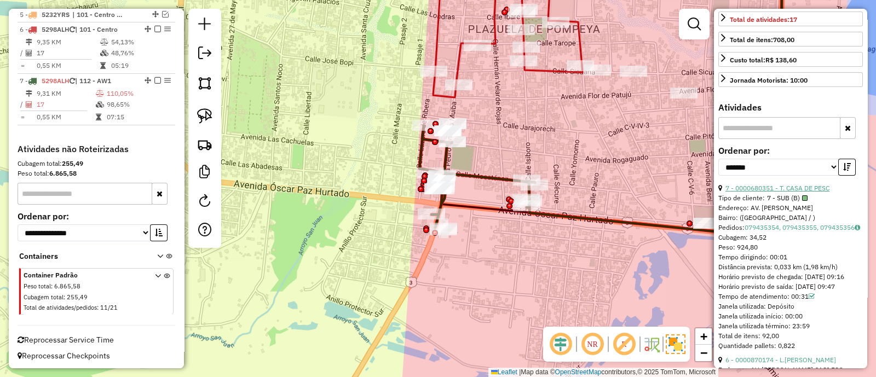
click at [776, 192] on link "7 - 0000680351 - T. CASA DE PESC" at bounding box center [778, 188] width 104 height 8
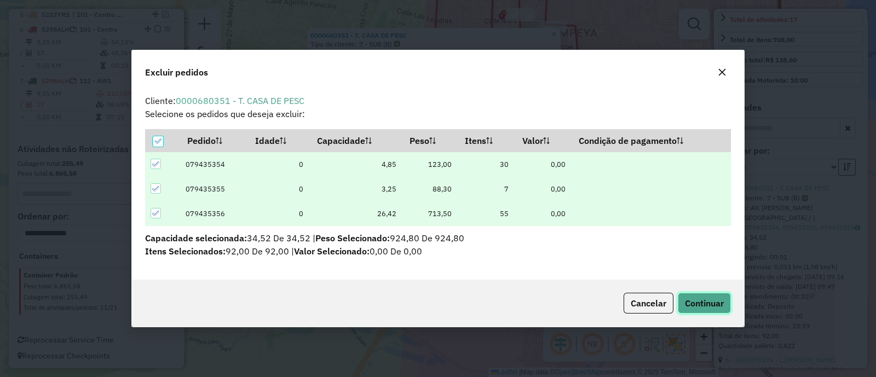
click at [704, 306] on span "Continuar" at bounding box center [704, 303] width 39 height 11
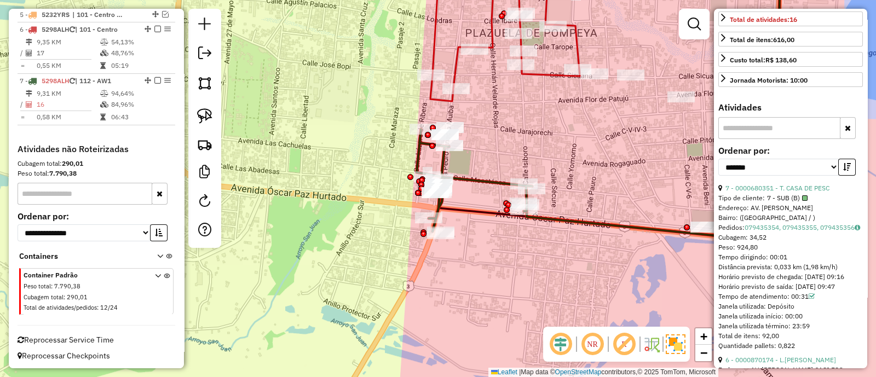
click at [485, 182] on icon at bounding box center [475, 180] width 116 height 102
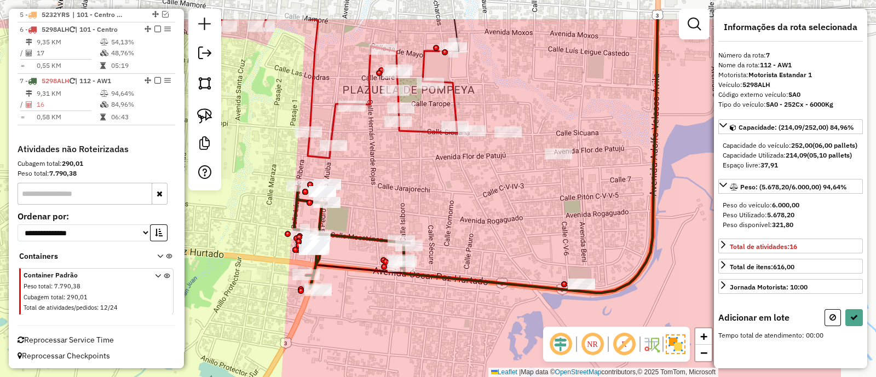
drag, startPoint x: 673, startPoint y: 147, endPoint x: 544, endPoint y: 204, distance: 141.3
click at [544, 204] on div "Janela de atendimento Grade de atendimento Capacidade Transportadoras Veículos …" at bounding box center [438, 188] width 876 height 377
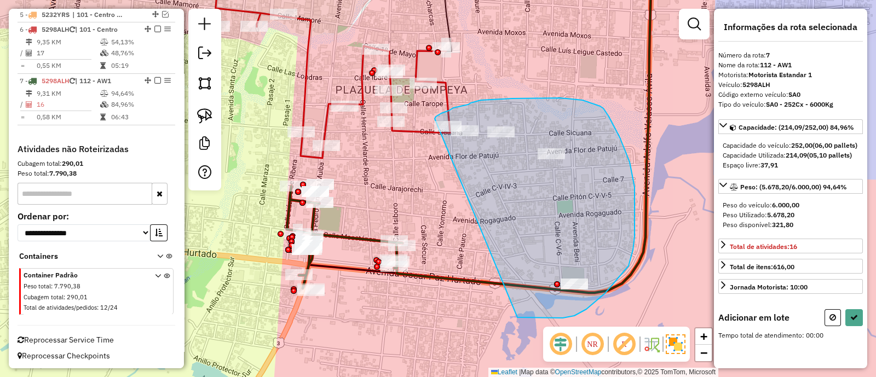
drag, startPoint x: 539, startPoint y: 318, endPoint x: 427, endPoint y: 130, distance: 219.1
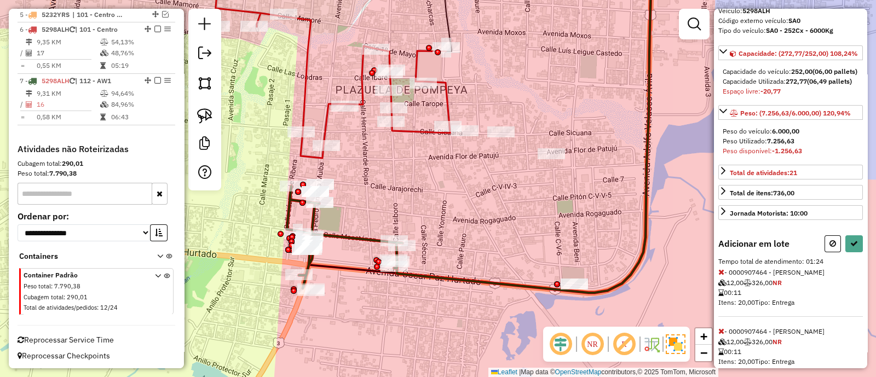
scroll to position [16, 0]
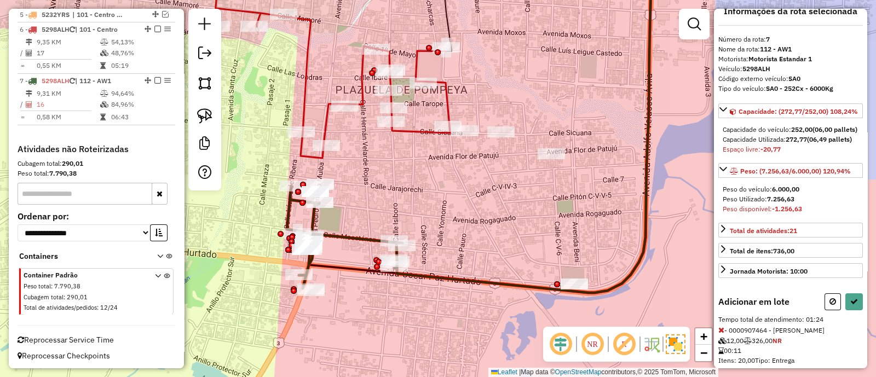
click at [832, 320] on div "Informações da rota selecionada Número da rota: 7 Nome da rota: 112 - AW1 Motor…" at bounding box center [790, 189] width 153 height 360
click at [830, 306] on icon at bounding box center [833, 302] width 7 height 8
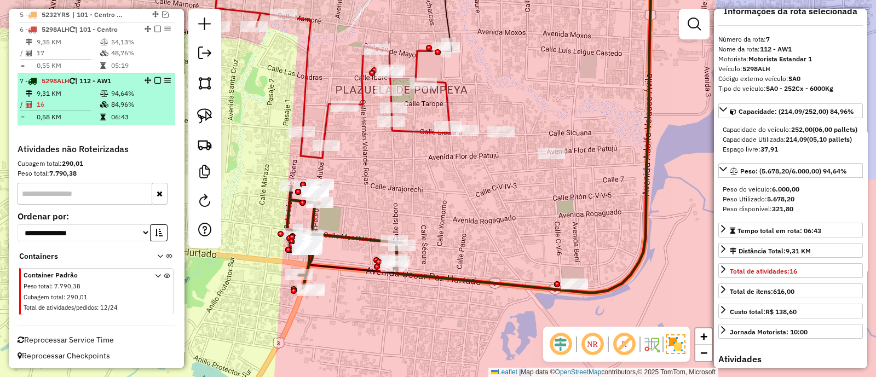
click at [154, 78] on em at bounding box center [157, 80] width 7 height 7
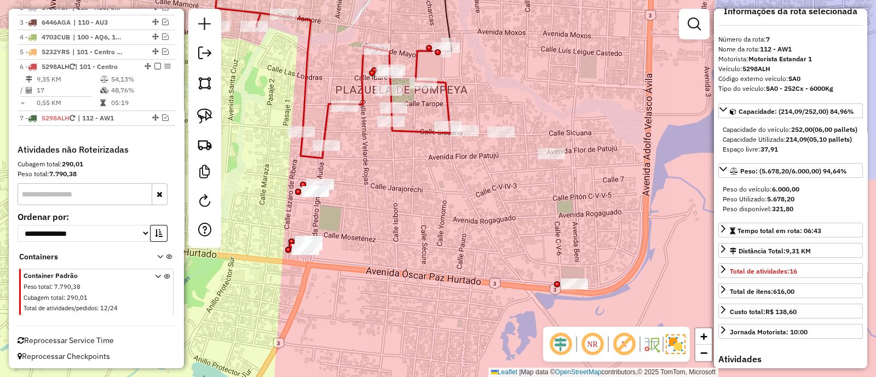
click at [327, 124] on icon at bounding box center [332, 60] width 236 height 196
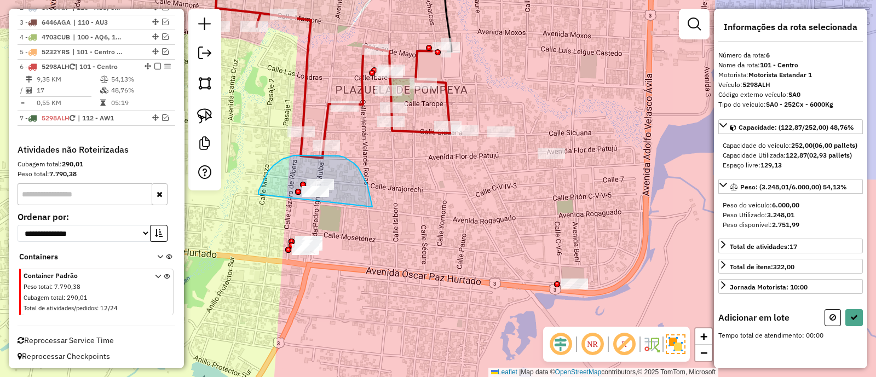
drag, startPoint x: 373, startPoint y: 207, endPoint x: 259, endPoint y: 194, distance: 114.6
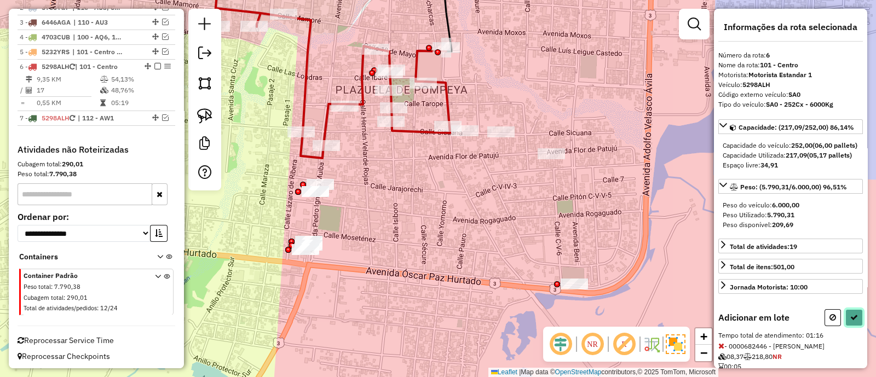
click at [855, 322] on icon at bounding box center [855, 318] width 8 height 8
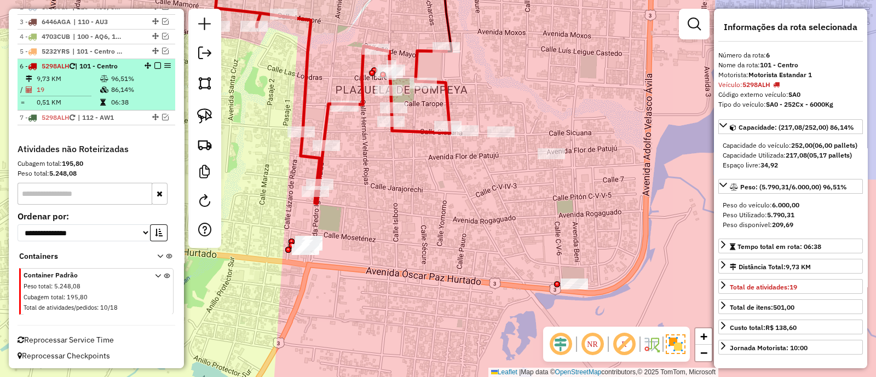
click at [154, 64] on em at bounding box center [157, 65] width 7 height 7
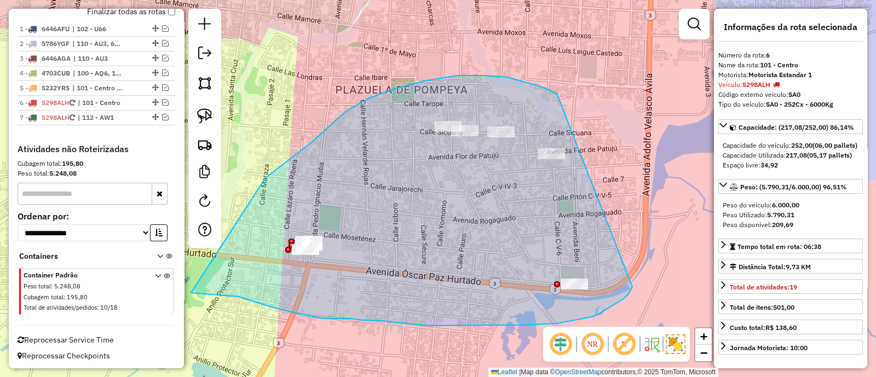
drag, startPoint x: 457, startPoint y: 76, endPoint x: 633, endPoint y: 282, distance: 270.9
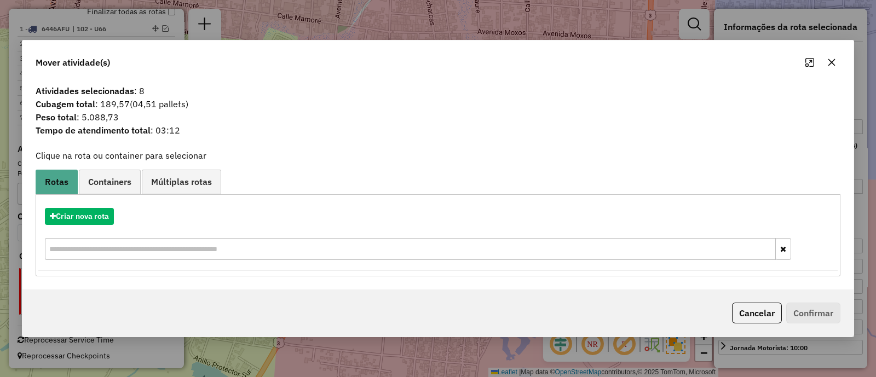
click at [830, 64] on icon "button" at bounding box center [832, 62] width 7 height 7
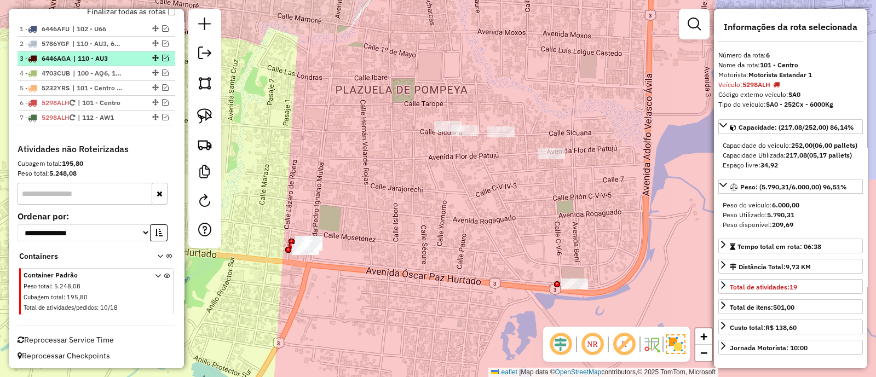
click at [162, 55] on em at bounding box center [165, 58] width 7 height 7
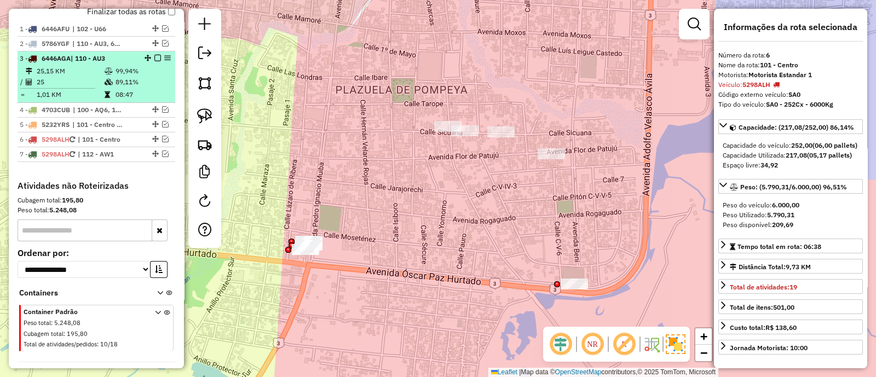
scroll to position [442, 0]
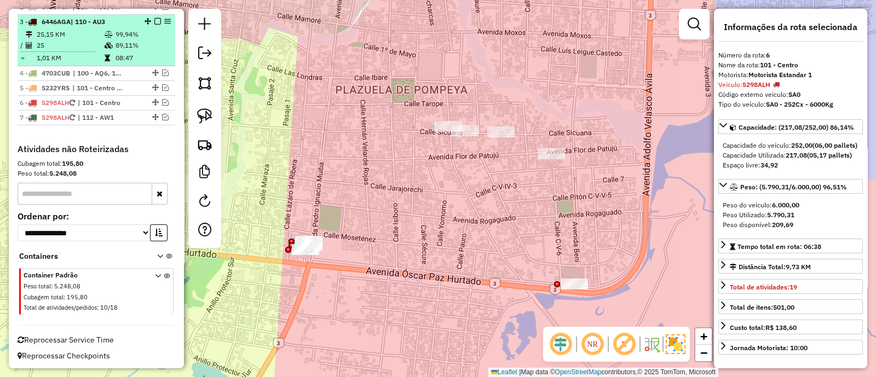
click at [151, 49] on td "89,11%" at bounding box center [142, 45] width 55 height 11
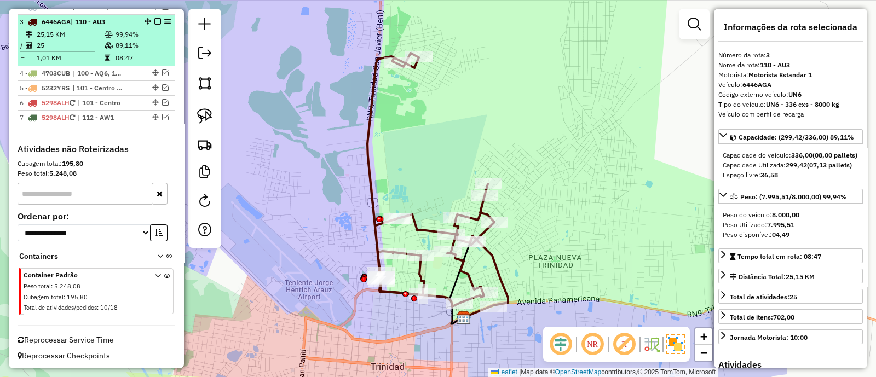
click at [157, 20] on em at bounding box center [157, 21] width 7 height 7
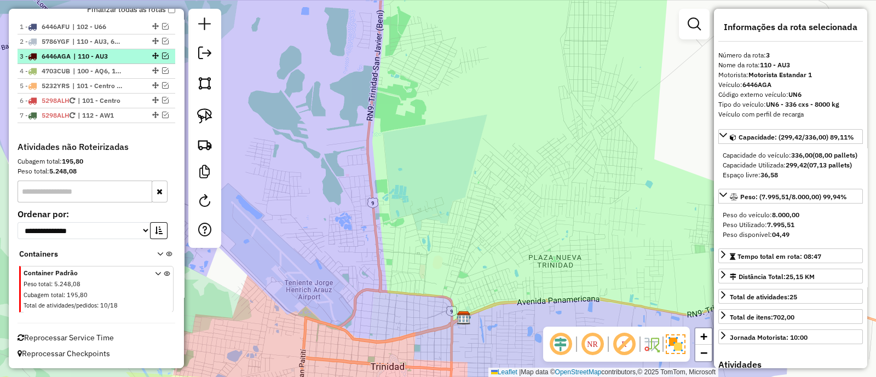
scroll to position [405, 0]
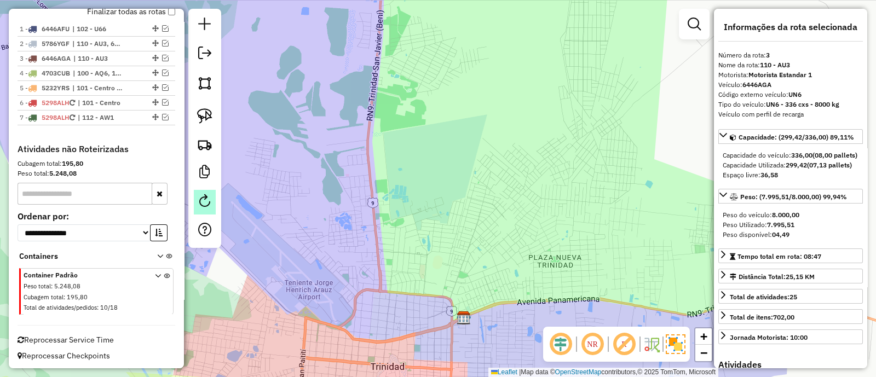
click at [210, 190] on link at bounding box center [205, 202] width 22 height 25
select select "*"
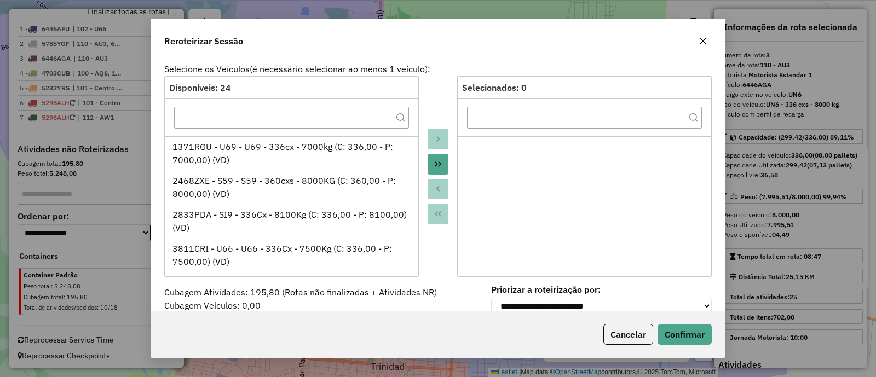
click at [707, 36] on button "button" at bounding box center [704, 41] width 18 height 18
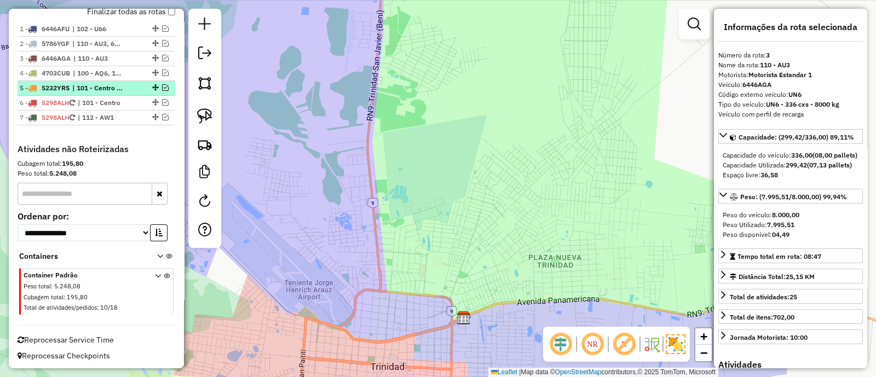
click at [162, 85] on em at bounding box center [165, 87] width 7 height 7
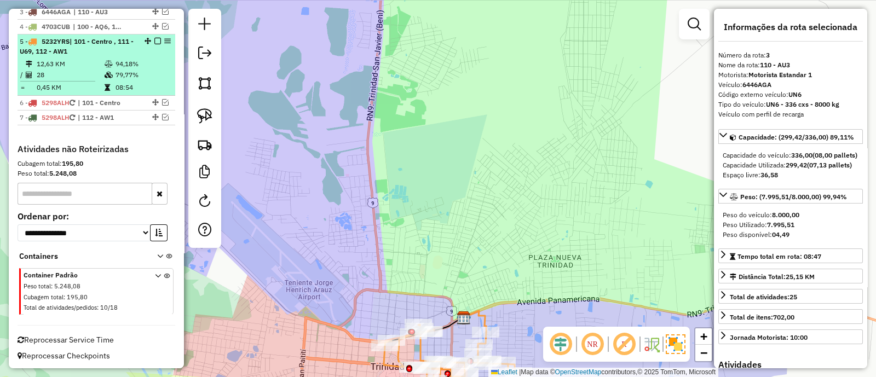
click at [154, 70] on td "79,77%" at bounding box center [142, 75] width 55 height 11
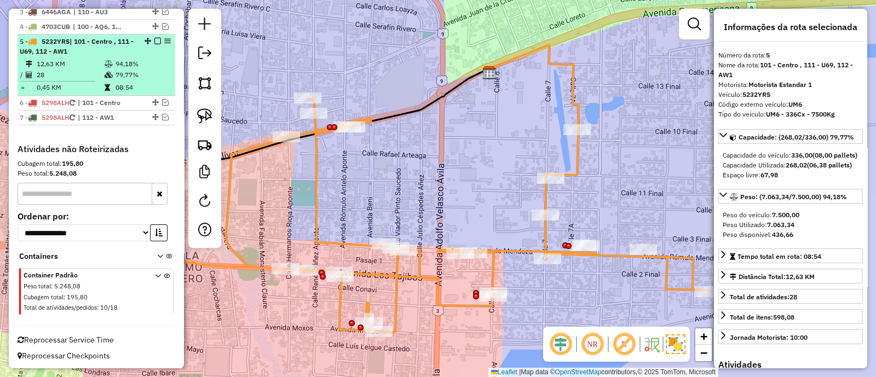
click at [154, 38] on em at bounding box center [157, 41] width 7 height 7
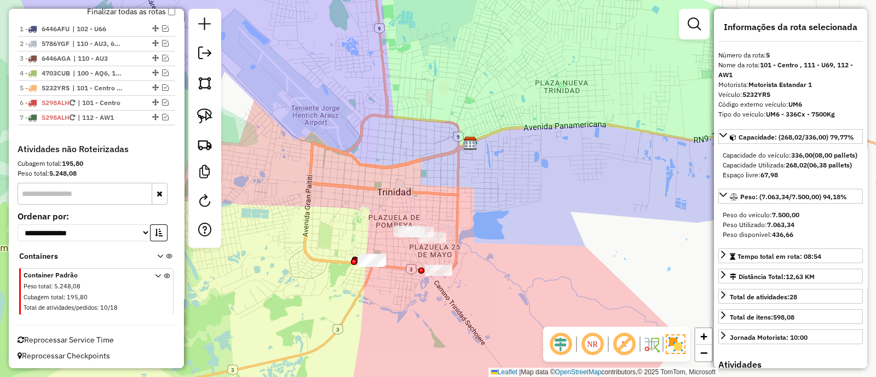
drag, startPoint x: 477, startPoint y: 203, endPoint x: 479, endPoint y: 116, distance: 87.1
click at [479, 116] on div "Janela de atendimento Grade de atendimento Capacidade Transportadoras Veículos …" at bounding box center [438, 188] width 876 height 377
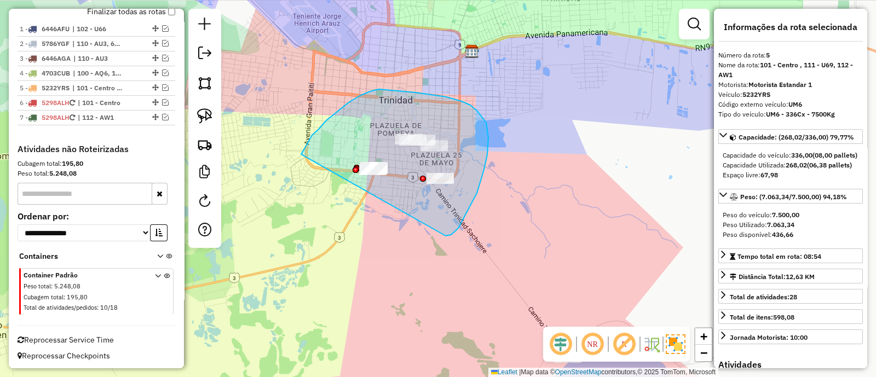
drag, startPoint x: 459, startPoint y: 228, endPoint x: 301, endPoint y: 154, distance: 173.7
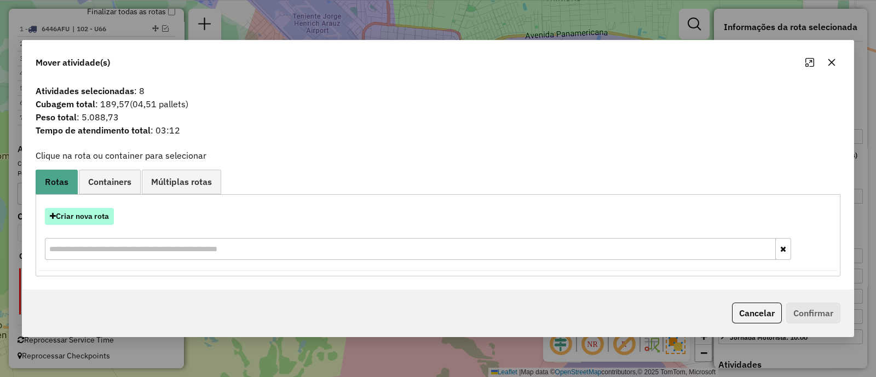
click at [82, 215] on button "Criar nova rota" at bounding box center [79, 216] width 69 height 17
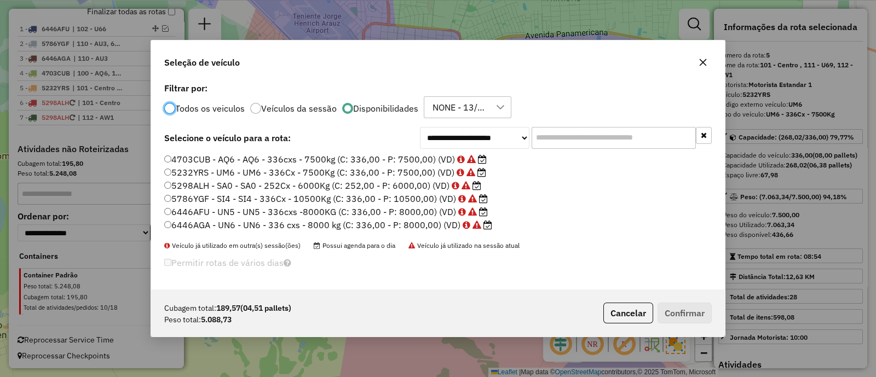
scroll to position [5, 3]
click at [283, 174] on label "5232YRS - UM6 - UM6 - 336Cx - 7500Kg (C: 336,00 - P: 7500,00) (VD)" at bounding box center [325, 172] width 322 height 13
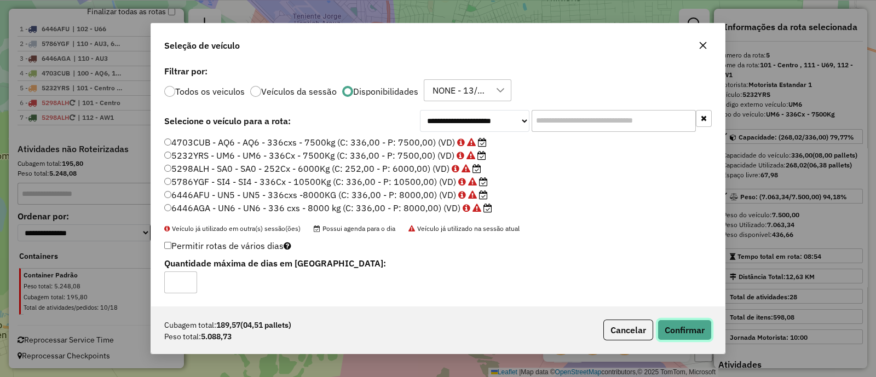
click at [697, 330] on button "Confirmar" at bounding box center [685, 330] width 54 height 21
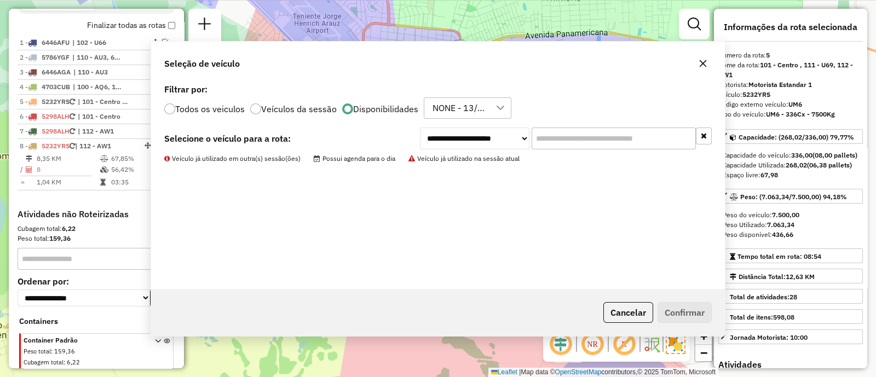
scroll to position [470, 0]
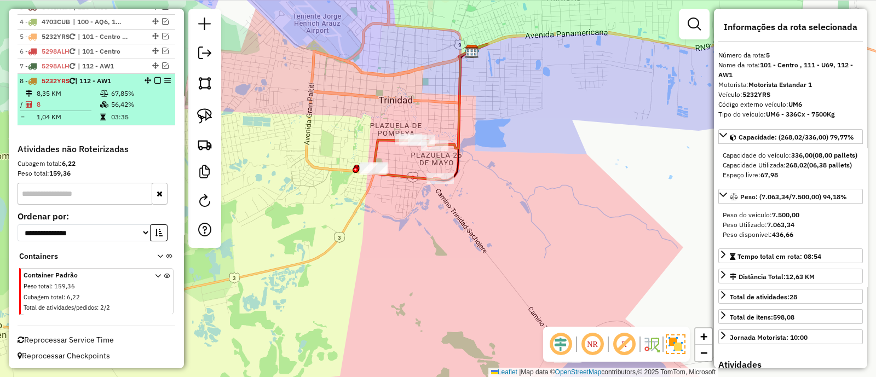
click at [154, 78] on em at bounding box center [157, 80] width 7 height 7
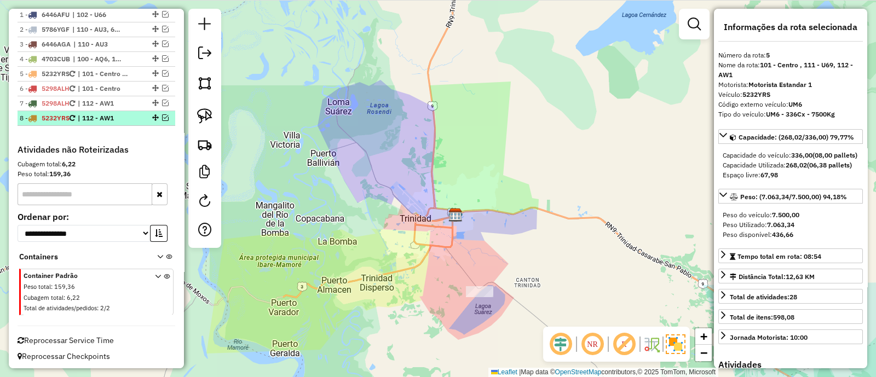
click at [162, 118] on em at bounding box center [165, 117] width 7 height 7
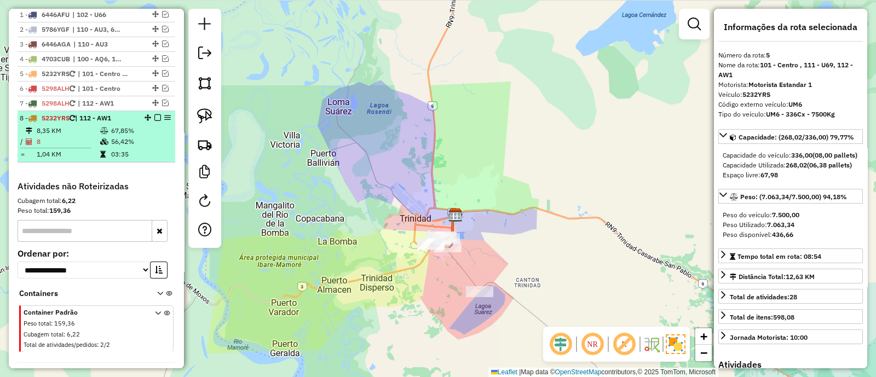
scroll to position [470, 0]
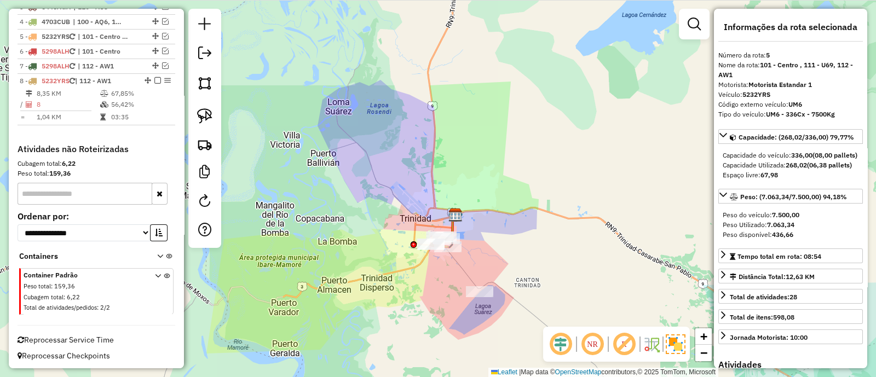
click at [439, 227] on div "Janela de atendimento Grade de atendimento Capacidade Transportadoras Veículos …" at bounding box center [438, 188] width 876 height 377
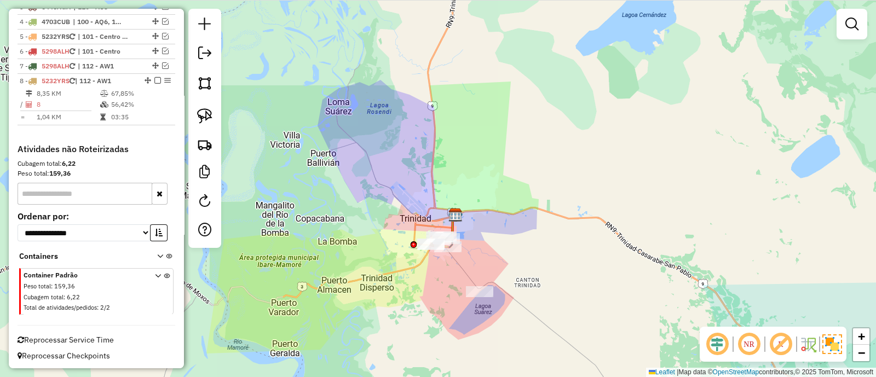
click at [455, 228] on icon at bounding box center [452, 227] width 13 height 26
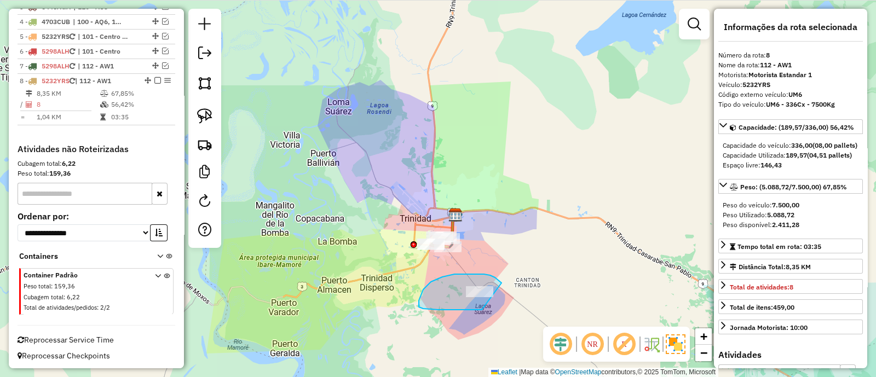
drag, startPoint x: 484, startPoint y: 274, endPoint x: 514, endPoint y: 308, distance: 44.6
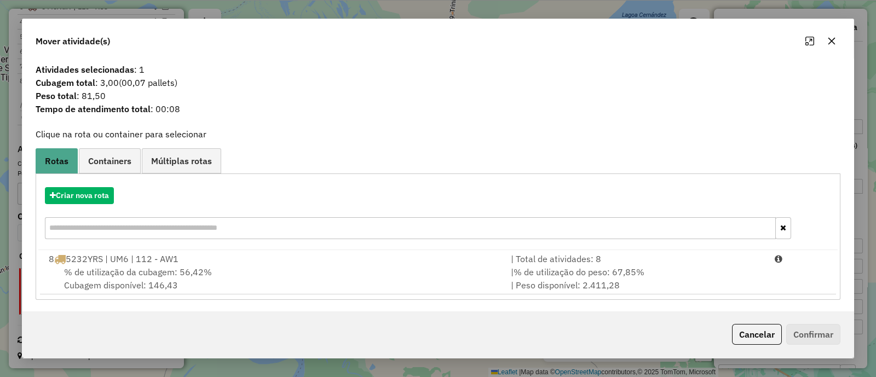
click at [826, 46] on button "button" at bounding box center [832, 41] width 18 height 18
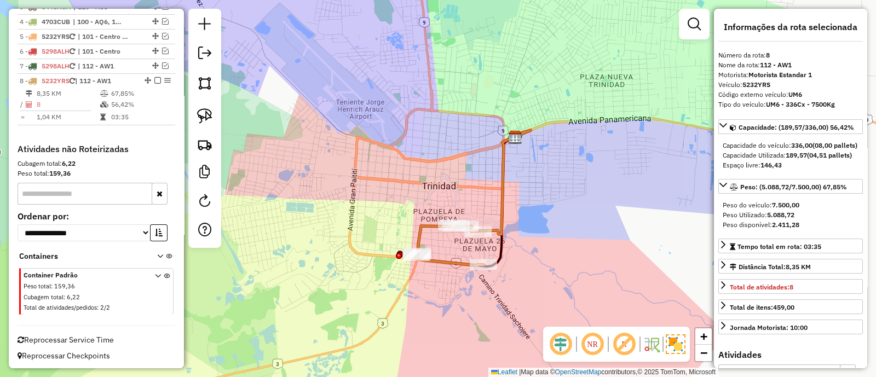
click at [422, 231] on icon at bounding box center [449, 245] width 67 height 41
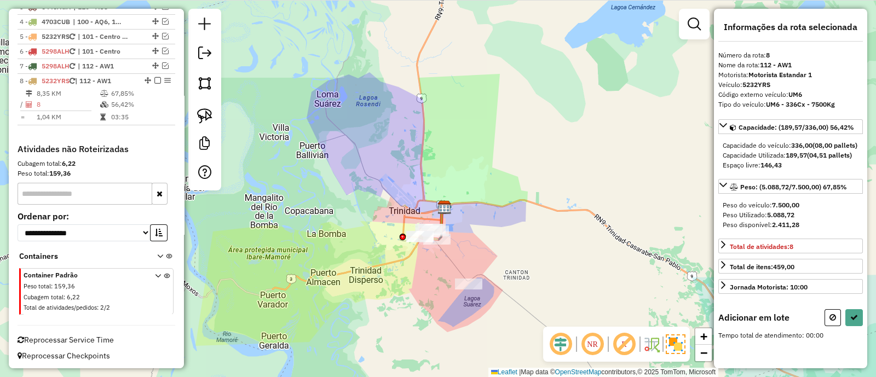
drag, startPoint x: 503, startPoint y: 272, endPoint x: 484, endPoint y: 200, distance: 74.3
click at [485, 201] on div "Janela de atendimento Grade de atendimento Capacidade Transportadoras Veículos …" at bounding box center [438, 188] width 876 height 377
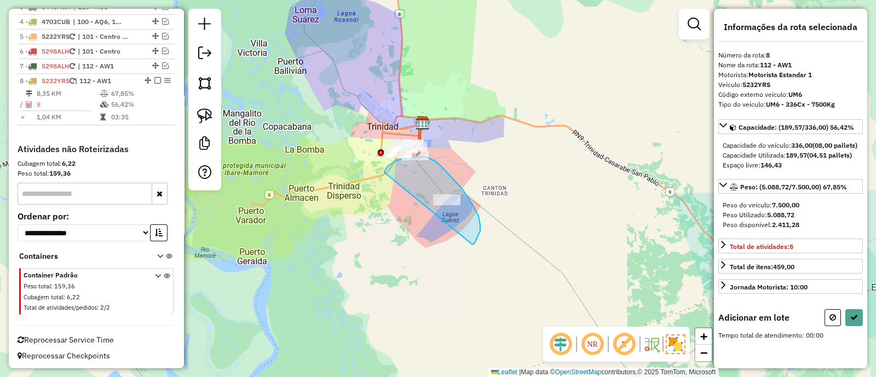
drag, startPoint x: 463, startPoint y: 190, endPoint x: 385, endPoint y: 173, distance: 80.0
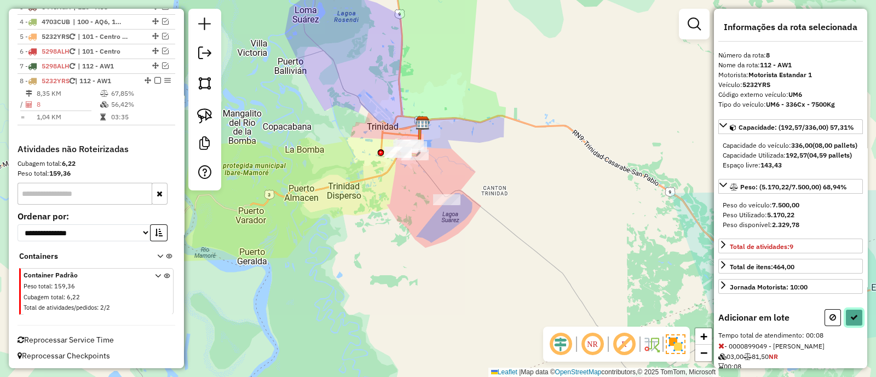
click at [846, 326] on button at bounding box center [855, 318] width 18 height 17
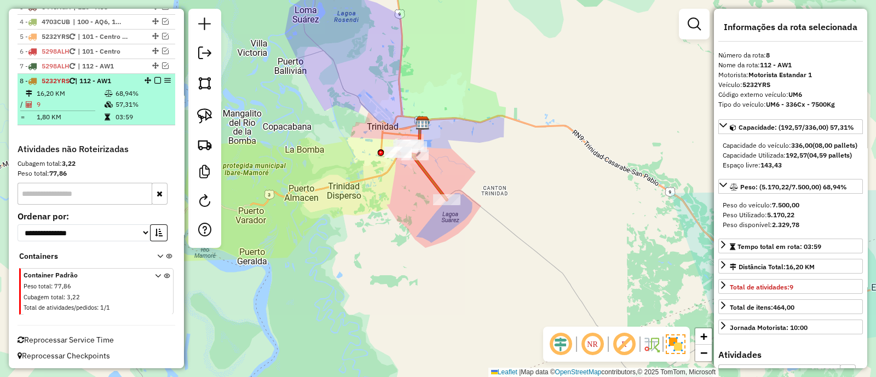
click at [156, 79] on em at bounding box center [157, 80] width 7 height 7
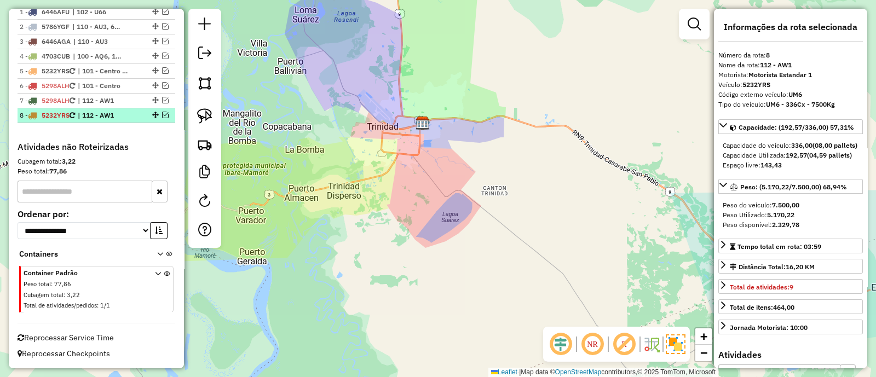
scroll to position [433, 0]
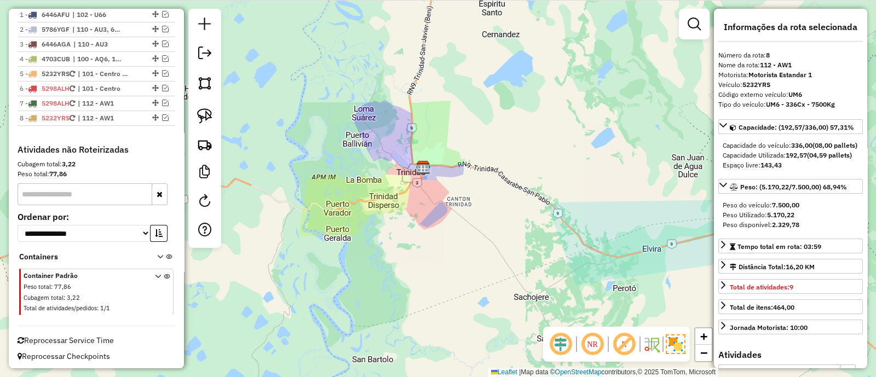
drag, startPoint x: 441, startPoint y: 83, endPoint x: 437, endPoint y: 182, distance: 99.8
click at [437, 182] on div "Janela de atendimento Grade de atendimento Capacidade Transportadoras Veículos …" at bounding box center [438, 188] width 876 height 377
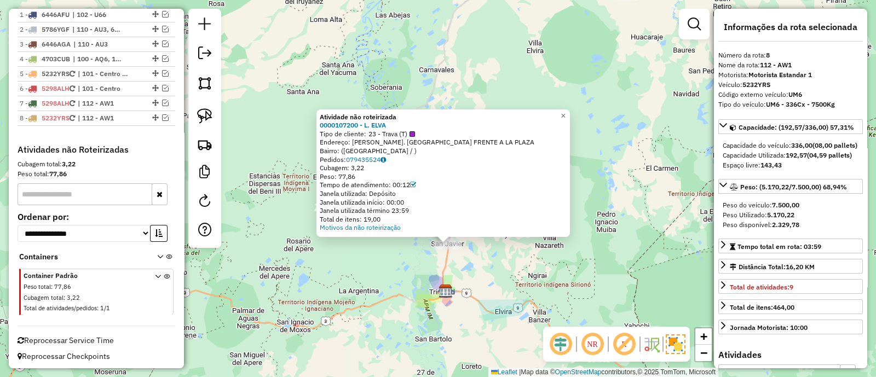
drag, startPoint x: 418, startPoint y: 336, endPoint x: 463, endPoint y: 306, distance: 54.1
click at [415, 265] on div "Atividade não roteirizada 0000107200 - L. ELVA Tipo de cliente: 23 - Trava (T) …" at bounding box center [438, 188] width 876 height 377
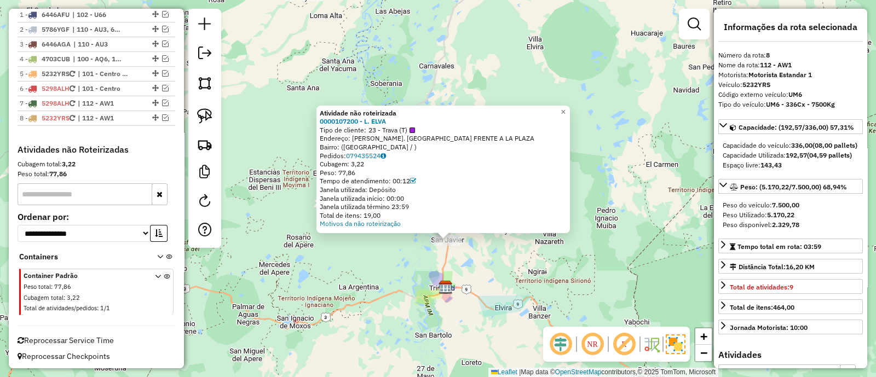
click at [457, 297] on div "Atividade não roteirizada 0000107200 - L. ELVA Tipo de cliente: 23 - Trava (T) …" at bounding box center [438, 188] width 876 height 377
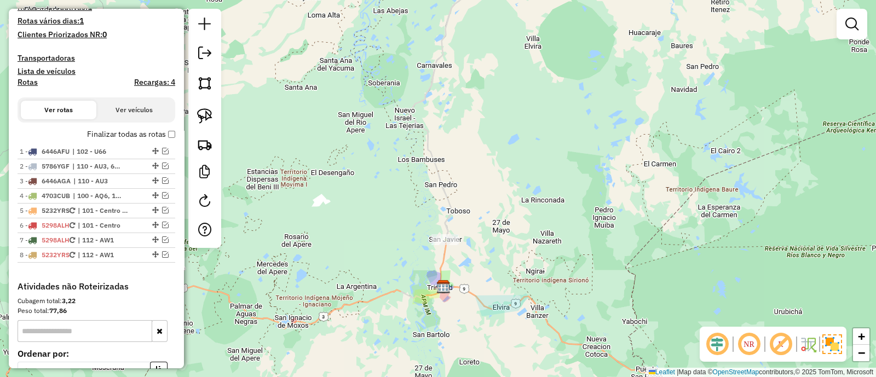
scroll to position [227, 0]
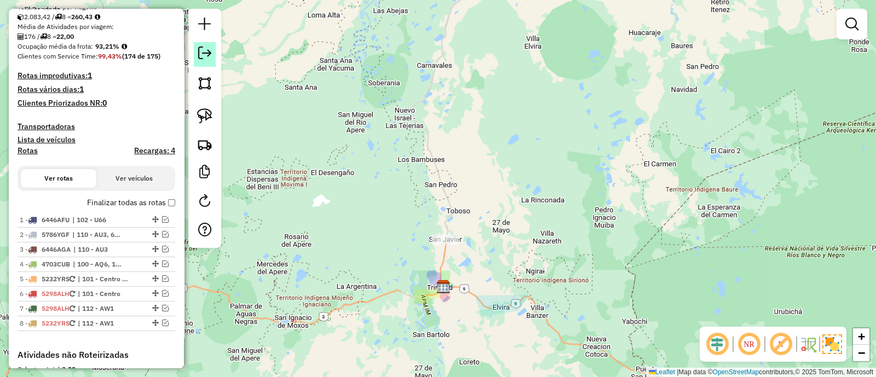
click at [206, 53] on em at bounding box center [204, 53] width 13 height 13
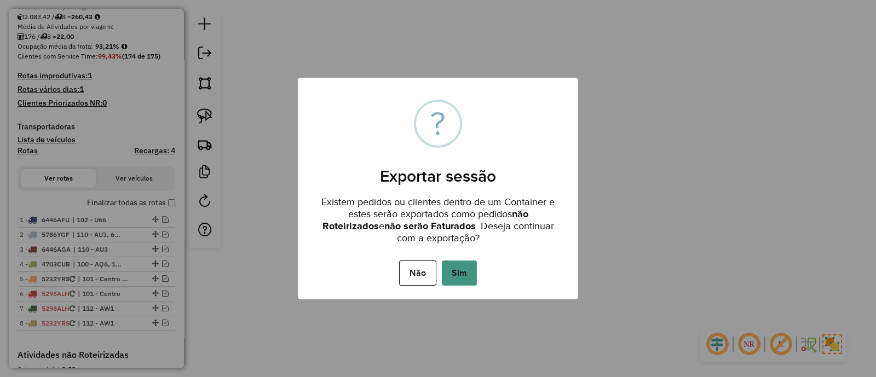
click at [468, 278] on button "Sim" at bounding box center [459, 273] width 35 height 25
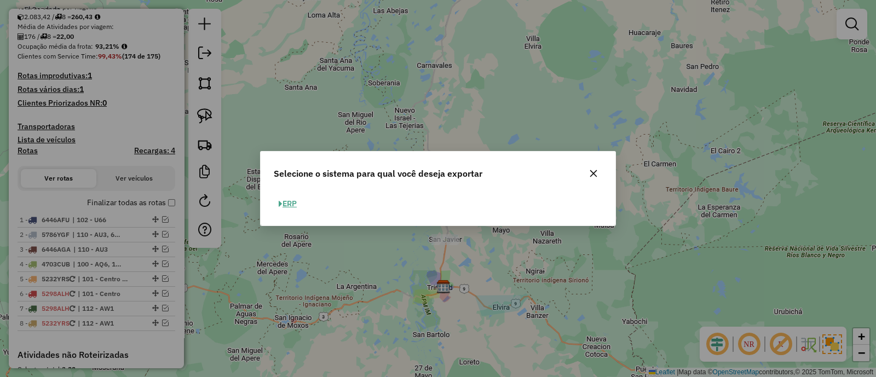
click at [282, 204] on span "button" at bounding box center [281, 204] width 4 height 8
select select "**"
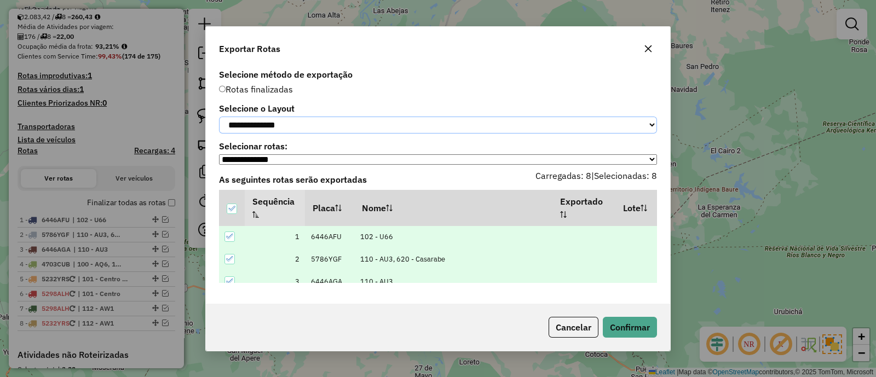
click at [242, 128] on select "**********" at bounding box center [438, 125] width 438 height 17
select select "*********"
click at [219, 117] on select "**********" at bounding box center [438, 125] width 438 height 17
click at [645, 328] on button "Confirmar" at bounding box center [630, 327] width 54 height 21
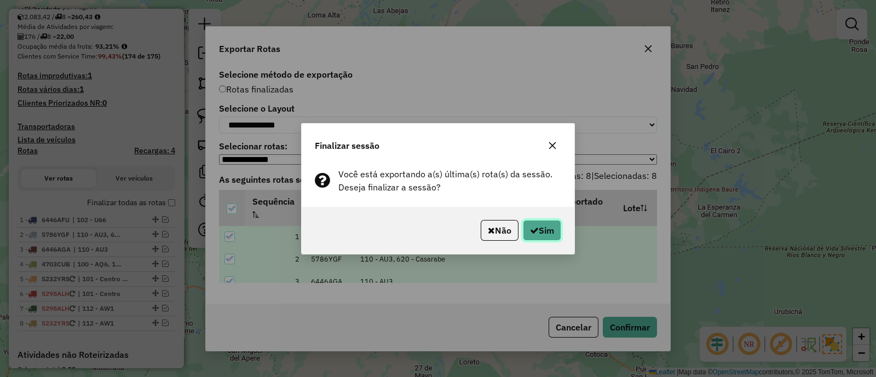
click at [542, 239] on button "Sim" at bounding box center [542, 230] width 38 height 21
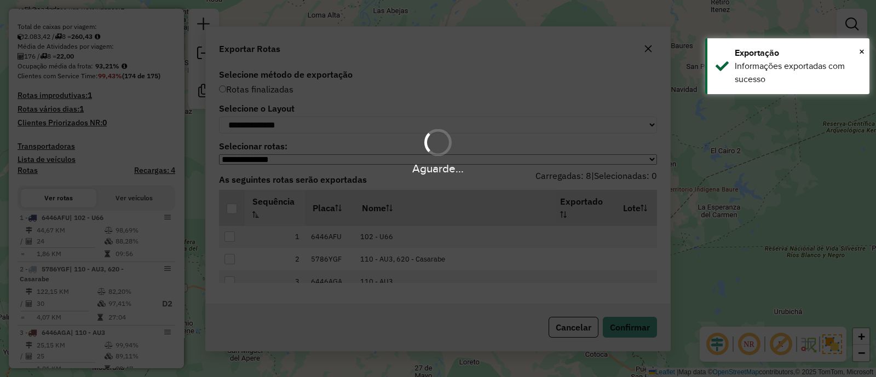
scroll to position [257, 0]
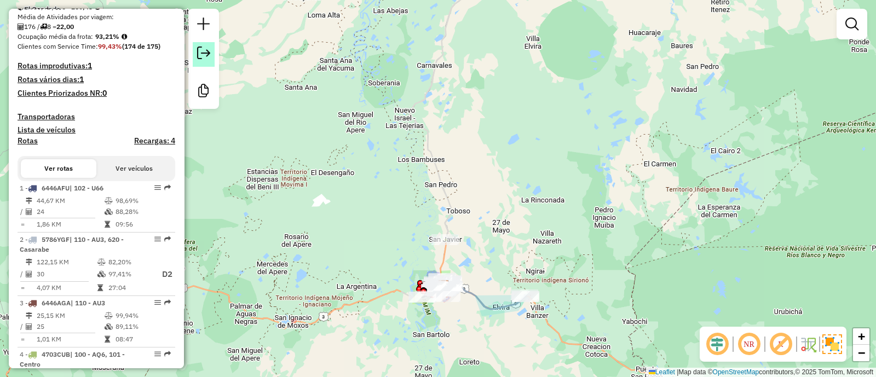
click at [203, 50] on em at bounding box center [203, 53] width 13 height 13
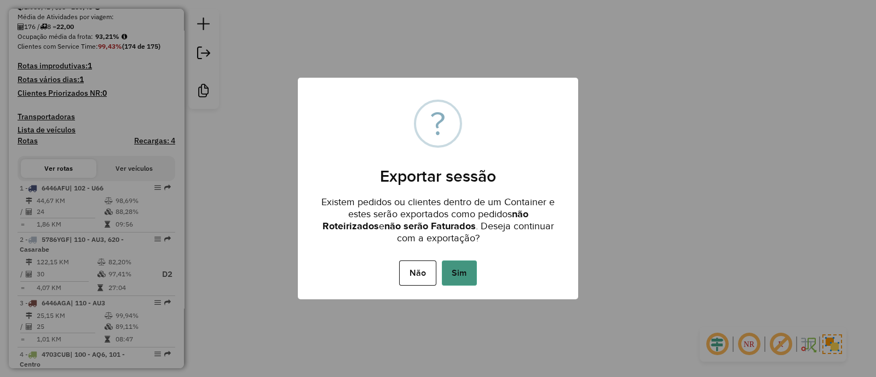
click at [463, 279] on button "Sim" at bounding box center [459, 273] width 35 height 25
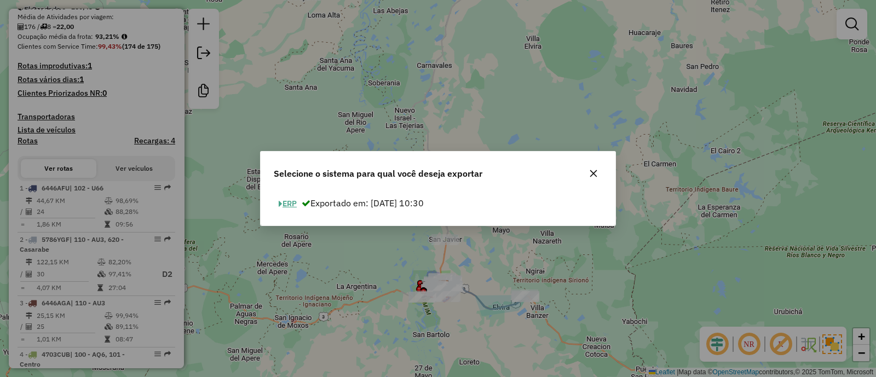
click at [286, 207] on button "ERP" at bounding box center [288, 204] width 28 height 17
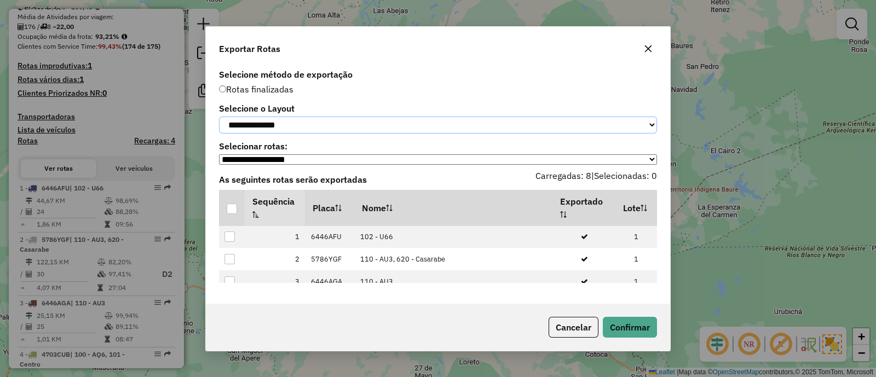
click at [256, 117] on select "**********" at bounding box center [438, 125] width 438 height 17
select select "*********"
click at [219, 117] on select "**********" at bounding box center [438, 125] width 438 height 17
click at [235, 211] on div at bounding box center [232, 209] width 10 height 10
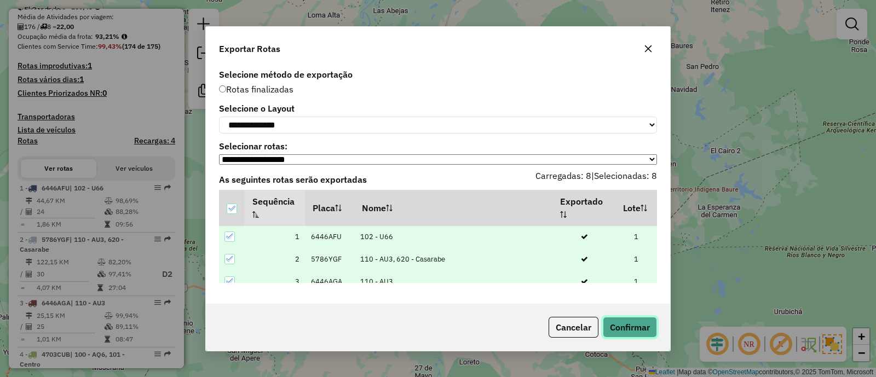
click at [627, 324] on button "Confirmar" at bounding box center [630, 327] width 54 height 21
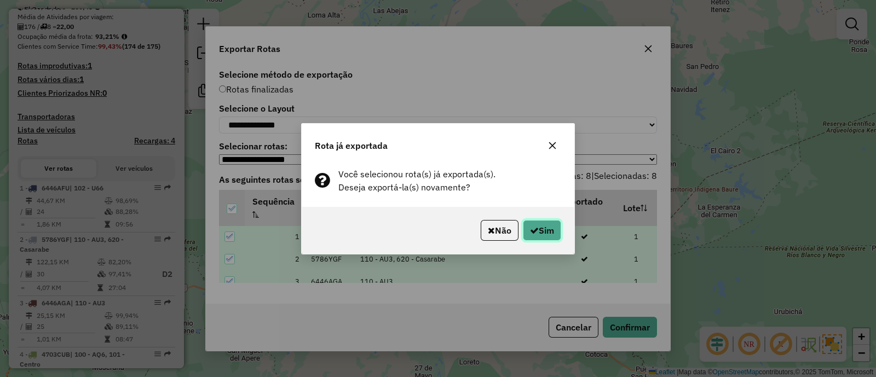
click at [530, 228] on icon "button" at bounding box center [534, 230] width 9 height 9
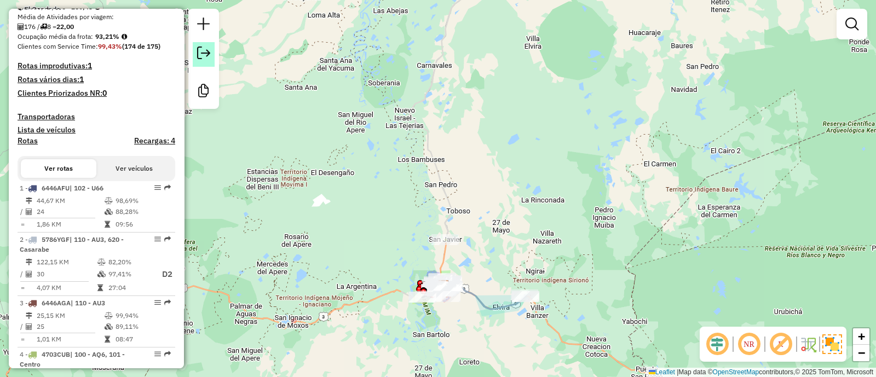
click at [197, 53] on em at bounding box center [203, 53] width 13 height 13
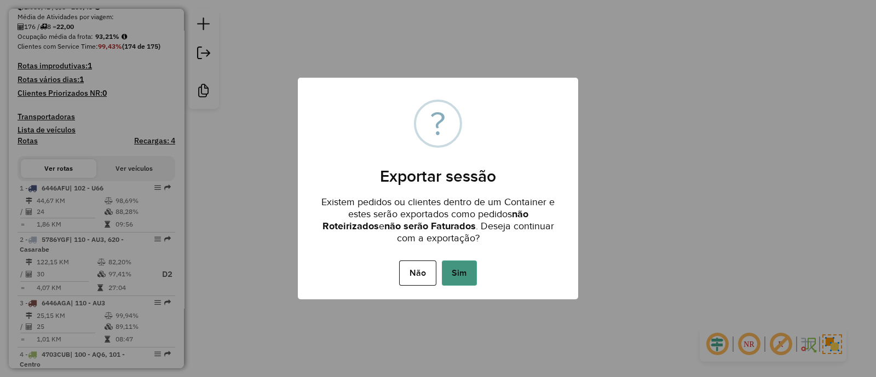
click at [473, 268] on button "Sim" at bounding box center [459, 273] width 35 height 25
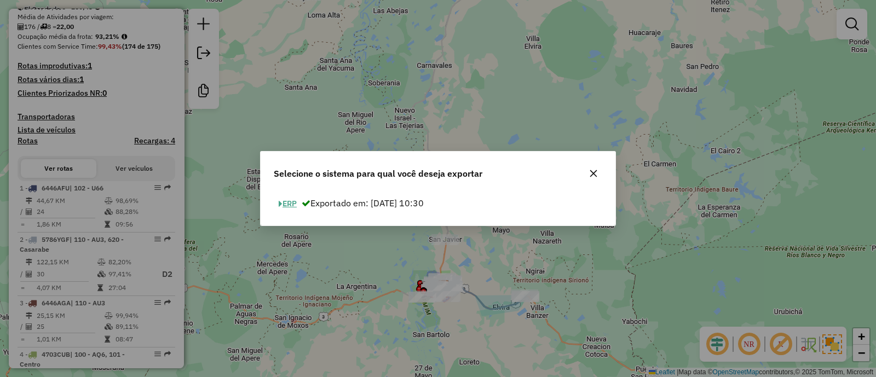
click at [290, 202] on button "ERP" at bounding box center [288, 204] width 28 height 17
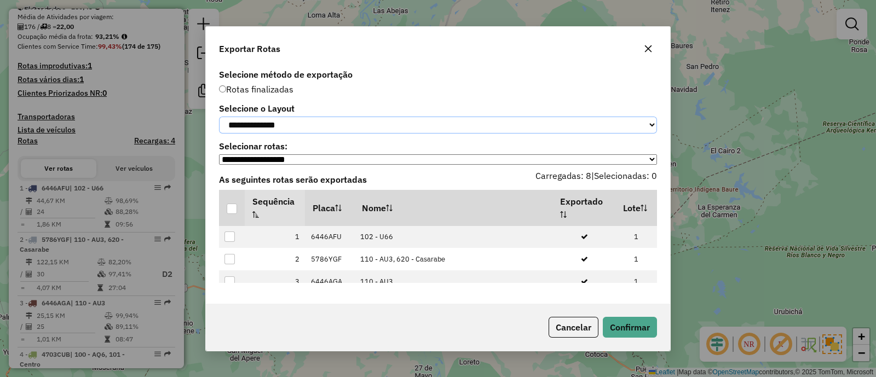
click at [251, 122] on select "**********" at bounding box center [438, 125] width 438 height 17
select select "*********"
click at [219, 117] on select "**********" at bounding box center [438, 125] width 438 height 17
click at [232, 214] on div at bounding box center [232, 209] width 10 height 10
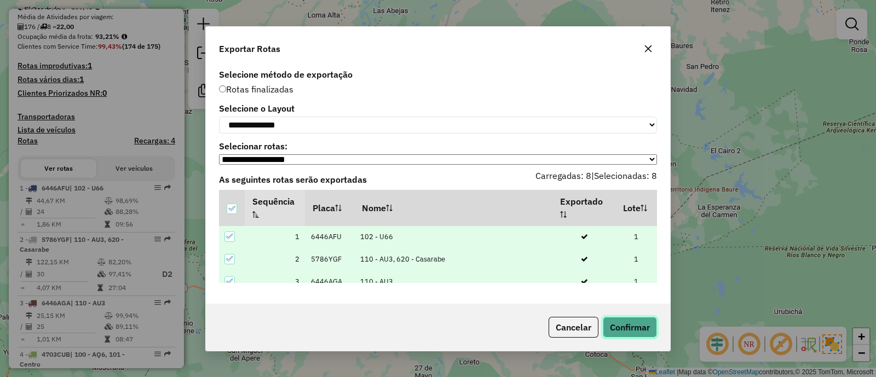
click at [615, 331] on button "Confirmar" at bounding box center [630, 327] width 54 height 21
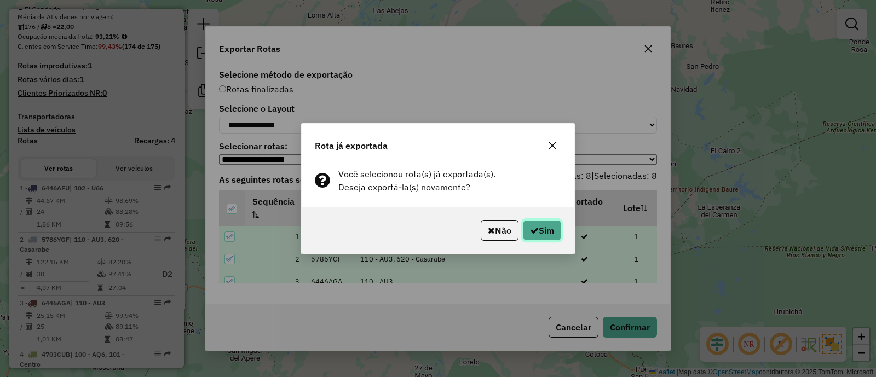
click at [537, 232] on button "Sim" at bounding box center [542, 230] width 38 height 21
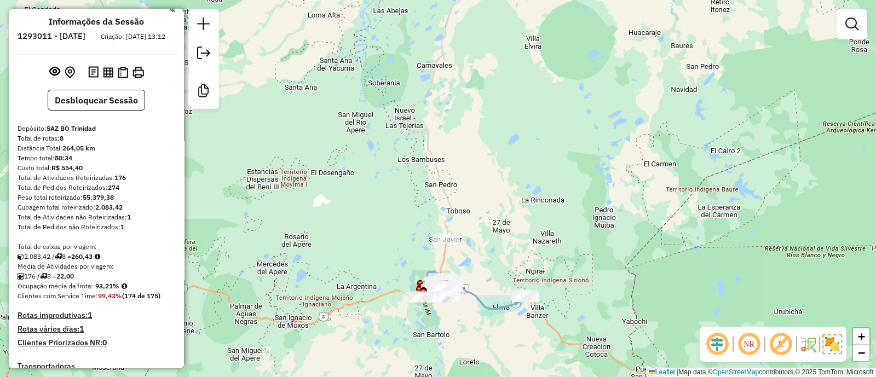
scroll to position [0, 0]
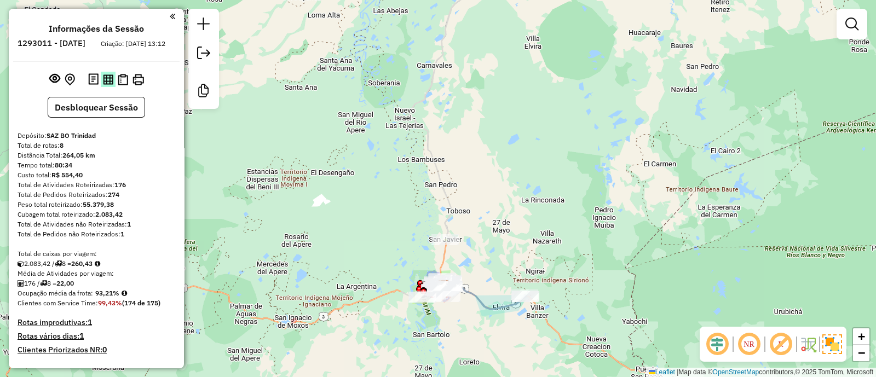
click at [107, 87] on button at bounding box center [108, 79] width 15 height 15
click at [121, 85] on img at bounding box center [123, 80] width 10 height 12
drag, startPoint x: 98, startPoint y: 303, endPoint x: 117, endPoint y: 303, distance: 19.2
click at [118, 297] on strong "93,21%" at bounding box center [107, 293] width 24 height 8
copy strong "93,21%"
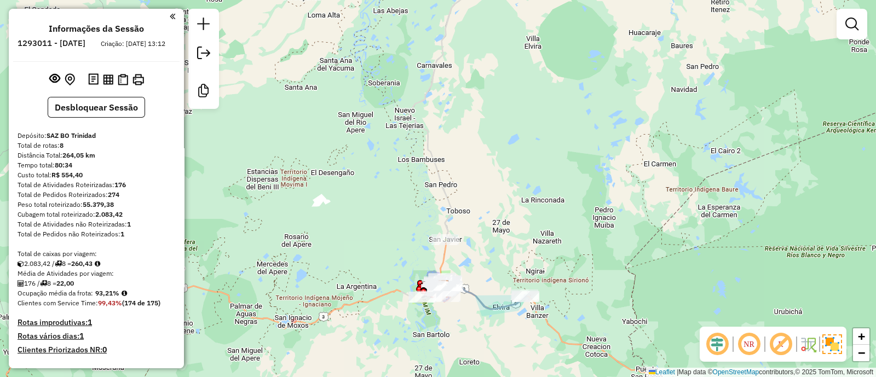
drag, startPoint x: 65, startPoint y: 297, endPoint x: 83, endPoint y: 297, distance: 17.5
click at [83, 289] on div "176 / 8 = 22,00" at bounding box center [97, 284] width 158 height 10
copy strong "22,00"
drag, startPoint x: 60, startPoint y: 153, endPoint x: 73, endPoint y: 153, distance: 13.1
click at [73, 151] on div "Total de rotas: 8" at bounding box center [97, 146] width 158 height 10
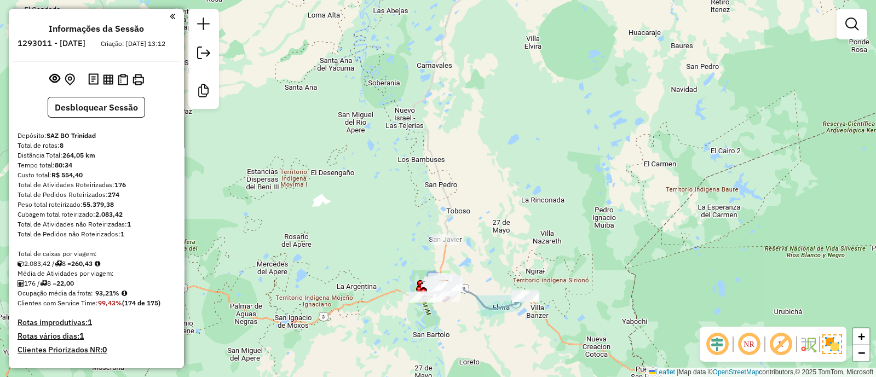
copy div "8"
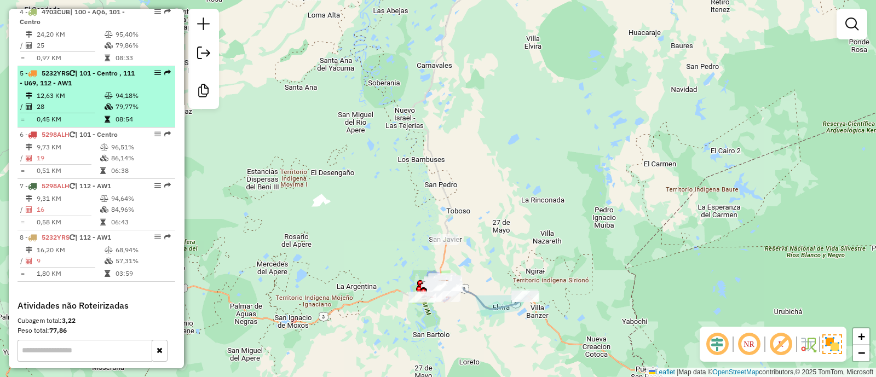
scroll to position [616, 0]
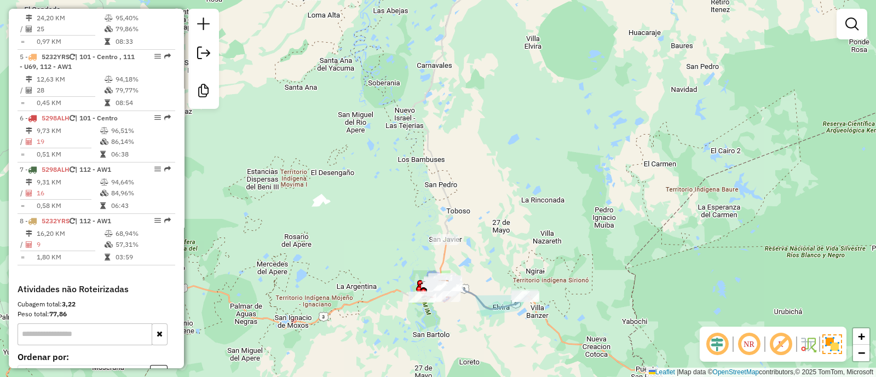
click at [534, 220] on div "Janela de atendimento Grade de atendimento Capacidade Transportadoras Veículos …" at bounding box center [438, 188] width 876 height 377
click at [533, 234] on div "Janela de atendimento Grade de atendimento Capacidade Transportadoras Veículos …" at bounding box center [438, 188] width 876 height 377
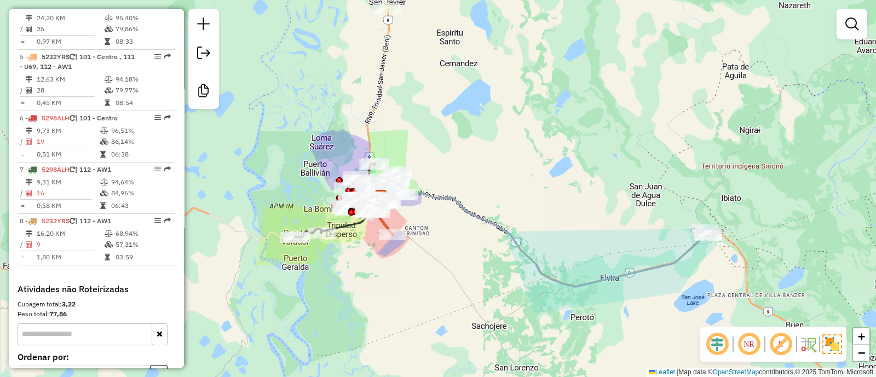
drag, startPoint x: 527, startPoint y: 215, endPoint x: 560, endPoint y: 167, distance: 58.3
click at [559, 167] on div "Janela de atendimento Grade de atendimento Capacidade Transportadoras Veículos …" at bounding box center [438, 188] width 876 height 377
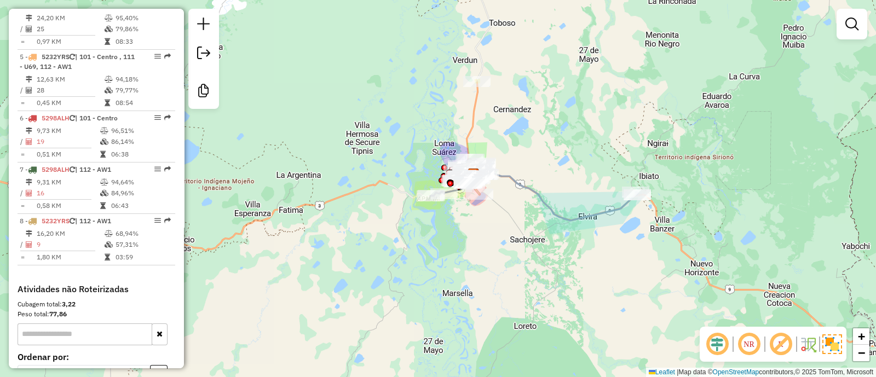
click at [597, 227] on div "Janela de atendimento Grade de atendimento Capacidade Transportadoras Veículos …" at bounding box center [438, 188] width 876 height 377
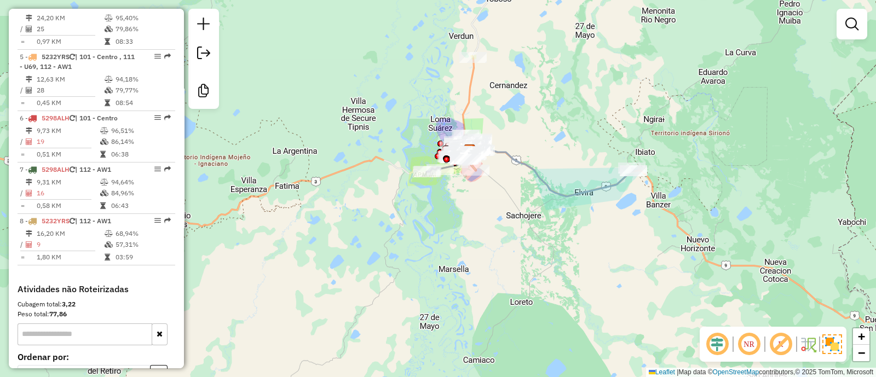
drag, startPoint x: 626, startPoint y: 282, endPoint x: 620, endPoint y: 250, distance: 32.2
click at [620, 250] on div "Janela de atendimento Grade de atendimento Capacidade Transportadoras Veículos …" at bounding box center [438, 188] width 876 height 377
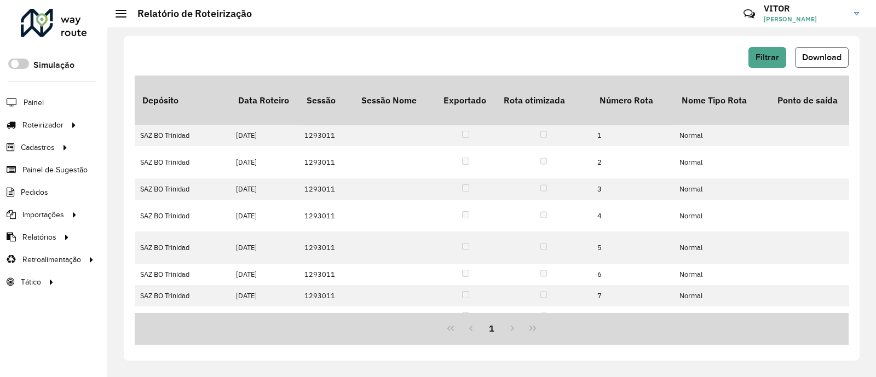
click at [813, 55] on span "Download" at bounding box center [822, 57] width 39 height 9
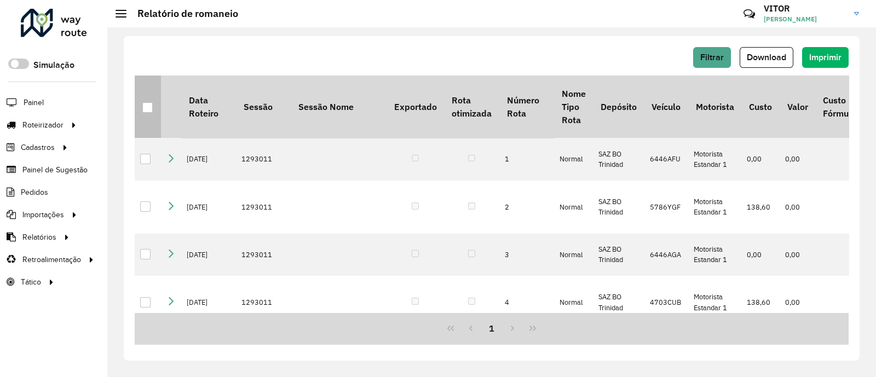
click at [147, 108] on div at bounding box center [147, 107] width 10 height 10
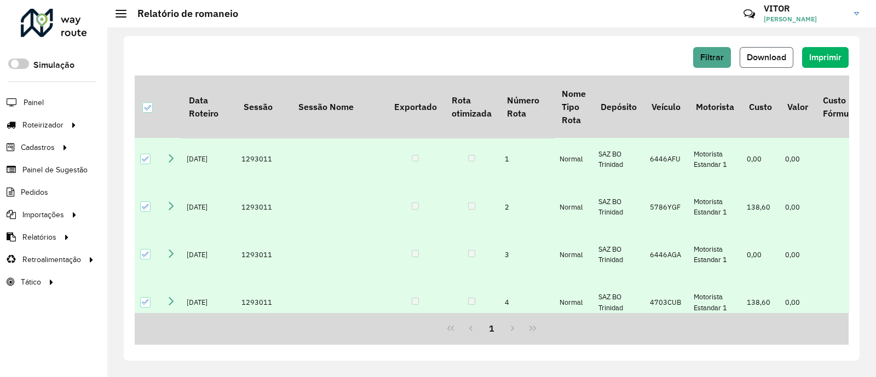
click at [767, 49] on button "Download" at bounding box center [767, 57] width 54 height 21
